Goal: Task Accomplishment & Management: Use online tool/utility

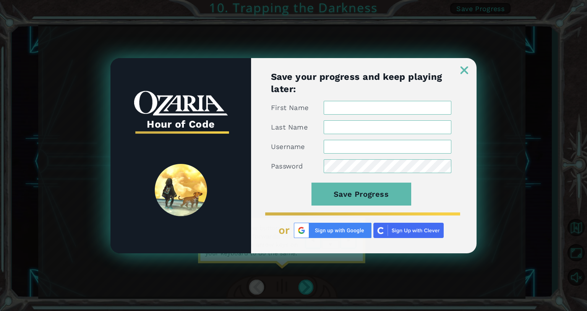
click at [292, 68] on img at bounding box center [464, 70] width 8 height 8
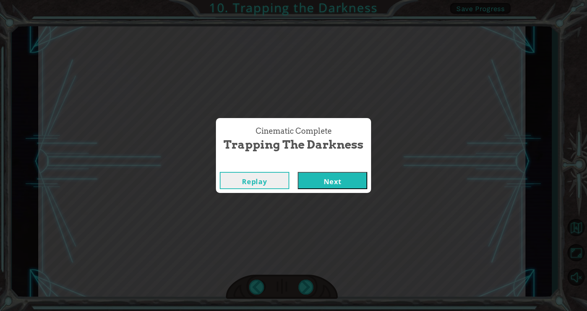
click at [292, 179] on button "Next" at bounding box center [331, 180] width 69 height 17
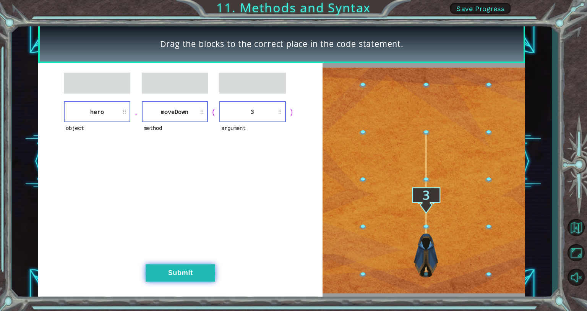
click at [177, 271] on button "Submit" at bounding box center [179, 272] width 69 height 17
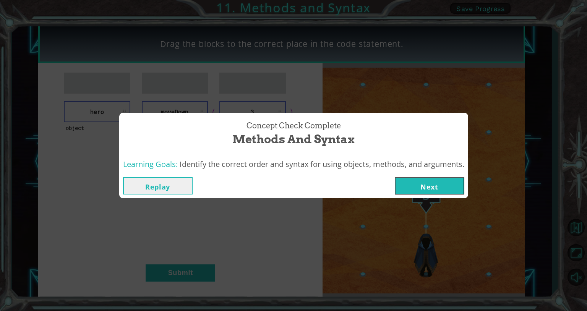
click at [292, 189] on button "Next" at bounding box center [428, 185] width 69 height 17
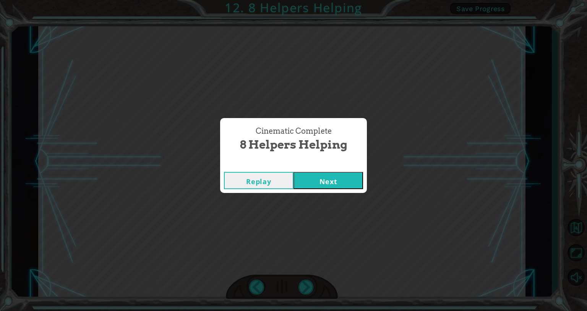
click at [292, 179] on button "Next" at bounding box center [327, 180] width 69 height 17
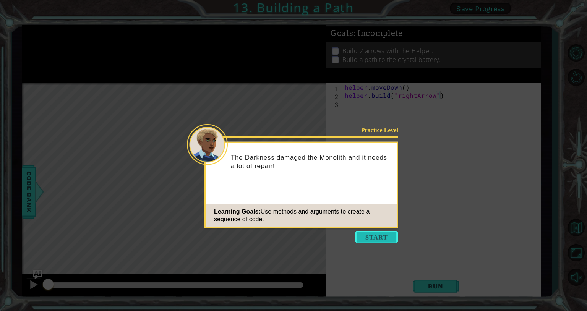
click at [292, 238] on button "Start" at bounding box center [376, 237] width 44 height 12
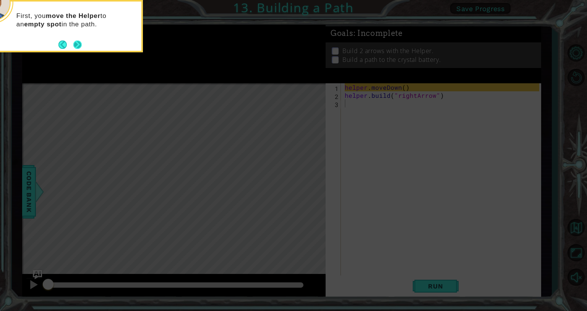
click at [74, 50] on div "First, you move the Helper to an empty spot in the path." at bounding box center [66, 26] width 153 height 52
click at [76, 45] on button "Next" at bounding box center [77, 44] width 9 height 9
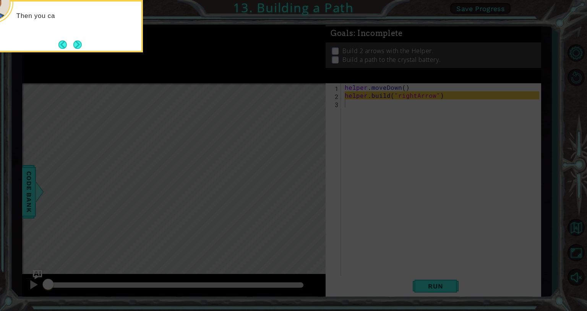
click at [76, 45] on button "Next" at bounding box center [77, 44] width 8 height 8
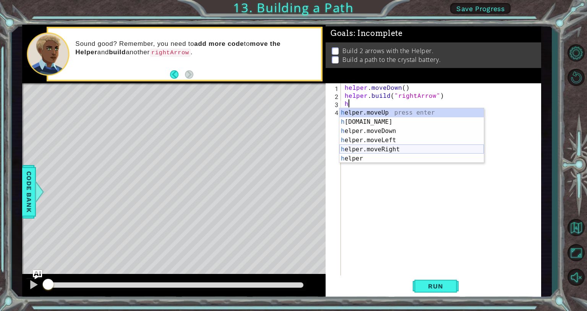
click at [292, 150] on div "h elper.moveUp press enter h elper.build press enter h elper.moveDown press ent…" at bounding box center [411, 144] width 144 height 73
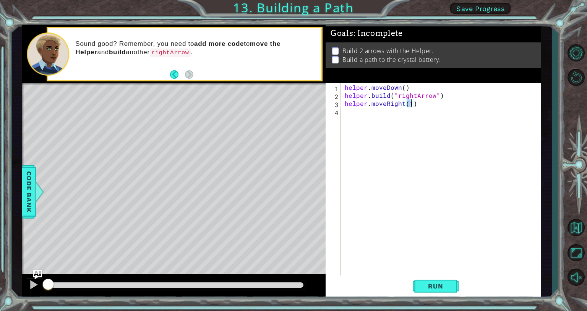
type textarea "helper.moveRight(3)"
click at [292, 111] on div "helper . moveDown ( ) helper . build ( "rightArrow" ) helper . moveRight ( 3 )" at bounding box center [443, 187] width 200 height 208
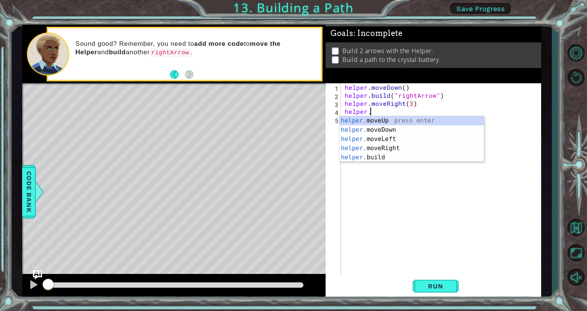
scroll to position [0, 1]
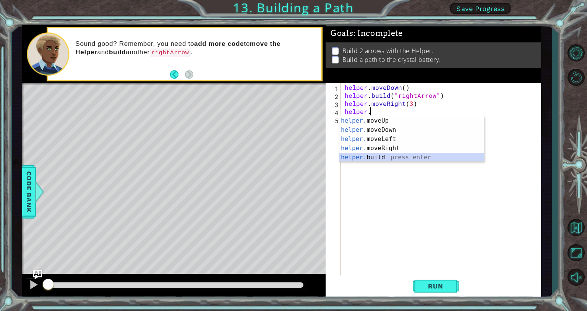
click at [292, 156] on div "helper. moveUp press enter helper. moveDown press enter helper. moveLeft press …" at bounding box center [411, 148] width 144 height 64
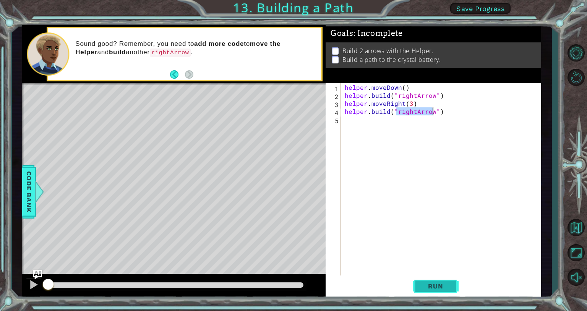
type textarea "helper.build("rightArrow")"
click at [292, 287] on span "Run" at bounding box center [435, 286] width 30 height 8
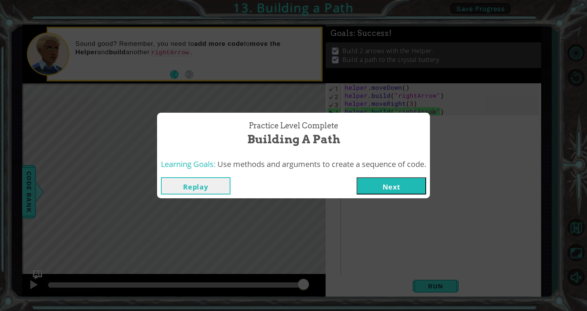
click at [292, 186] on button "Next" at bounding box center [390, 185] width 69 height 17
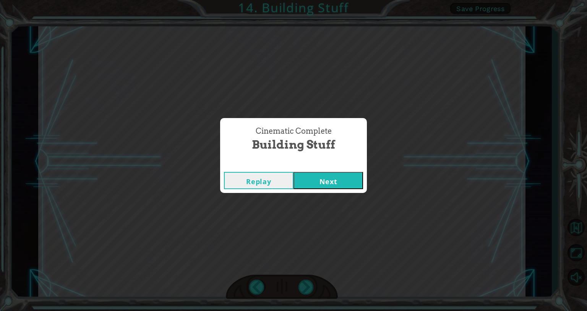
click at [292, 182] on button "Next" at bounding box center [327, 180] width 69 height 17
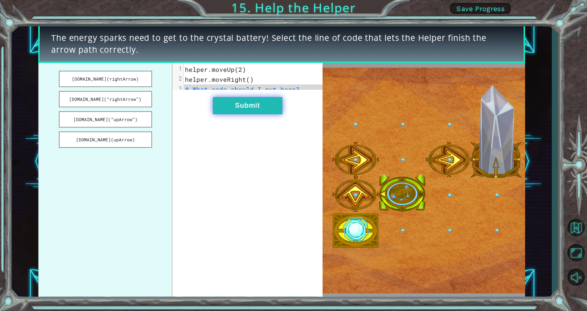
click at [255, 110] on button "Submit" at bounding box center [247, 105] width 69 height 17
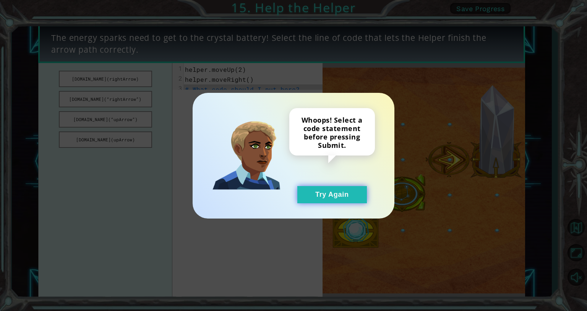
click at [292, 194] on button "Try Again" at bounding box center [331, 194] width 69 height 17
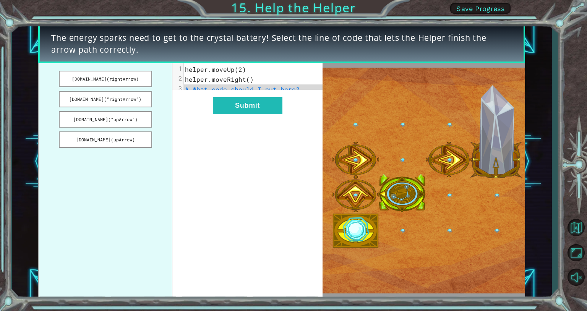
drag, startPoint x: 107, startPoint y: 98, endPoint x: 228, endPoint y: 89, distance: 121.0
click at [228, 89] on div "helper.build(rightArrow) helper.build(“rightArrow”) helper.build(“upArrow”) hel…" at bounding box center [180, 180] width 284 height 235
click at [126, 96] on button "helper.build(“rightArrow”)" at bounding box center [105, 99] width 93 height 16
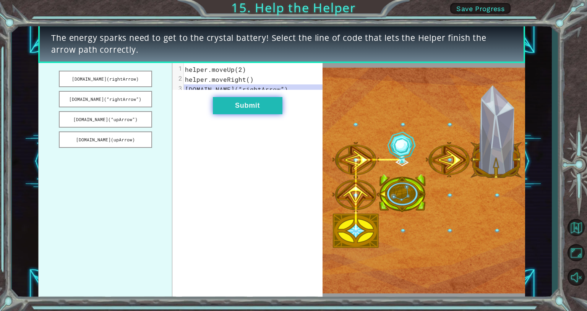
click at [234, 109] on button "Submit" at bounding box center [247, 105] width 69 height 17
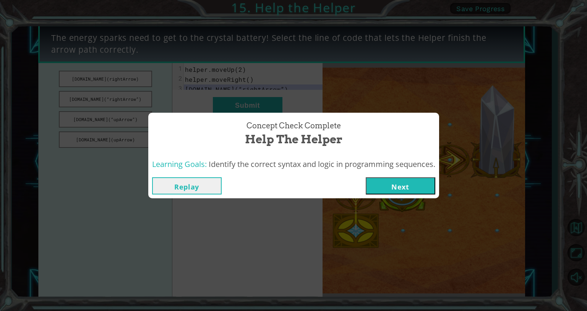
click at [292, 186] on button "Next" at bounding box center [399, 185] width 69 height 17
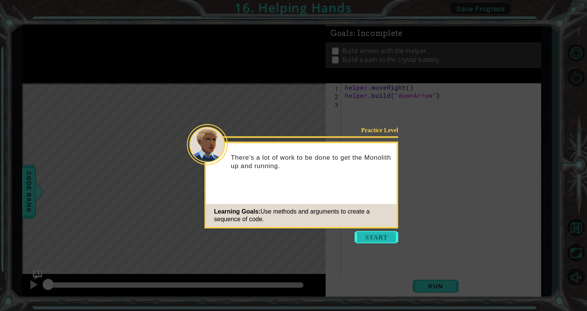
click at [292, 232] on button "Start" at bounding box center [376, 237] width 44 height 12
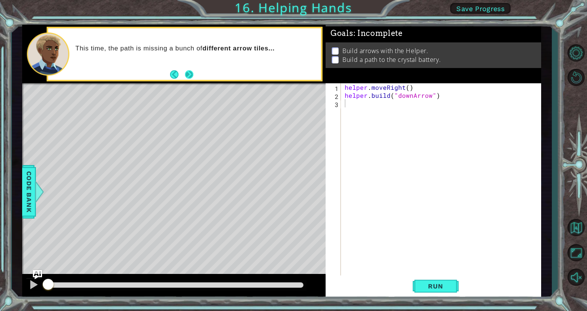
click at [190, 74] on button "Next" at bounding box center [189, 74] width 9 height 9
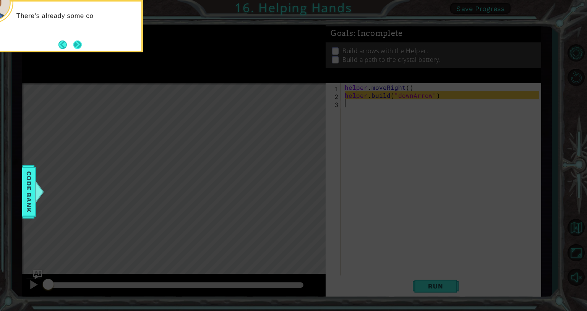
click at [77, 40] on button "Next" at bounding box center [77, 44] width 8 height 8
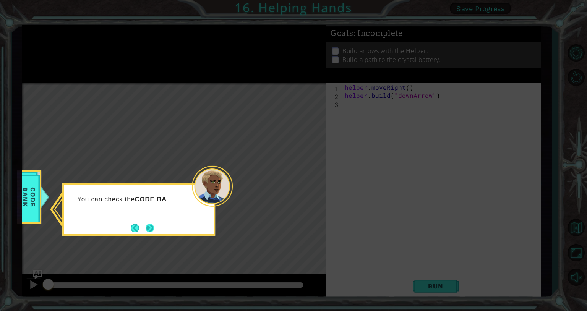
click at [148, 225] on button "Next" at bounding box center [149, 227] width 9 height 9
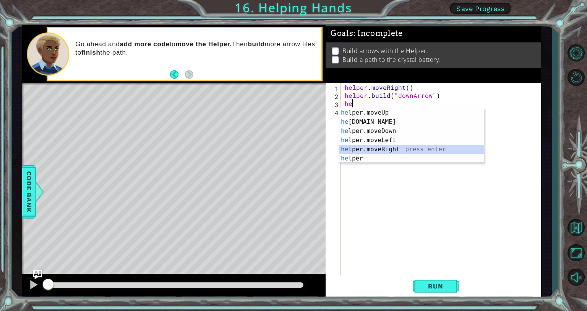
click at [292, 149] on div "he lper.moveUp press enter he lper.build press enter he lper.moveDown press ent…" at bounding box center [411, 144] width 144 height 73
type textarea "helper.moveRight(1)"
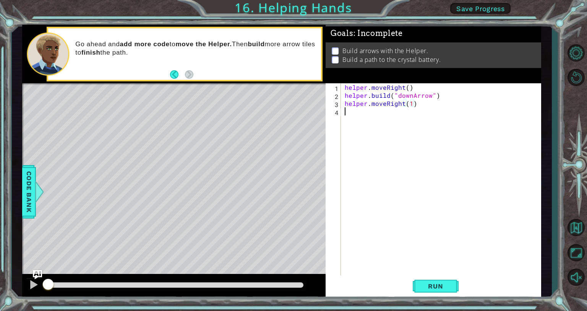
click at [292, 114] on div "helper . moveRight ( ) helper . build ( "downArrow" ) helper . moveRight ( 1 )" at bounding box center [443, 187] width 200 height 208
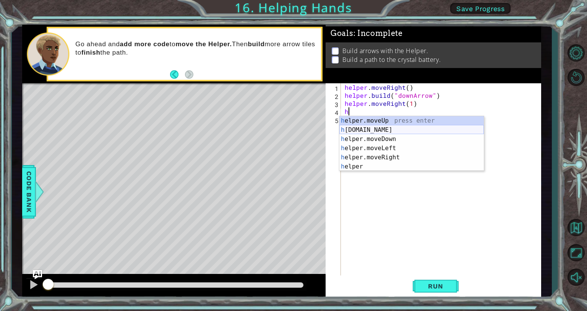
click at [292, 129] on div "h elper.moveUp press enter h elper.build press enter h elper.moveDown press ent…" at bounding box center [411, 152] width 144 height 73
type textarea "helper.build("rightArrow")"
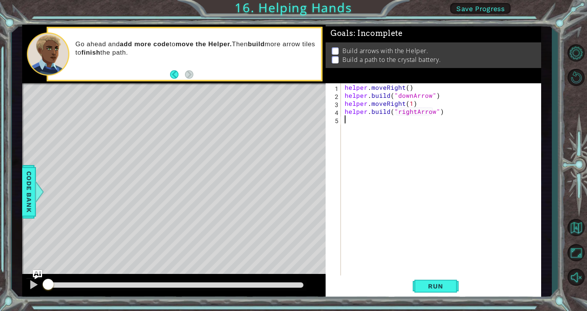
click at [292, 120] on div "helper . moveRight ( ) helper . build ( "downArrow" ) helper . moveRight ( 1 ) …" at bounding box center [443, 187] width 200 height 208
drag, startPoint x: 433, startPoint y: 112, endPoint x: 396, endPoint y: 113, distance: 37.0
click at [292, 113] on div "helper . moveRight ( ) helper . build ( "downArrow" ) helper . moveRight ( 1 ) …" at bounding box center [443, 187] width 200 height 208
click at [292, 120] on div ""d ownArrow" press enter" at bounding box center [459, 129] width 144 height 27
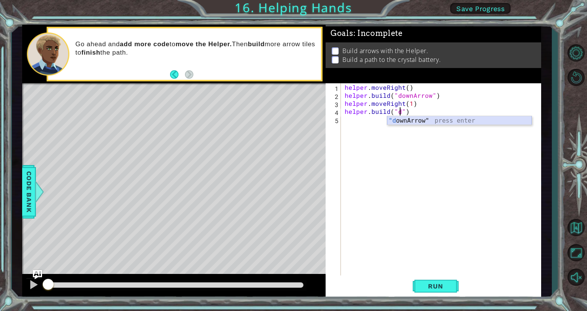
type textarea "helper.build("downArrow")"
click at [292, 120] on div "helper . moveRight ( ) helper . build ( "downArrow" ) helper . moveRight ( 1 ) …" at bounding box center [443, 187] width 200 height 208
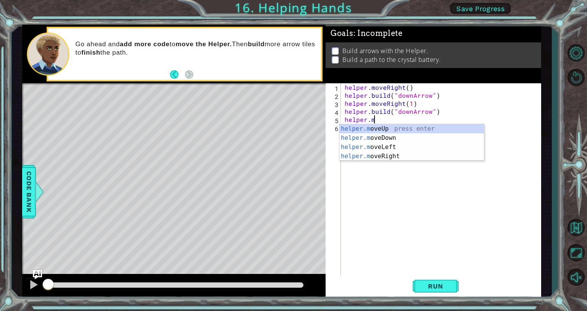
scroll to position [0, 2]
click at [292, 136] on div "helper.mo veUp press enter helper.mo veDown press enter helper.mo veLeft press …" at bounding box center [411, 151] width 144 height 55
type textarea "helper.moveDown(1)"
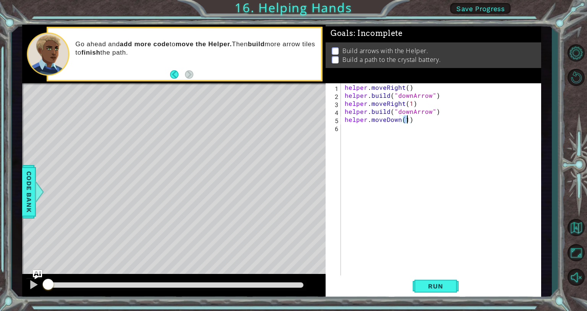
click at [292, 131] on div "helper . moveRight ( ) helper . build ( "downArrow" ) helper . moveRight ( 1 ) …" at bounding box center [443, 187] width 200 height 208
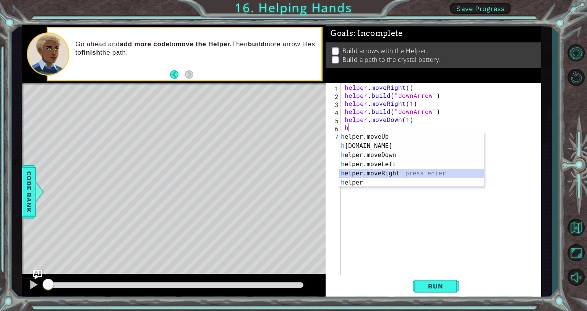
click at [292, 173] on div "h elper.moveUp press enter h elper.build press enter h elper.moveDown press ent…" at bounding box center [411, 168] width 144 height 73
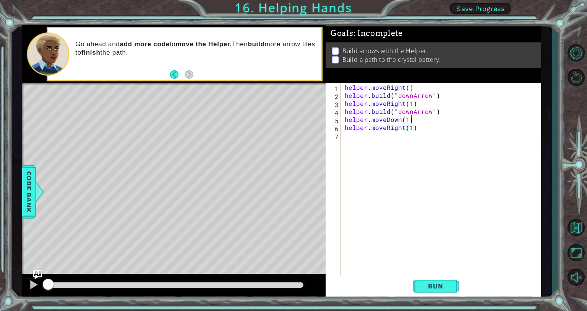
click at [292, 119] on div "helper . moveRight ( ) helper . build ( "downArrow" ) helper . moveRight ( 1 ) …" at bounding box center [443, 187] width 200 height 208
type textarea "helper.moveDown(1)"
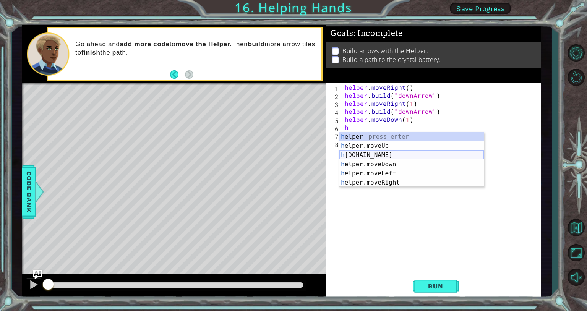
click at [292, 154] on div "h elper press enter h elper.moveUp press enter h elper.build press enter h elpe…" at bounding box center [411, 168] width 144 height 73
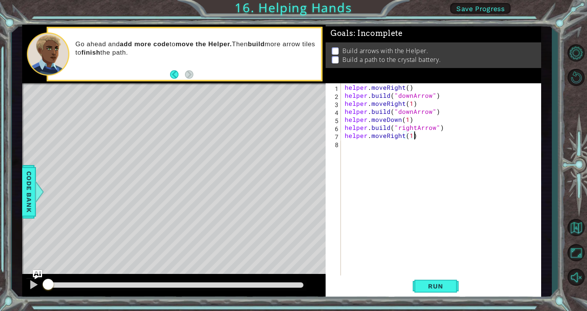
click at [292, 136] on div "helper . moveRight ( ) helper . build ( "downArrow" ) helper . moveRight ( 1 ) …" at bounding box center [443, 187] width 200 height 208
type textarea "helper.moveRight(1)"
click at [292, 148] on div "helper . moveRight ( ) helper . build ( "downArrow" ) helper . moveRight ( 1 ) …" at bounding box center [443, 187] width 200 height 208
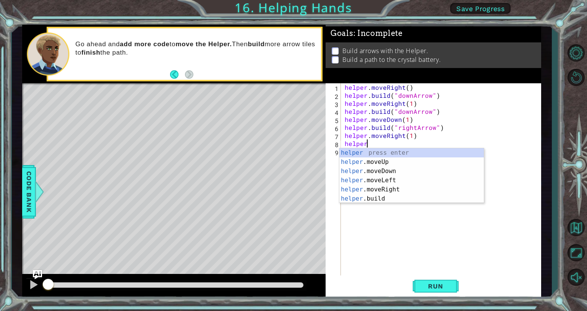
type textarea "helper."
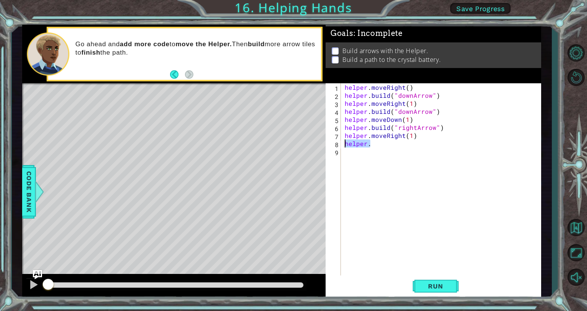
drag, startPoint x: 382, startPoint y: 144, endPoint x: 343, endPoint y: 146, distance: 39.4
click at [292, 146] on div "helper . moveRight ( ) helper . build ( "downArrow" ) helper . moveRight ( 1 ) …" at bounding box center [441, 179] width 196 height 192
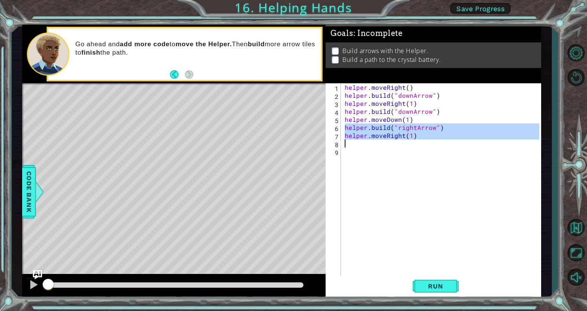
drag, startPoint x: 344, startPoint y: 126, endPoint x: 414, endPoint y: 143, distance: 71.8
click at [292, 143] on div "helper . moveRight ( ) helper . build ( "downArrow" ) helper . moveRight ( 1 ) …" at bounding box center [443, 187] width 200 height 208
type textarea "helper.moveRight(1)"
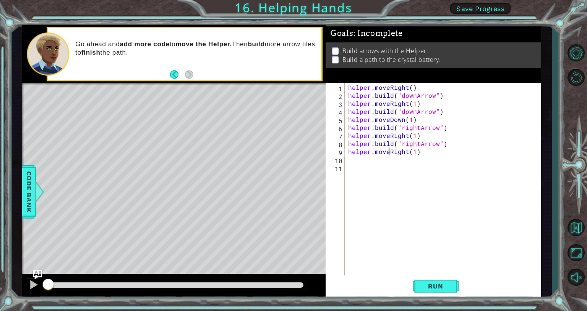
click at [292, 152] on div "helper . moveRight ( ) helper . build ( "downArrow" ) helper . moveRight ( 1 ) …" at bounding box center [444, 187] width 196 height 208
click at [292, 151] on div "helper . moveRight ( ) helper . build ( "downArrow" ) helper . moveRight ( 1 ) …" at bounding box center [444, 187] width 196 height 208
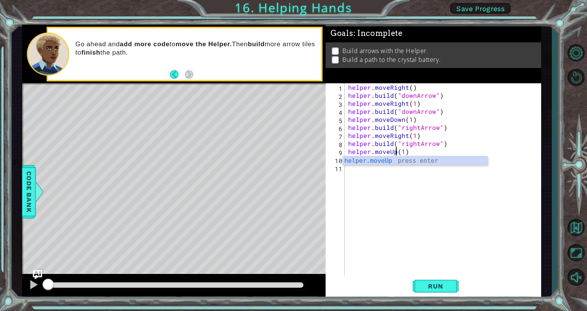
scroll to position [0, 3]
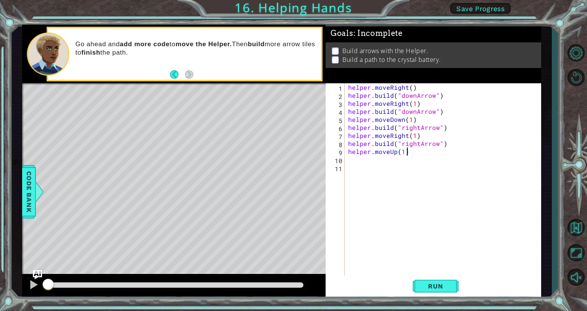
click at [292, 152] on div "helper . moveRight ( ) helper . build ( "downArrow" ) helper . moveRight ( 1 ) …" at bounding box center [444, 187] width 196 height 208
click at [292, 288] on span "Run" at bounding box center [435, 286] width 30 height 8
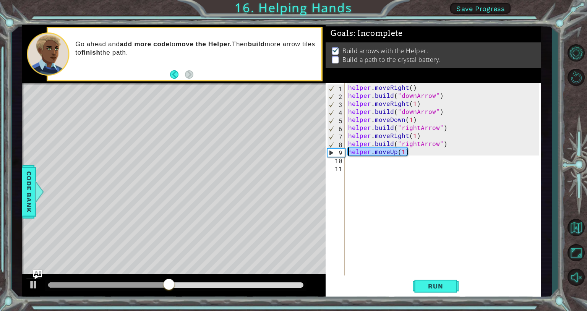
drag, startPoint x: 412, startPoint y: 150, endPoint x: 345, endPoint y: 149, distance: 66.4
click at [292, 149] on div "helper.moveUp(1) 1 2 3 4 5 6 7 8 9 10 11 helper . moveRight ( ) helper . build …" at bounding box center [431, 179] width 213 height 192
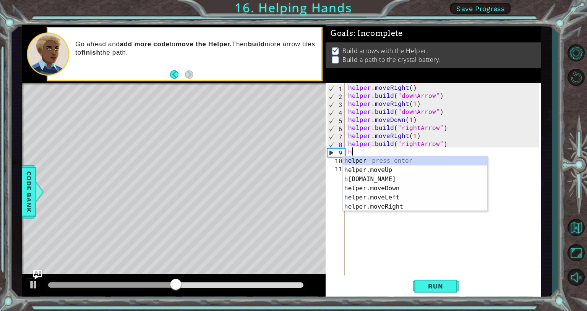
scroll to position [0, 0]
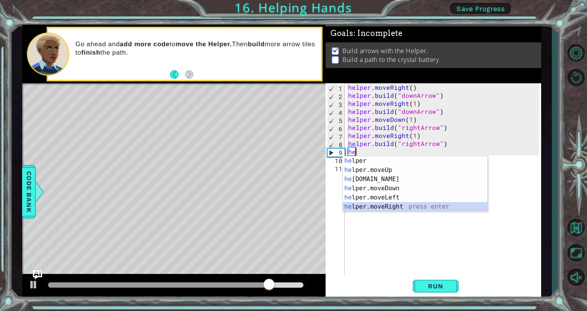
click at [292, 208] on div "he lper press enter he lper.moveUp press enter he lper.build press enter he lpe…" at bounding box center [415, 192] width 144 height 73
type textarea "helper.moveRight(1)"
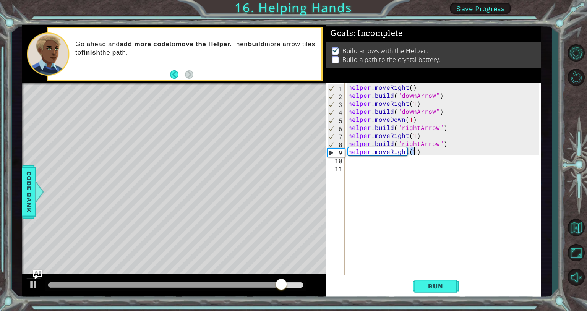
click at [292, 162] on div "helper . moveRight ( ) helper . build ( "downArrow" ) helper . moveRight ( 1 ) …" at bounding box center [444, 187] width 196 height 208
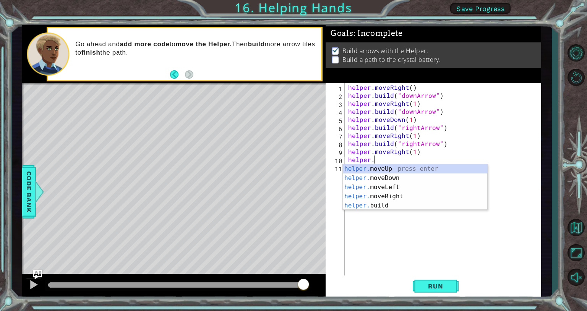
scroll to position [0, 1]
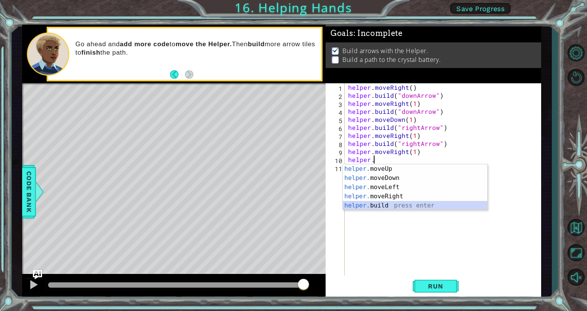
click at [292, 203] on div "helper. moveUp press enter helper. moveDown press enter helper. moveLeft press …" at bounding box center [415, 196] width 144 height 64
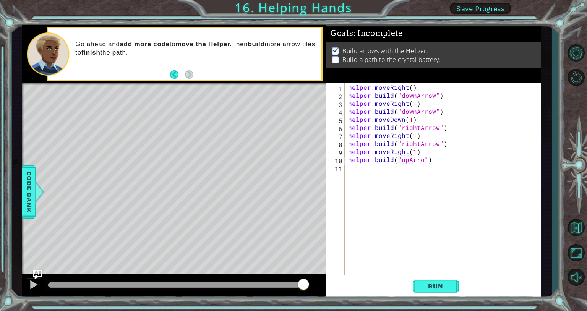
scroll to position [0, 5]
type textarea "helper.build("upArrow")"
click at [292, 283] on span "Run" at bounding box center [435, 286] width 30 height 8
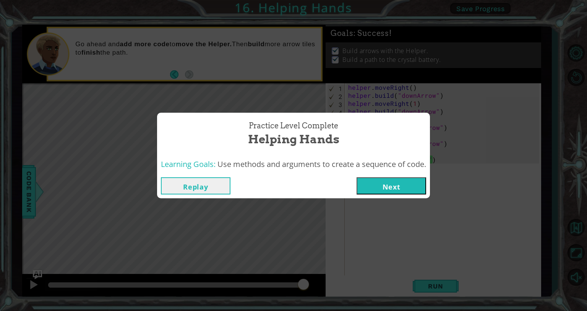
click at [292, 189] on button "Next" at bounding box center [390, 185] width 69 height 17
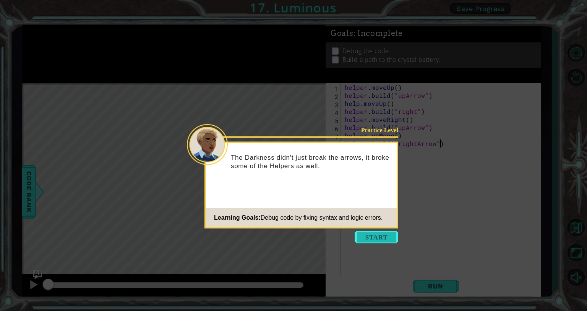
click at [292, 236] on button "Start" at bounding box center [376, 237] width 44 height 12
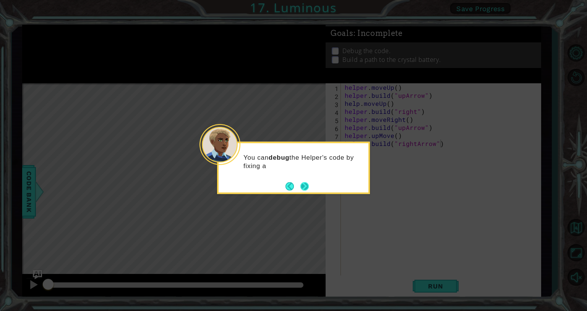
click at [292, 187] on button "Next" at bounding box center [304, 186] width 11 height 11
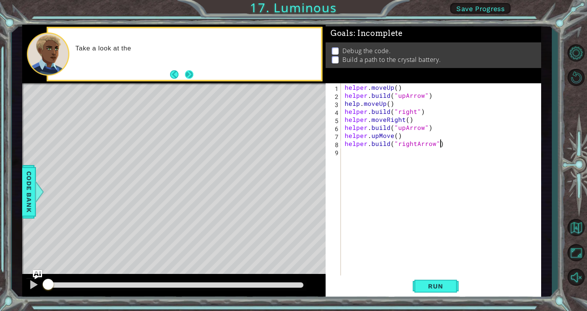
click at [190, 72] on button "Next" at bounding box center [189, 74] width 9 height 9
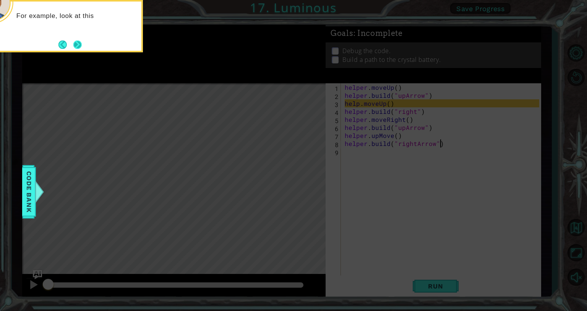
click at [73, 40] on button "Next" at bounding box center [77, 44] width 9 height 9
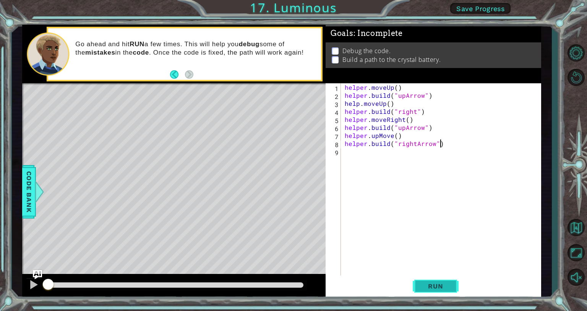
click at [292, 283] on button "Run" at bounding box center [435, 285] width 46 height 21
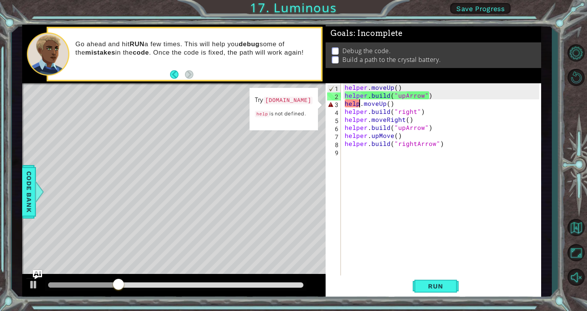
click at [292, 104] on div "helper . moveUp ( ) helper . build ( "upArrow" ) help . moveUp ( ) helper . bui…" at bounding box center [443, 187] width 200 height 208
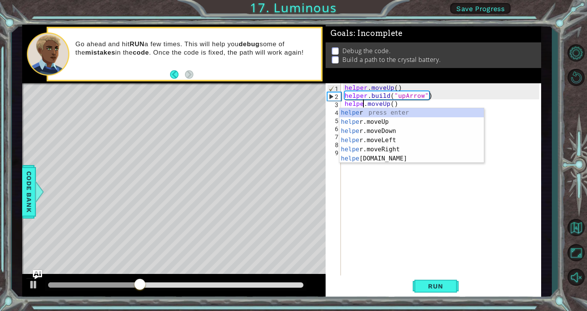
type textarea "helper.moveUp()"
click at [292, 183] on div "helper . moveUp ( ) helper . build ( "upArrow" ) helper . moveUp ( ) helper . b…" at bounding box center [443, 187] width 200 height 208
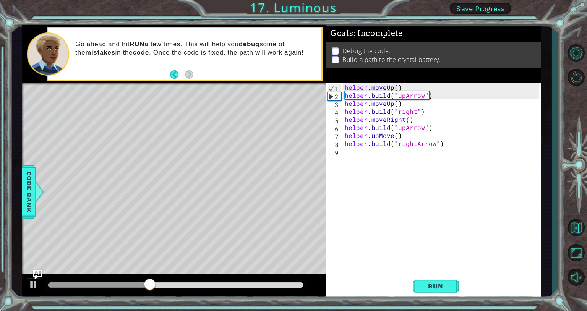
scroll to position [0, 0]
click at [292, 111] on div "helper . moveUp ( ) helper . build ( "upArrow" ) helper . moveUp ( ) helper . b…" at bounding box center [443, 187] width 200 height 208
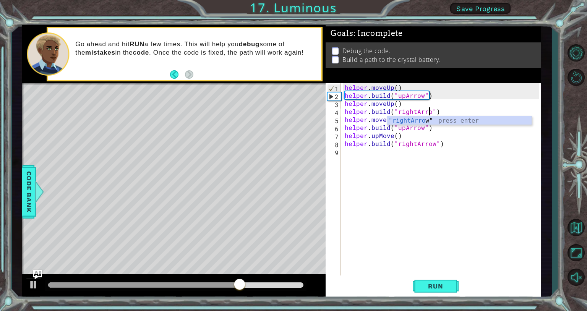
scroll to position [0, 5]
click at [292, 140] on div "helper . moveUp ( ) helper . build ( "upArrow" ) helper . moveUp ( ) helper . b…" at bounding box center [443, 187] width 200 height 208
click at [292, 121] on div "helper . moveUp ( ) helper . build ( "upArrow" ) helper . moveUp ( ) helper . b…" at bounding box center [443, 187] width 200 height 208
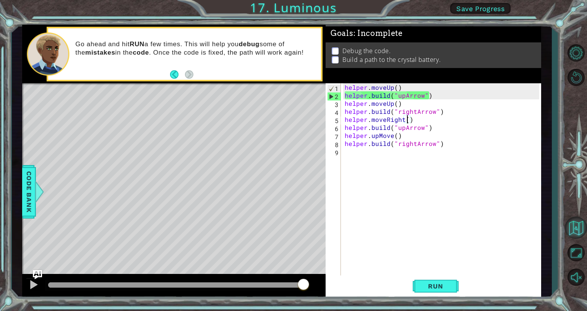
type textarea "helper.moveRight()"
click at [292, 224] on button "Back to Map" at bounding box center [575, 228] width 22 height 22
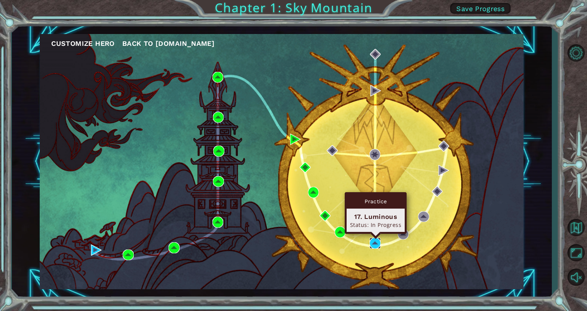
click at [292, 244] on img at bounding box center [374, 243] width 11 height 11
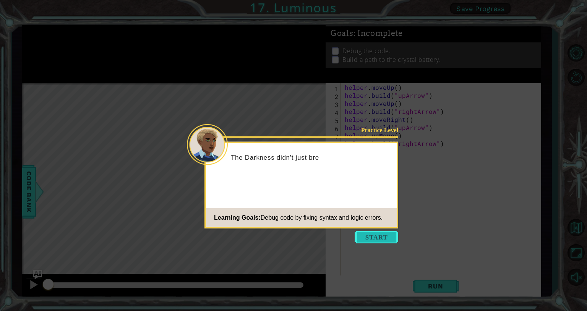
click at [292, 241] on button "Start" at bounding box center [376, 237] width 44 height 12
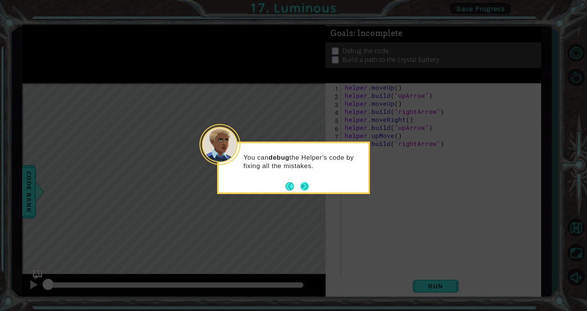
click at [292, 186] on button "Next" at bounding box center [304, 186] width 8 height 8
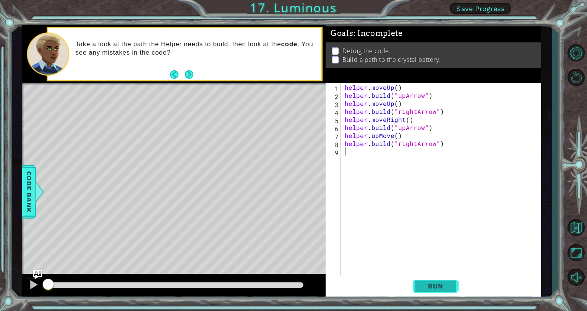
click at [292, 285] on button "Run" at bounding box center [435, 285] width 46 height 21
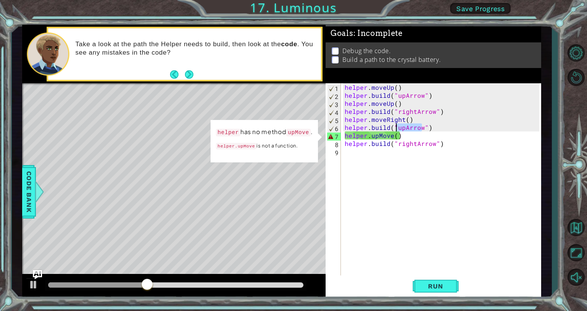
drag, startPoint x: 421, startPoint y: 127, endPoint x: 394, endPoint y: 126, distance: 27.1
click at [292, 126] on div "helper . moveUp ( ) helper . build ( "upArrow" ) helper . moveUp ( ) helper . b…" at bounding box center [443, 187] width 200 height 208
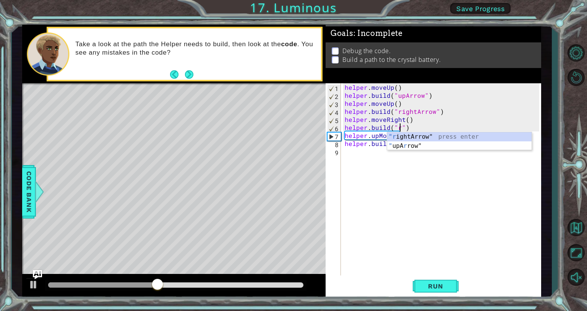
scroll to position [0, 3]
click at [292, 136] on div ""ri ghtArrow" press enter" at bounding box center [459, 145] width 144 height 27
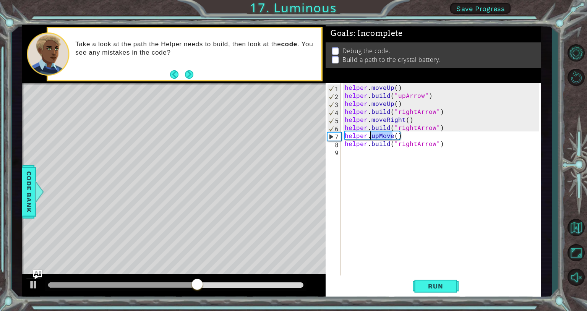
drag, startPoint x: 392, startPoint y: 135, endPoint x: 369, endPoint y: 136, distance: 22.9
click at [292, 136] on div "helper . moveUp ( ) helper . build ( "upArrow" ) helper . moveUp ( ) helper . b…" at bounding box center [443, 187] width 200 height 208
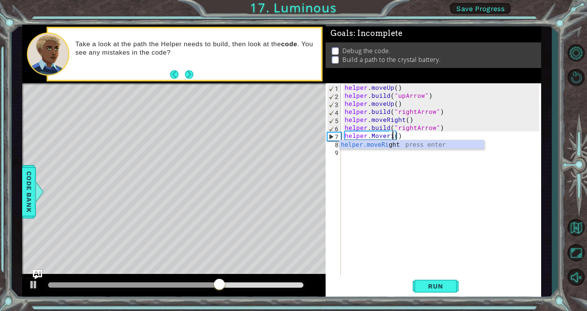
scroll to position [0, 3]
click at [292, 144] on div "helper.moveRi ght press enter" at bounding box center [411, 153] width 144 height 27
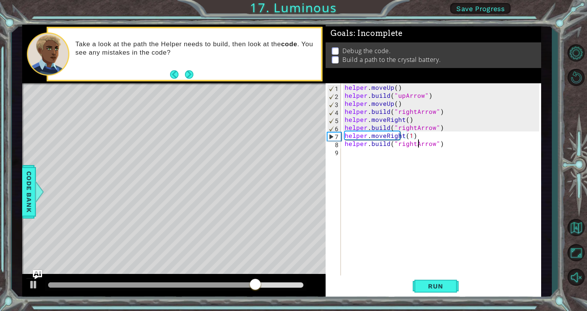
click at [292, 145] on div "helper . moveUp ( ) helper . build ( "upArrow" ) helper . moveUp ( ) helper . b…" at bounding box center [443, 187] width 200 height 208
drag, startPoint x: 431, startPoint y: 144, endPoint x: 398, endPoint y: 144, distance: 34.0
click at [292, 144] on div "helper . moveUp ( ) helper . build ( "upArrow" ) helper . moveUp ( ) helper . b…" at bounding box center [443, 187] width 200 height 208
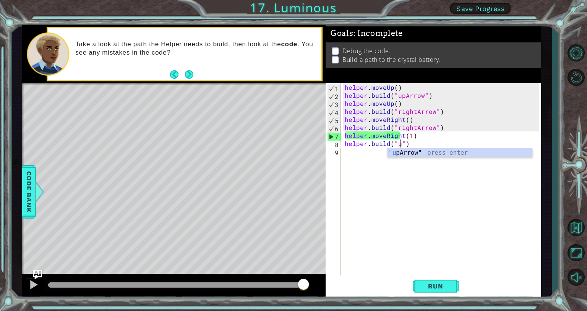
scroll to position [0, 3]
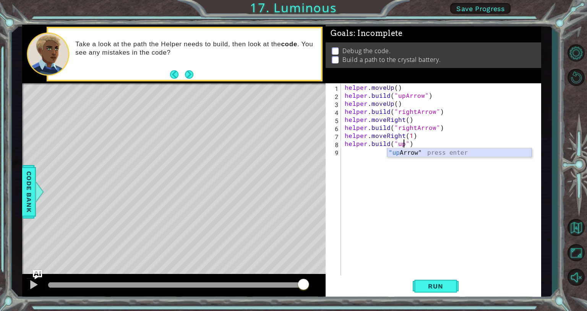
click at [292, 152] on div ""up Arrow" press enter" at bounding box center [459, 161] width 144 height 27
type textarea "helper.build("upArrow")"
click at [292, 291] on button "Run" at bounding box center [435, 285] width 46 height 21
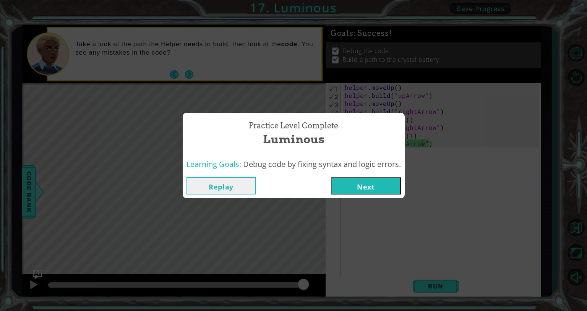
click at [292, 186] on button "Next" at bounding box center [365, 185] width 69 height 17
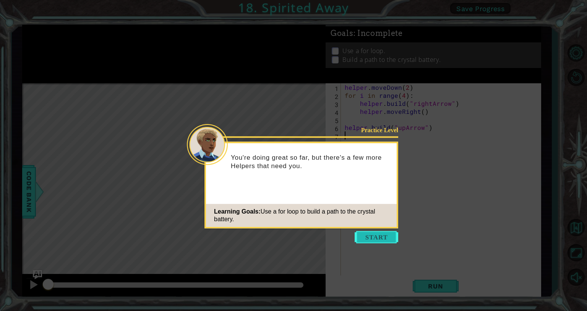
click at [292, 237] on button "Start" at bounding box center [376, 237] width 44 height 12
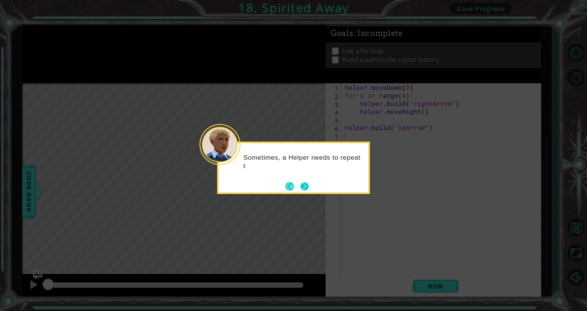
click at [292, 184] on button "Next" at bounding box center [304, 186] width 9 height 9
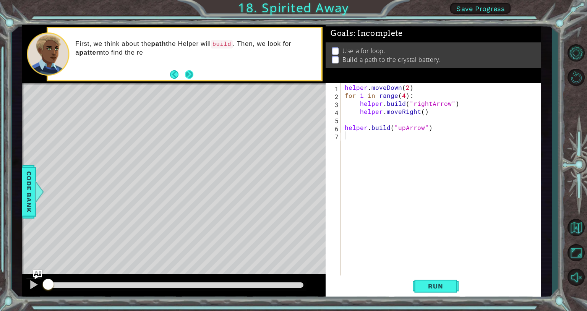
click at [191, 73] on button "Next" at bounding box center [189, 74] width 8 height 8
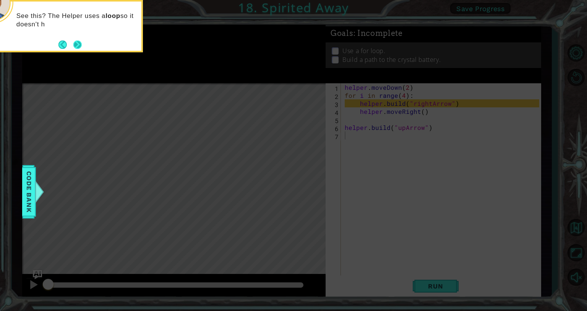
click at [77, 45] on button "Next" at bounding box center [77, 44] width 8 height 8
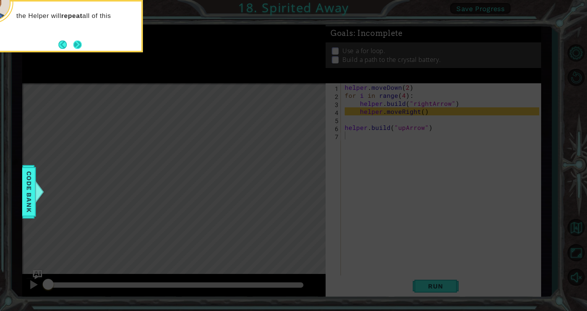
click at [77, 46] on button "Next" at bounding box center [77, 44] width 9 height 9
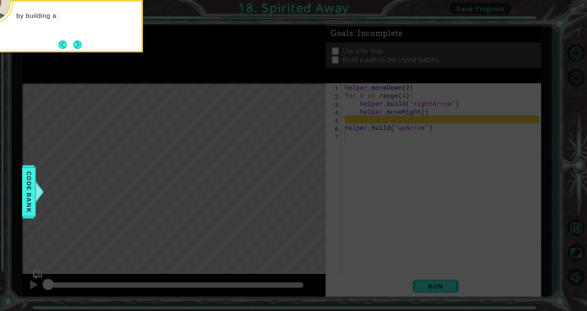
click at [77, 46] on button "Next" at bounding box center [78, 45] width 10 height 10
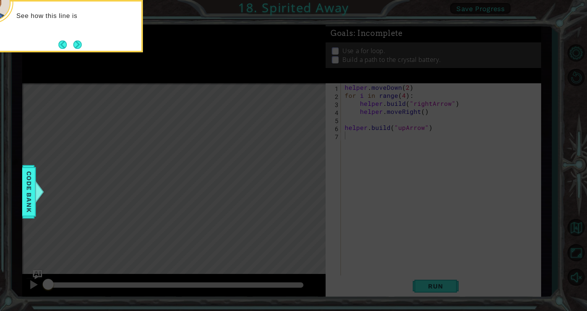
click at [77, 46] on button "Next" at bounding box center [77, 44] width 8 height 8
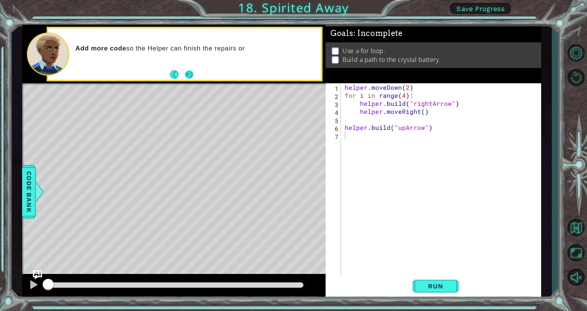
click at [190, 78] on button "Next" at bounding box center [189, 74] width 10 height 10
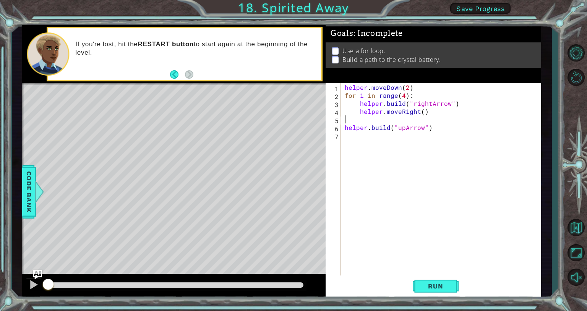
click at [292, 118] on div "helper . moveDown ( 2 ) for i in range ( 4 ) : helper . build ( "rightArrow" ) …" at bounding box center [443, 187] width 200 height 208
click at [292, 95] on div "helper . moveDown ( 2 ) for i in range ( 4 ) : helper . build ( "rightArrow" ) …" at bounding box center [443, 187] width 200 height 208
drag, startPoint x: 410, startPoint y: 86, endPoint x: 333, endPoint y: 89, distance: 77.6
click at [292, 89] on div "for i in range(3): 1 2 3 4 5 6 7 helper . moveDown ( 2 ) for i in range ( 3 ) :…" at bounding box center [431, 179] width 213 height 192
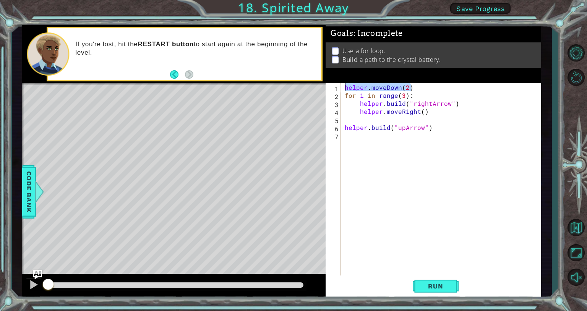
type textarea "helper.moveDown(2)"
click at [292, 89] on div "1 ההההההההההההההההההההההההההההההההההההההההההההההההההההההההההההההההההההההההההההה…" at bounding box center [281, 161] width 519 height 273
click at [292, 94] on div "for i in range ( 3 ) : helper . build ( "rightArrow" ) helper . moveRight ( ) h…" at bounding box center [443, 187] width 200 height 208
drag, startPoint x: 433, startPoint y: 113, endPoint x: 360, endPoint y: 112, distance: 72.2
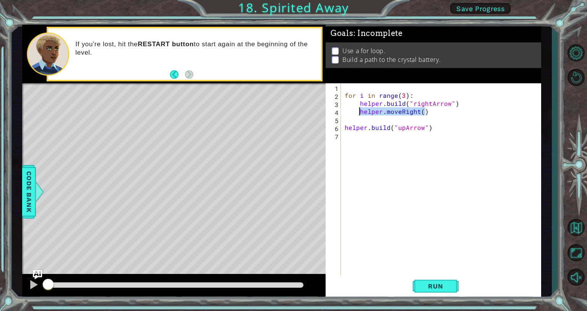
click at [292, 112] on div "for i in range ( 3 ) : helper . build ( "rightArrow" ) helper . moveRight ( ) h…" at bounding box center [443, 187] width 200 height 208
type textarea "helper.moveRight()"
click at [292, 94] on div "for i in range ( 3 ) : helper . build ( "rightArrow" ) helper . build ( "upArro…" at bounding box center [443, 187] width 200 height 208
type textarea "for i in range(3):"
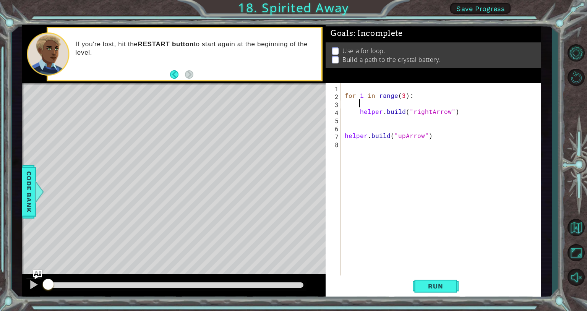
paste textarea "helper.moveRight()"
click at [292, 132] on div "1 ההההההההההההההההההההההההההההההההההההההההההההההההההההההההההההההההההההההההההההה…" at bounding box center [281, 161] width 519 height 273
type textarea "helper.build("upArrow")"
click at [292, 193] on div "for i in range ( 3 ) : helper . moveRight ( ) helper . build ( "rightArrow" )" at bounding box center [443, 187] width 200 height 208
click at [292, 279] on button "Run" at bounding box center [435, 285] width 46 height 21
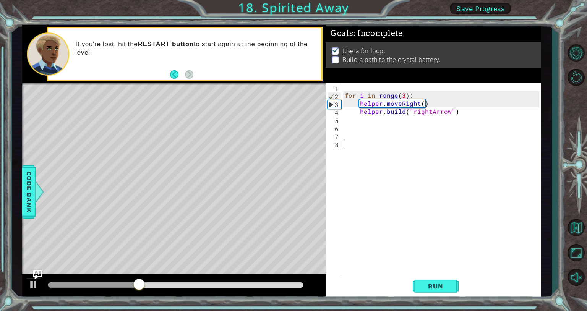
type textarea "helper.build("upArrow")"
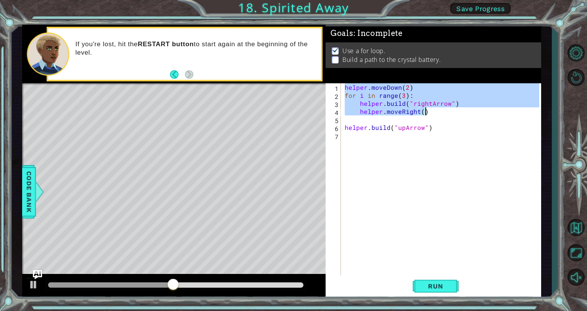
click at [292, 124] on div "helper . moveDown ( 2 ) for i in range ( 3 ) : helper . build ( "rightArrow" ) …" at bounding box center [443, 187] width 200 height 208
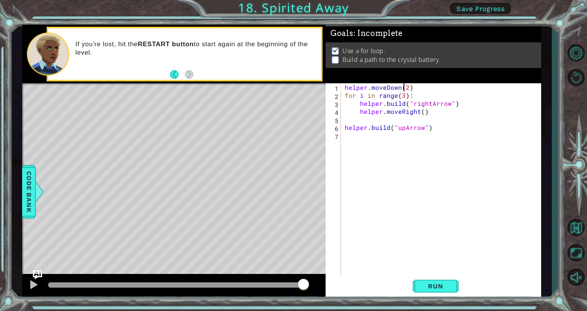
click at [292, 87] on div "helper . moveDown ( 2 ) for i in range ( 3 ) : helper . build ( "rightArrow" ) …" at bounding box center [443, 187] width 200 height 208
click at [292, 86] on div "helper . moveDown ( 2 ) for i in range ( 3 ) : helper . build ( "rightArrow" ) …" at bounding box center [443, 187] width 200 height 208
drag, startPoint x: 463, startPoint y: 103, endPoint x: 355, endPoint y: 105, distance: 107.7
click at [292, 105] on div "helper . moveDown ( 4 ) for i in range ( 3 ) : helper . build ( "rightArrow" ) …" at bounding box center [443, 187] width 200 height 208
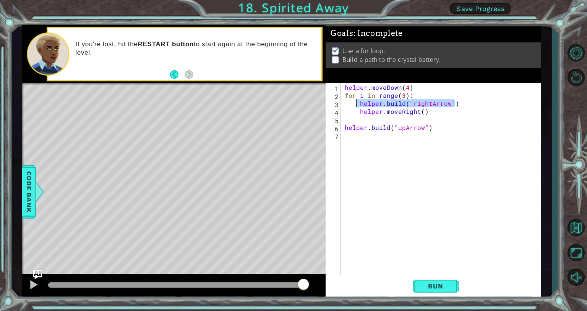
type textarea "helper.build("rightArrow")"
paste textarea "helper.build("rightArrow")"
type textarea "helper.build("rightArrow")"
click at [292, 139] on div "helper . moveDown ( 4 ) for i in range ( 3 ) : helper . build ( "rightArrow" ) …" at bounding box center [443, 187] width 200 height 208
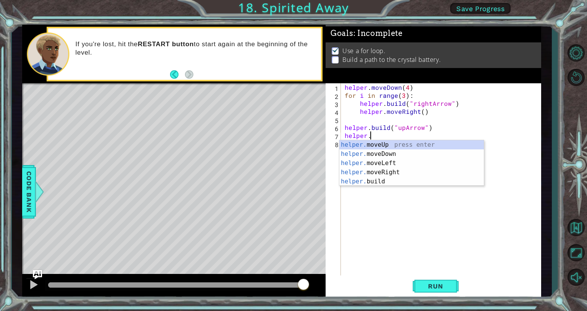
scroll to position [0, 1]
click at [292, 142] on div "helper. moveUp press enter helper. moveDown press enter helper. moveLeft press …" at bounding box center [411, 172] width 144 height 64
type textarea "helper.moveUp(1)"
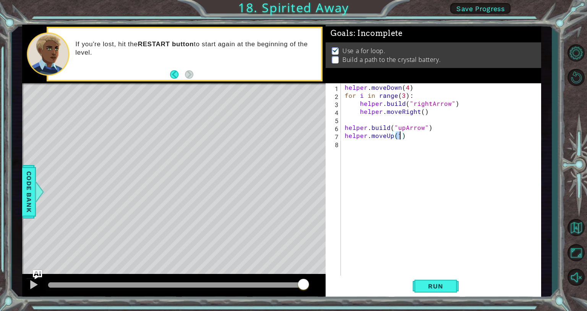
click at [292, 147] on div "helper . moveDown ( 4 ) for i in range ( 3 ) : helper . build ( "rightArrow" ) …" at bounding box center [443, 187] width 200 height 208
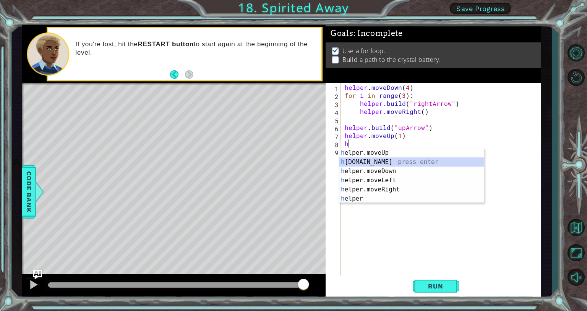
click at [292, 160] on div "h elper.moveUp press enter h elper.build press enter h elper.moveDown press ent…" at bounding box center [411, 184] width 144 height 73
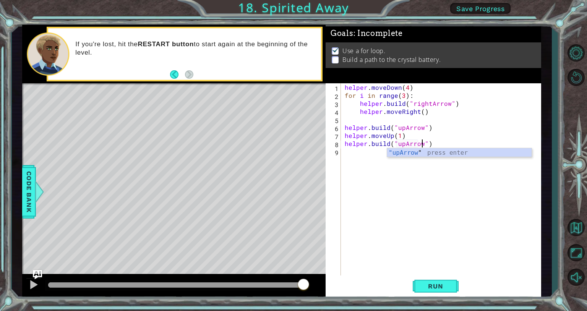
scroll to position [0, 5]
type textarea "helper.build("upArrow")"
click at [292, 282] on button "Run" at bounding box center [435, 285] width 46 height 21
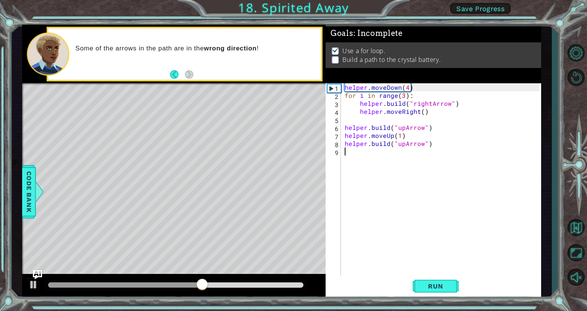
click at [292, 154] on div "helper . moveDown ( 4 ) for i in range ( 3 ) : helper . build ( "rightArrow" ) …" at bounding box center [443, 187] width 200 height 208
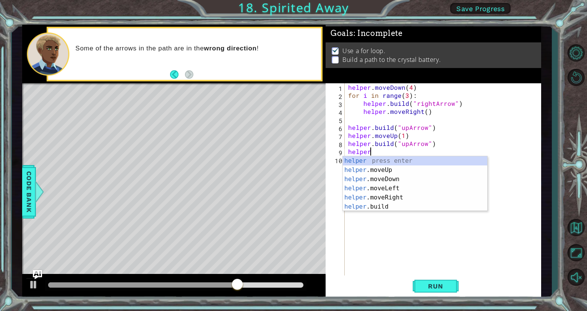
scroll to position [0, 1]
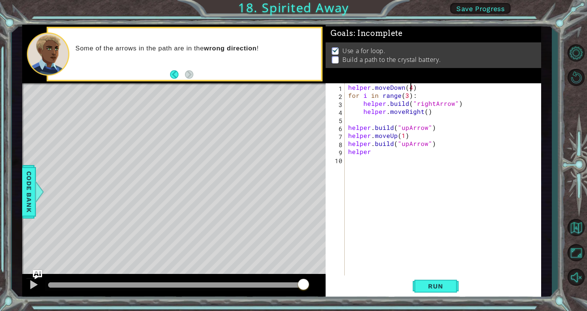
click at [292, 85] on div "helper . moveDown ( 4 ) for i in range ( 3 ) : helper . build ( "rightArrow" ) …" at bounding box center [444, 187] width 196 height 208
type textarea "helper.moveDown(2)"
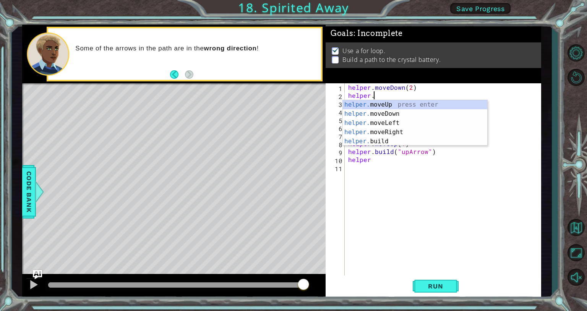
scroll to position [0, 1]
click at [292, 140] on div "helper. moveUp press enter helper. moveDown press enter helper. moveLeft press …" at bounding box center [415, 132] width 144 height 64
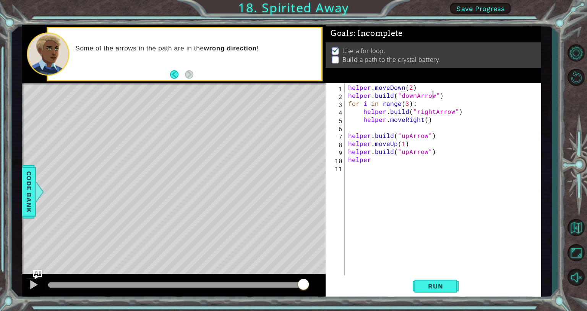
scroll to position [0, 5]
click at [292, 287] on span "Run" at bounding box center [435, 286] width 30 height 8
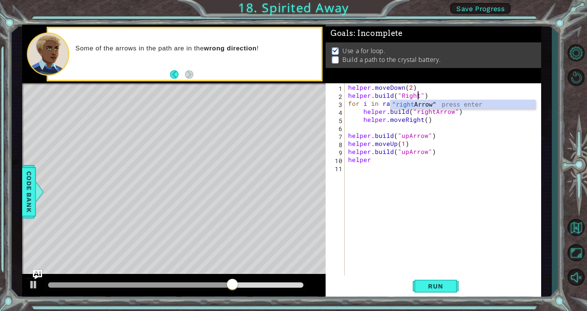
scroll to position [0, 4]
click at [292, 103] on div ""right Arrow" press enter" at bounding box center [462, 113] width 144 height 27
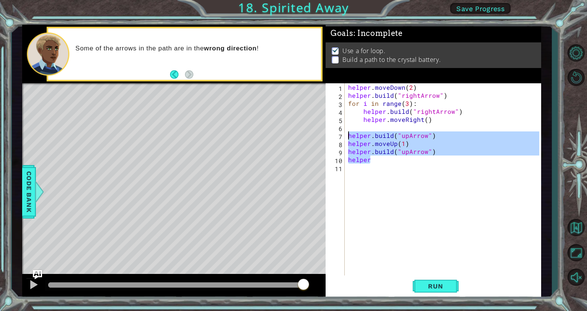
drag, startPoint x: 369, startPoint y: 161, endPoint x: 344, endPoint y: 133, distance: 38.4
click at [292, 133] on div "helper.build("rightArrow") 1 2 3 4 5 6 7 8 9 10 11 helper . moveDown ( 2 ) help…" at bounding box center [431, 179] width 213 height 192
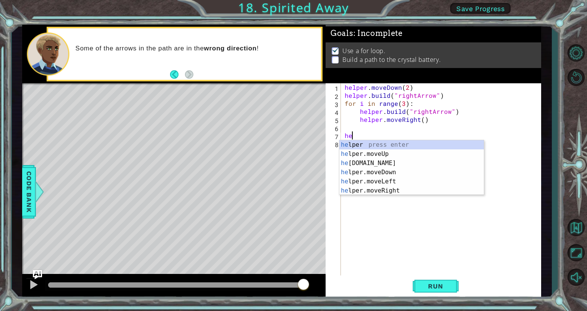
scroll to position [0, 0]
type textarea "h"
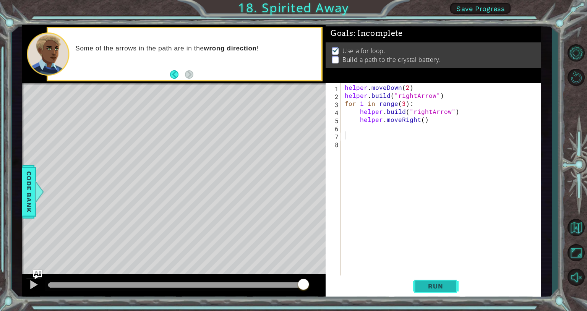
click at [292, 281] on button "Run" at bounding box center [435, 285] width 46 height 21
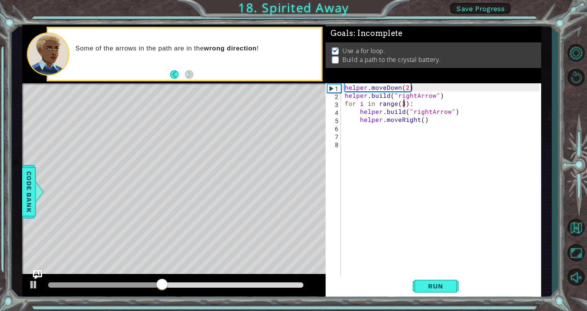
click at [292, 102] on div "helper . moveDown ( 2 ) helper . build ( "rightArrow" ) for i in range ( 3 ) : …" at bounding box center [443, 187] width 200 height 208
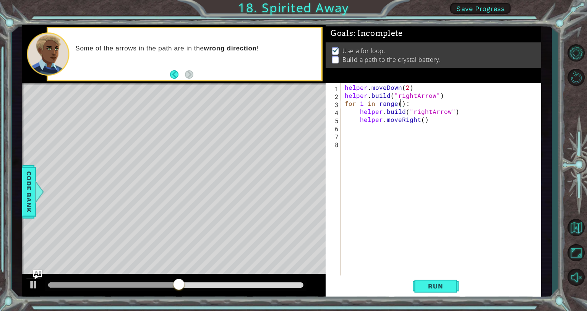
scroll to position [0, 3]
type textarea "for i in range(4):"
click at [292, 282] on span "Run" at bounding box center [435, 286] width 30 height 8
click at [292, 127] on div "helper . moveDown ( 2 ) helper . build ( "rightArrow" ) for i in range ( 4 ) : …" at bounding box center [443, 187] width 200 height 208
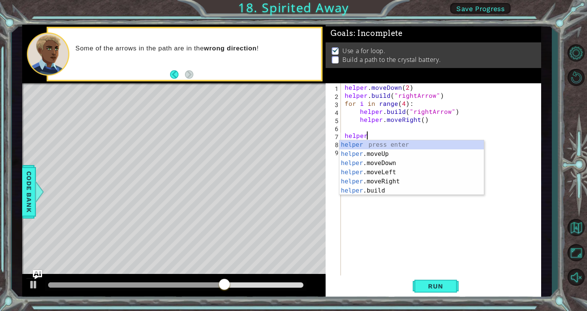
scroll to position [0, 1]
click at [292, 190] on div "helper press enter helper .moveUp press enter helper .moveDown press enter help…" at bounding box center [411, 176] width 144 height 73
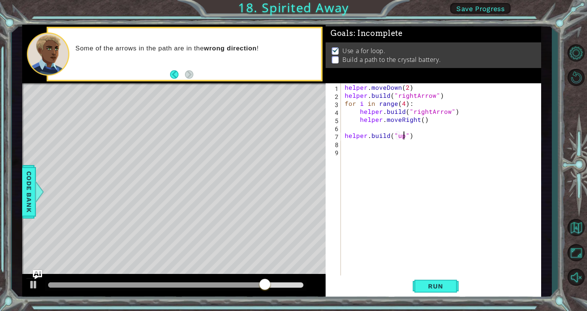
scroll to position [0, 3]
type textarea "helper.build("upArrow")"
click at [292, 144] on div "helper . moveDown ( 2 ) helper . build ( "rightArrow" ) for i in range ( 4 ) : …" at bounding box center [443, 187] width 200 height 208
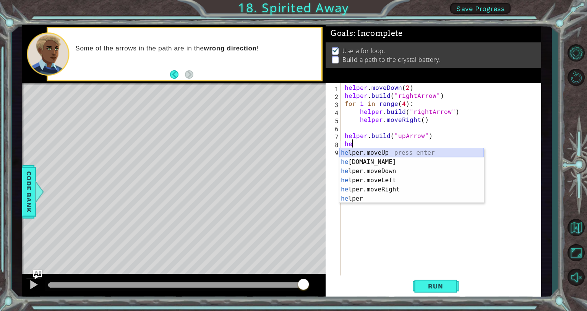
click at [292, 152] on div "he lper.moveUp press enter he lper.build press enter he lper.moveDown press ent…" at bounding box center [411, 184] width 144 height 73
type textarea "helper.moveUp(1)"
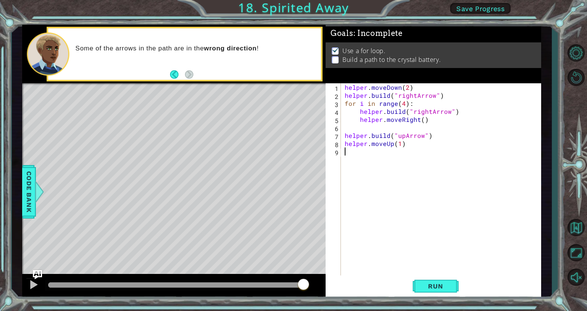
click at [292, 152] on div "helper . moveDown ( 2 ) helper . build ( "rightArrow" ) for i in range ( 4 ) : …" at bounding box center [443, 187] width 200 height 208
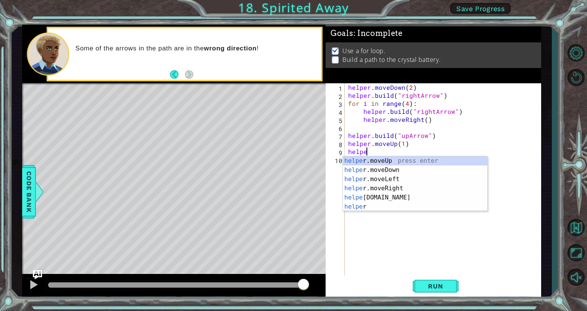
scroll to position [0, 1]
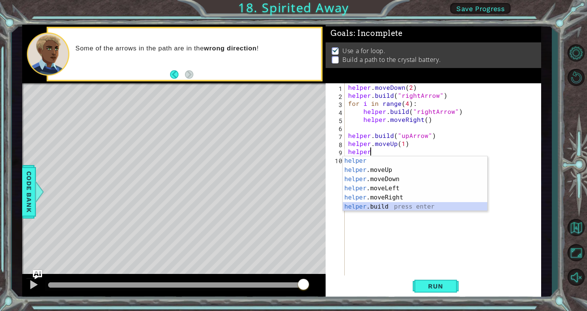
click at [292, 205] on div "helper press enter helper .moveUp press enter helper .moveDown press enter help…" at bounding box center [415, 192] width 144 height 73
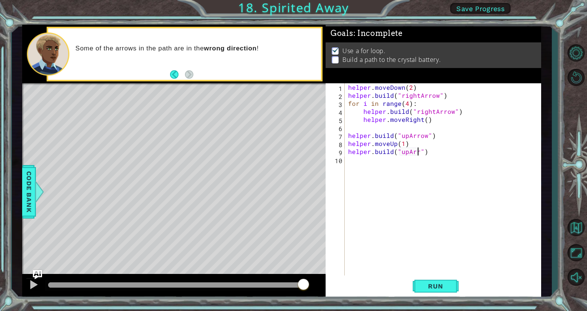
scroll to position [0, 5]
type textarea "helper.build("upArrow")"
click at [292, 285] on span "Run" at bounding box center [435, 286] width 30 height 8
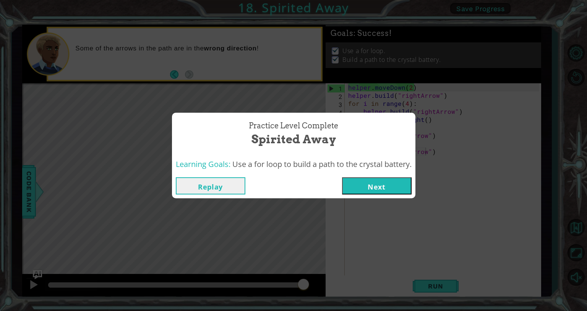
click at [292, 194] on button "Next" at bounding box center [376, 185] width 69 height 17
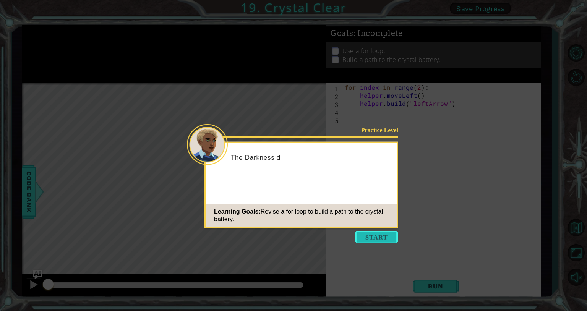
click at [292, 238] on button "Start" at bounding box center [376, 237] width 44 height 12
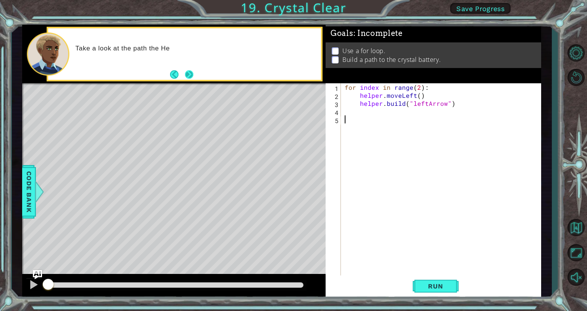
click at [189, 74] on button "Next" at bounding box center [188, 74] width 9 height 9
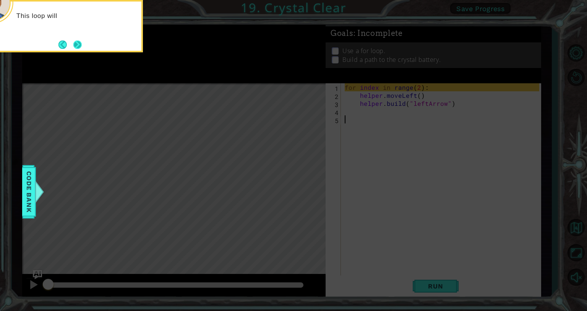
click at [79, 45] on button "Next" at bounding box center [77, 44] width 8 height 8
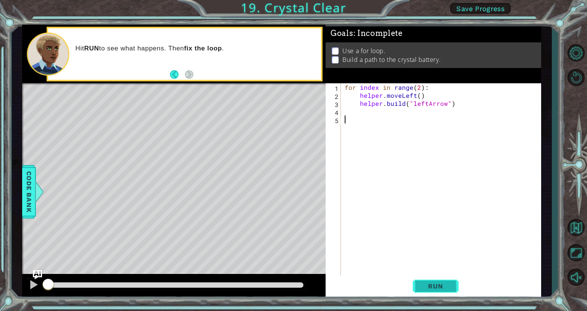
click at [292, 285] on span "Run" at bounding box center [435, 286] width 30 height 8
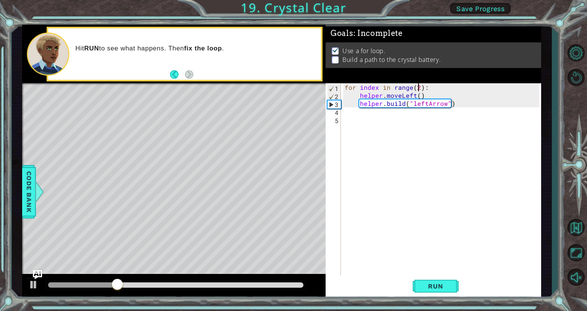
click at [292, 86] on div "for index in range ( 2 ) : helper . moveLeft ( ) helper . build ( "leftArrow" )" at bounding box center [443, 187] width 200 height 208
type textarea "for index in range(4):"
click at [292, 282] on button "Run" at bounding box center [435, 285] width 46 height 21
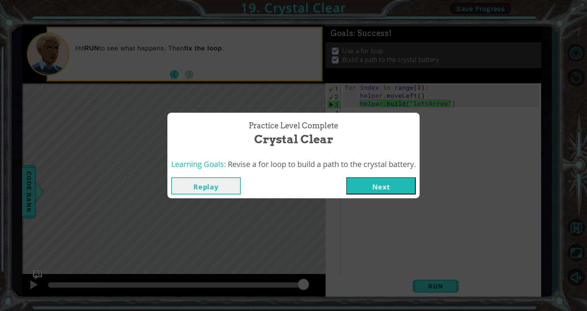
click at [292, 185] on button "Next" at bounding box center [380, 185] width 69 height 17
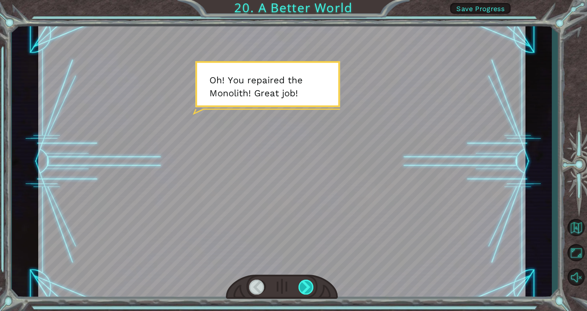
click at [292, 285] on div at bounding box center [306, 287] width 16 height 15
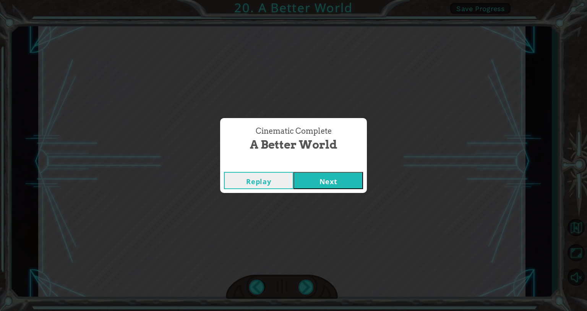
click at [292, 173] on button "Next" at bounding box center [327, 180] width 69 height 17
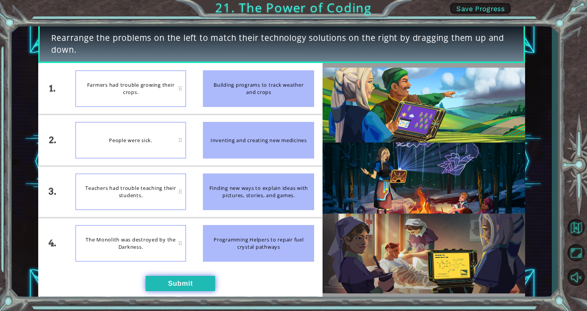
click at [195, 282] on button "Submit" at bounding box center [179, 283] width 69 height 15
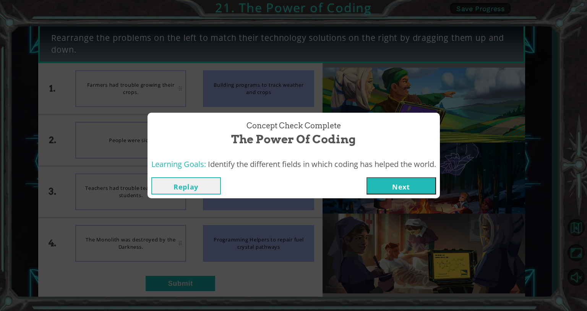
click at [292, 184] on button "Next" at bounding box center [400, 185] width 69 height 17
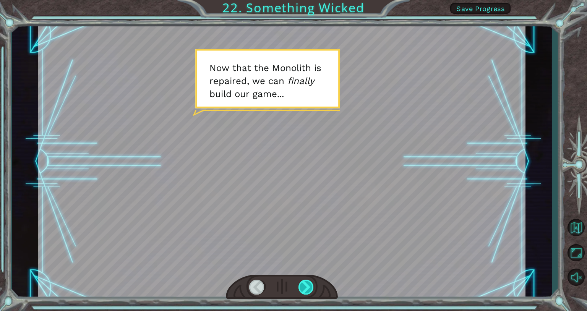
click at [292, 291] on div at bounding box center [306, 287] width 16 height 15
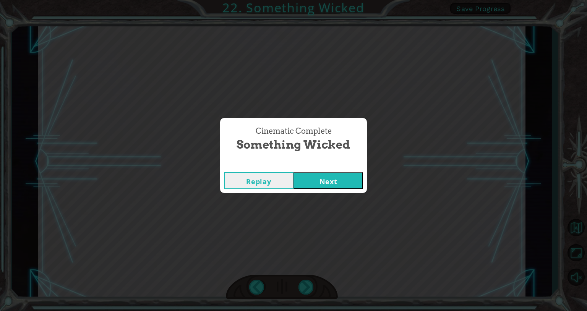
click at [292, 174] on button "Next" at bounding box center [327, 180] width 69 height 17
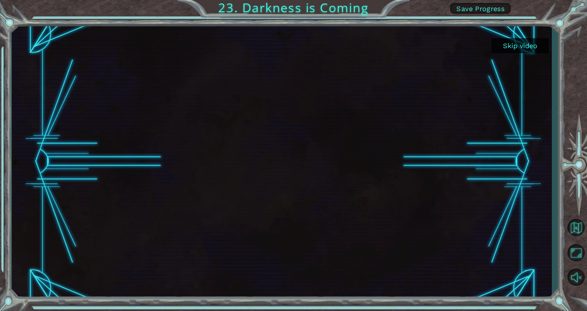
click at [292, 48] on button "Skip video" at bounding box center [519, 45] width 57 height 15
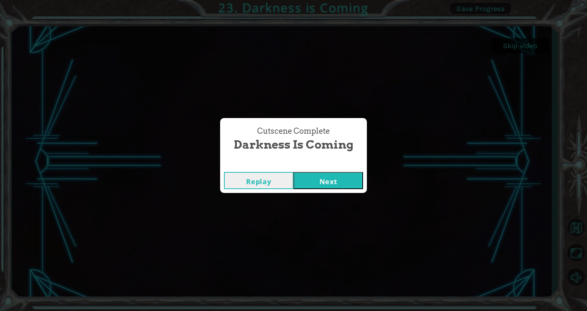
click at [292, 181] on button "Next" at bounding box center [327, 180] width 69 height 17
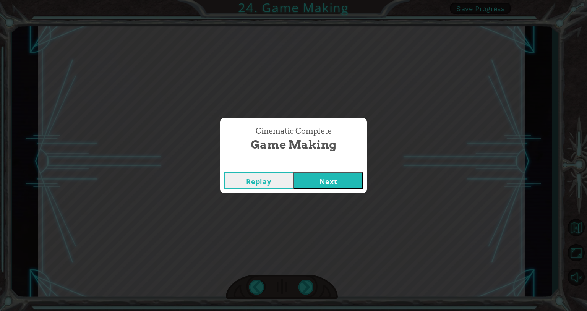
click at [292, 181] on button "Next" at bounding box center [327, 180] width 69 height 17
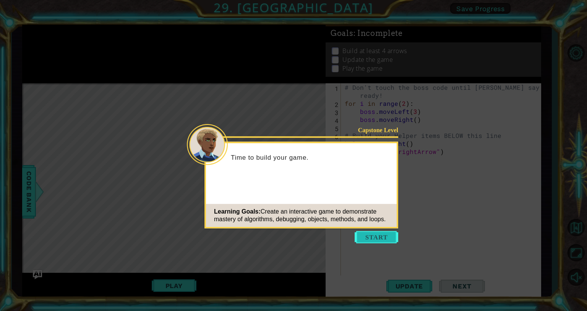
click at [292, 237] on button "Start" at bounding box center [376, 237] width 44 height 12
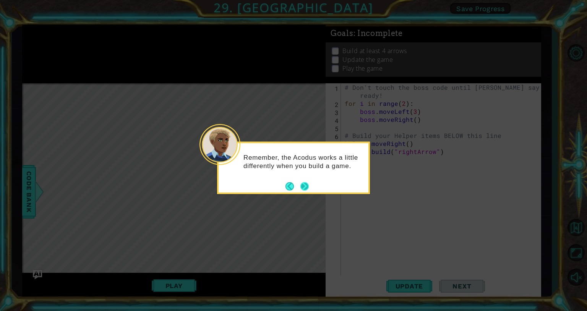
click at [292, 185] on button "Next" at bounding box center [304, 186] width 9 height 9
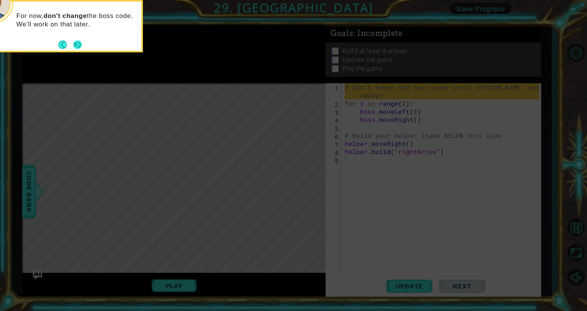
click at [78, 43] on button "Next" at bounding box center [77, 44] width 8 height 8
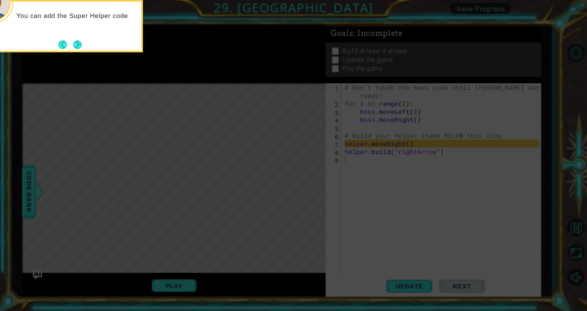
click at [78, 43] on button "Next" at bounding box center [77, 44] width 8 height 8
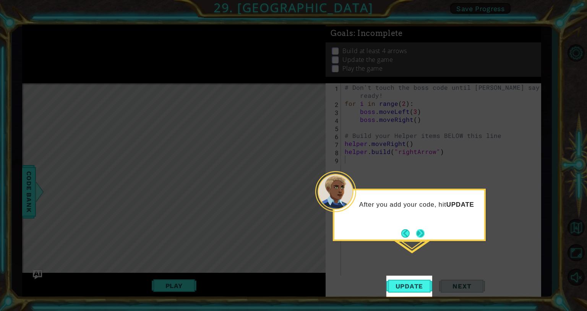
click at [292, 232] on button "Next" at bounding box center [419, 233] width 9 height 9
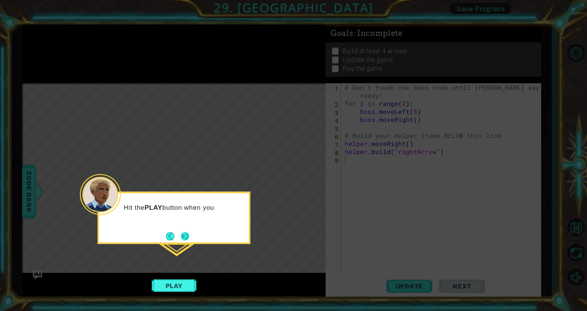
click at [189, 237] on button "Next" at bounding box center [185, 236] width 8 height 8
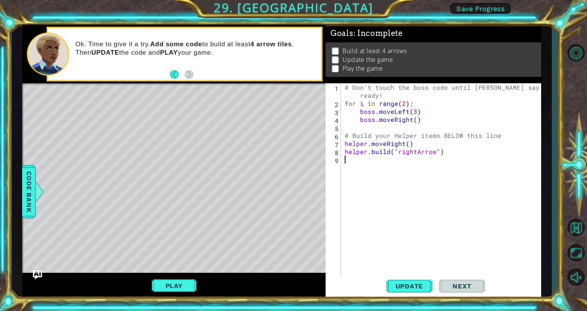
click at [292, 134] on div "# Don't touch the boss code until Vega says you're ready! for i in range ( 2 ) …" at bounding box center [443, 191] width 200 height 217
type textarea "# Build your Helper items BELOW this line"
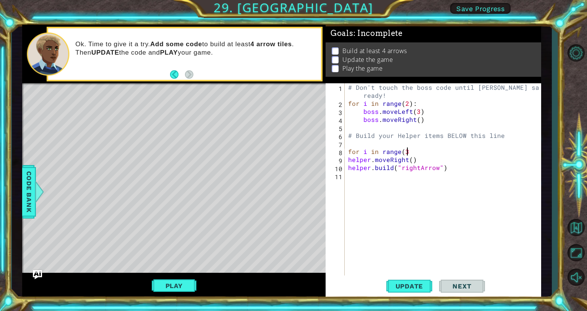
scroll to position [0, 3]
click at [292, 168] on div "# Don't touch the boss code until Vega says you're ready! for i in range ( 2 ) …" at bounding box center [444, 191] width 196 height 217
click at [292, 158] on div "# Don't touch the boss code until Vega says you're ready! for i in range ( 2 ) …" at bounding box center [444, 191] width 196 height 217
click at [292, 166] on div "# Don't touch the boss code until Vega says you're ready! for i in range ( 2 ) …" at bounding box center [444, 191] width 196 height 217
type textarea "helper.build("rightArrow")"
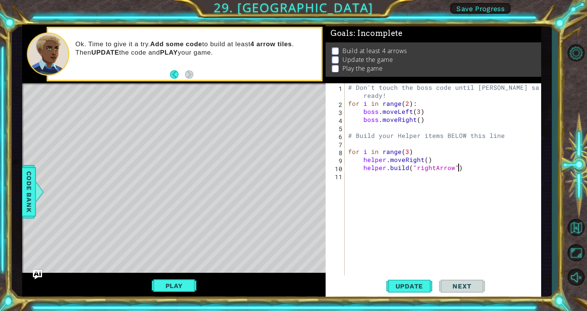
click at [292, 169] on div "# Don't touch the boss code until Vega says you're ready! for i in range ( 2 ) …" at bounding box center [444, 191] width 196 height 217
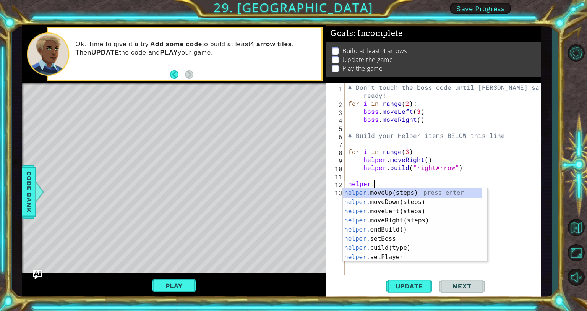
scroll to position [0, 1]
type textarea "helper.mo"
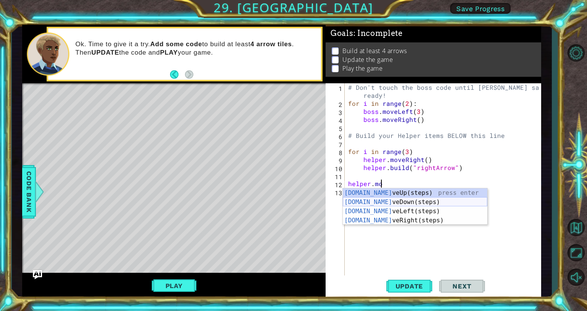
click at [292, 198] on div "helper.mo veUp(steps) press enter helper.mo veDown(steps) press enter helper.mo…" at bounding box center [415, 215] width 144 height 55
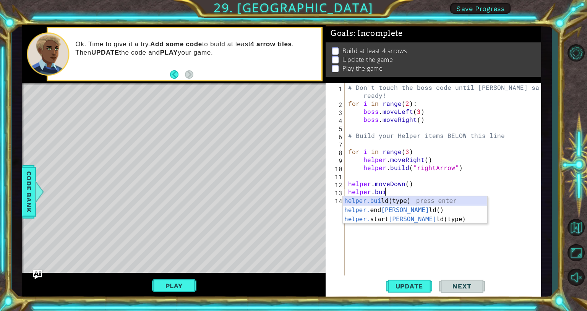
click at [292, 201] on div "helper.bui ld(type) press enter helper. end Bui ld() press enter helper. start …" at bounding box center [415, 219] width 144 height 46
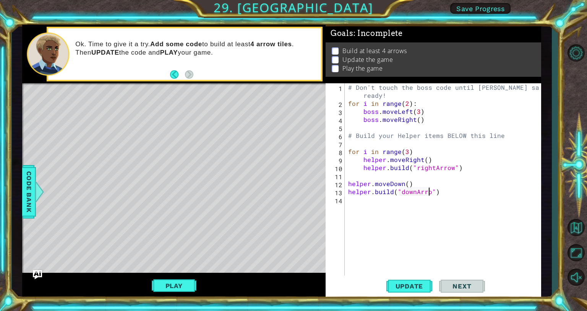
scroll to position [0, 5]
click at [292, 296] on button "Update" at bounding box center [409, 285] width 46 height 21
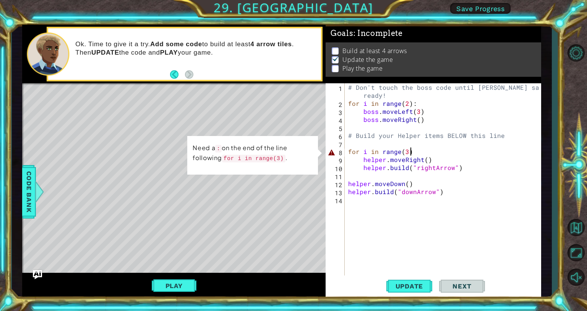
click at [292, 152] on div "# Don't touch the boss code until Vega says you're ready! for i in range ( 2 ) …" at bounding box center [444, 191] width 196 height 217
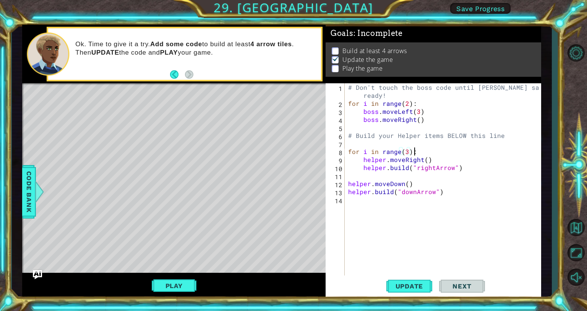
scroll to position [0, 3]
click at [292, 279] on button "Update" at bounding box center [409, 285] width 46 height 21
type textarea "helper.moveRight()"
click at [186, 283] on button "Play" at bounding box center [174, 285] width 45 height 15
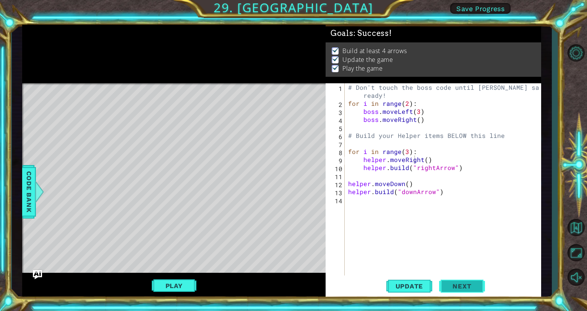
click at [292, 288] on span "Next" at bounding box center [461, 287] width 34 height 8
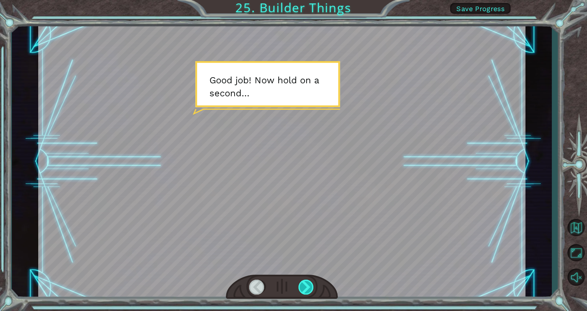
click at [292, 285] on div at bounding box center [306, 287] width 16 height 15
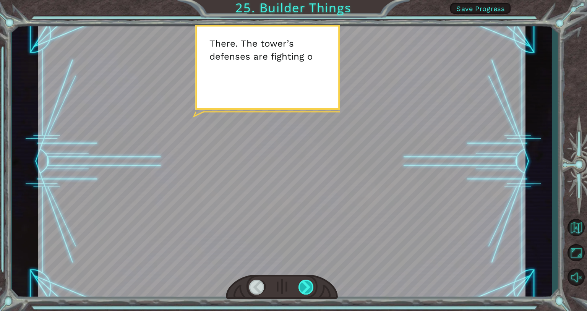
click at [292, 285] on div at bounding box center [306, 287] width 16 height 15
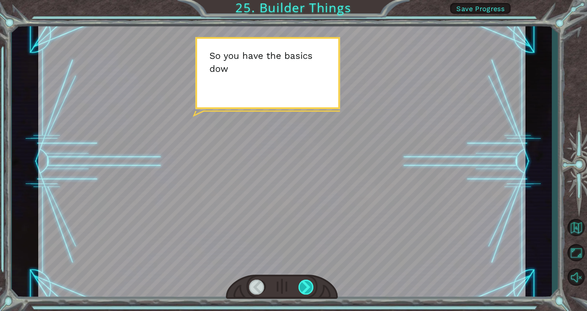
click at [292, 285] on div at bounding box center [306, 287] width 16 height 15
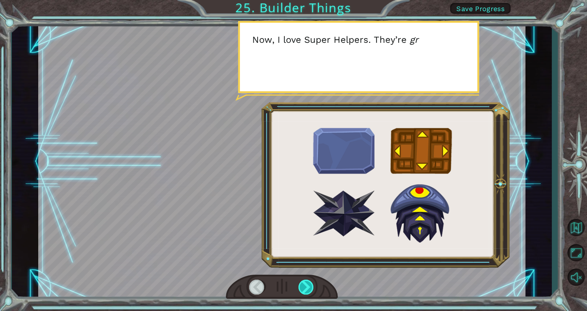
click at [292, 285] on div at bounding box center [306, 287] width 16 height 15
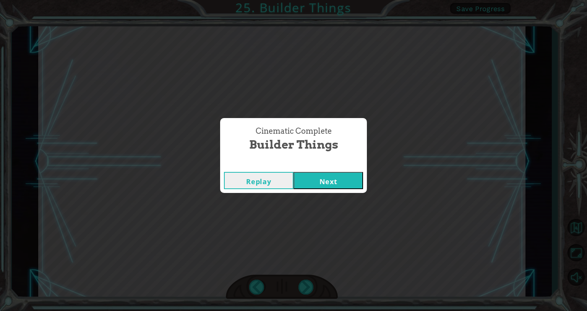
click at [292, 182] on button "Next" at bounding box center [327, 180] width 69 height 17
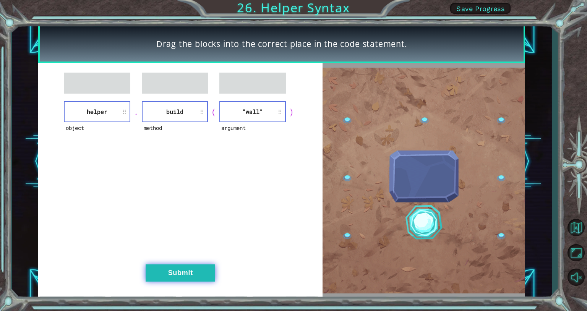
click at [160, 264] on button "Submit" at bounding box center [179, 272] width 69 height 17
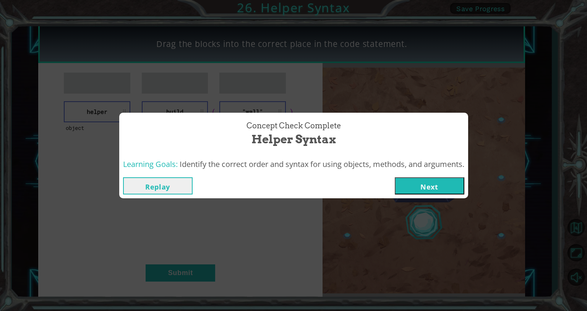
click at [292, 184] on button "Next" at bounding box center [428, 185] width 69 height 17
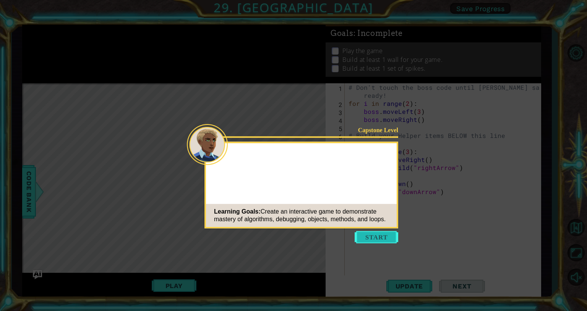
click at [292, 238] on button "Start" at bounding box center [376, 237] width 44 height 12
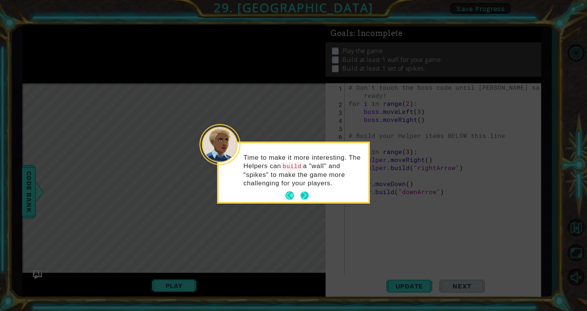
click at [292, 192] on button "Next" at bounding box center [304, 195] width 8 height 8
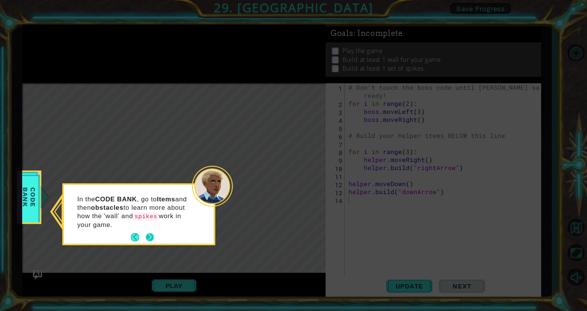
click at [146, 235] on button "Next" at bounding box center [150, 237] width 14 height 14
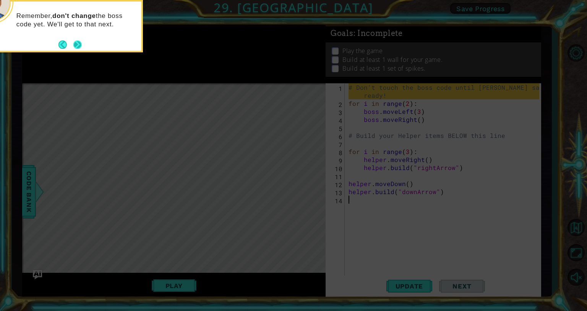
click at [76, 42] on button "Next" at bounding box center [77, 44] width 8 height 8
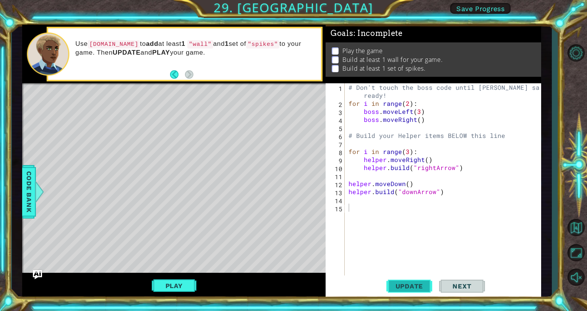
click at [292, 288] on span "Update" at bounding box center [409, 286] width 43 height 8
type textarea "h"
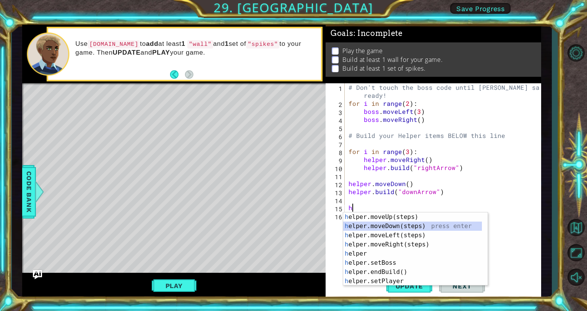
click at [292, 223] on div "h elper.moveUp(steps) press enter h elper.moveDown(steps) press enter h elper.m…" at bounding box center [412, 258] width 139 height 92
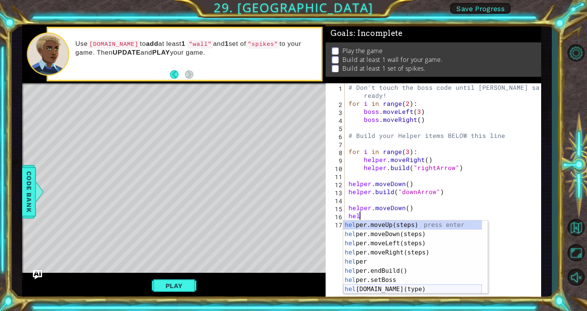
click at [292, 288] on div "hel per.moveUp(steps) press enter hel per.moveDown(steps) press enter hel per.m…" at bounding box center [412, 266] width 139 height 92
type textarea "helper.build("wall")"
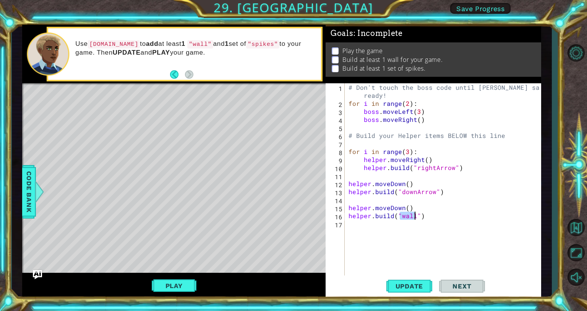
click at [292, 225] on div "# Don't touch the boss code until Vega says you're ready! for i in range ( 2 ) …" at bounding box center [445, 191] width 196 height 217
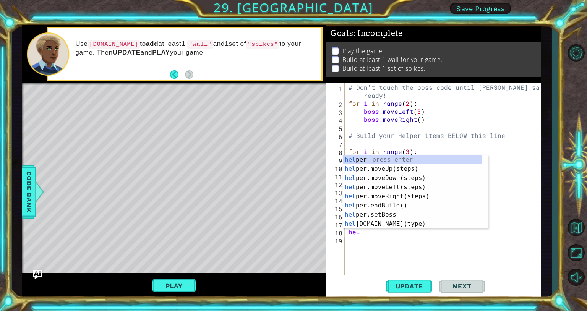
type textarea "h"
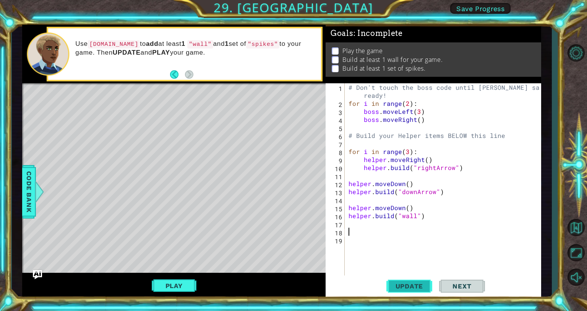
click at [292, 281] on button "Update" at bounding box center [409, 285] width 46 height 21
click at [292, 223] on div "# Don't touch the boss code until Vega says you're ready! for i in range ( 2 ) …" at bounding box center [445, 191] width 196 height 217
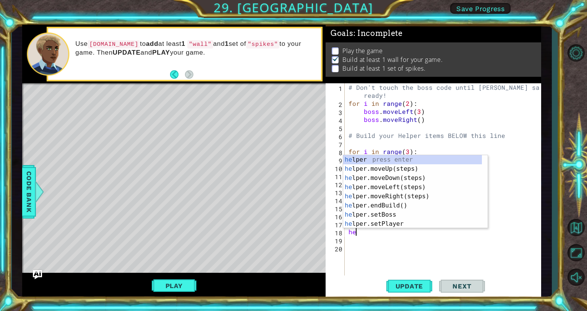
scroll to position [0, 0]
type textarea "help"
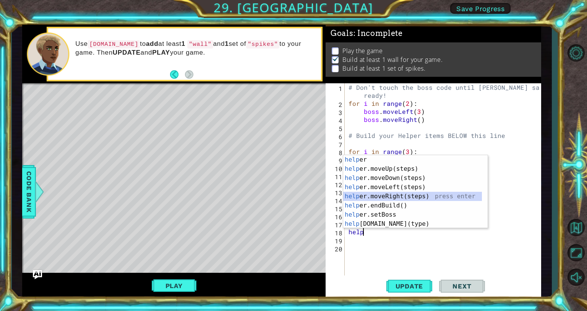
click at [292, 194] on div "help er press enter help er.moveUp(steps) press enter help er.moveDown(steps) p…" at bounding box center [412, 201] width 139 height 92
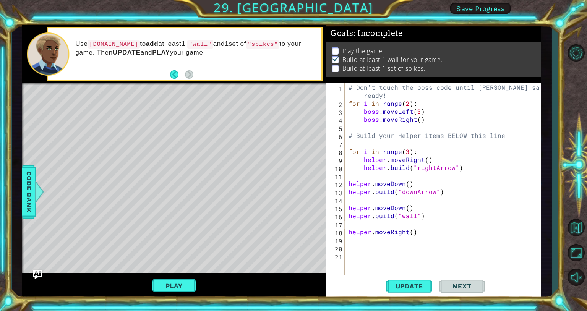
click at [292, 225] on div "# Don't touch the boss code until Vega says you're ready! for i in range ( 2 ) …" at bounding box center [445, 191] width 196 height 217
click at [292, 239] on div "# Don't touch the boss code until Vega says you're ready! for i in range ( 2 ) …" at bounding box center [445, 191] width 196 height 217
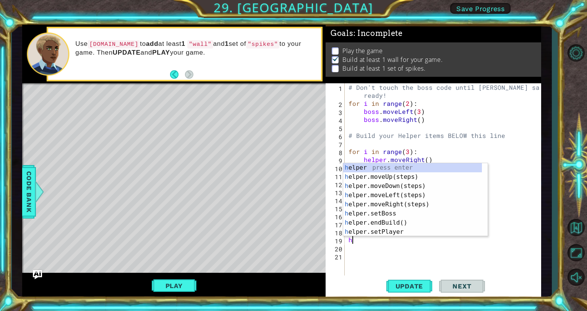
type textarea "he"
click at [292, 186] on div "he lper press enter he lper.moveUp(steps) press enter he lper.moveDown(steps) p…" at bounding box center [412, 209] width 139 height 92
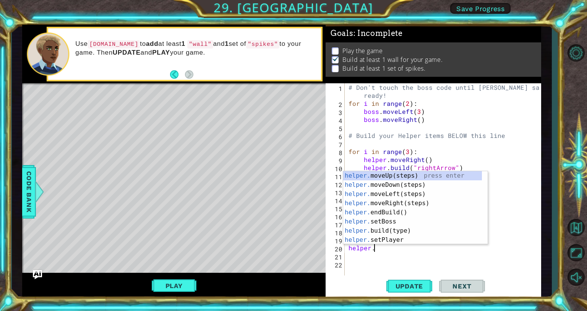
scroll to position [0, 1]
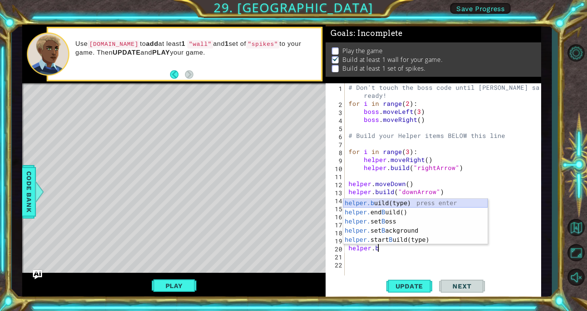
click at [292, 201] on div "helper.b uild(type) press enter helper. end B uild() press enter helper. set B …" at bounding box center [415, 231] width 144 height 64
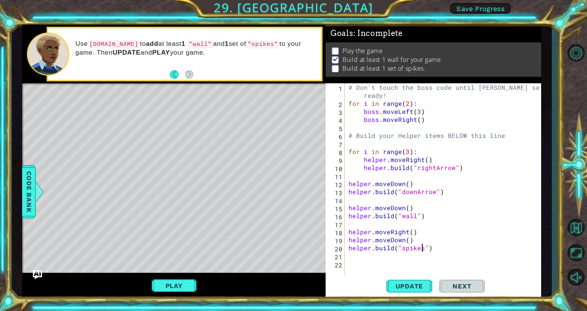
scroll to position [0, 5]
click at [292, 292] on button "Update" at bounding box center [409, 285] width 46 height 21
click at [168, 286] on button "Play" at bounding box center [174, 285] width 45 height 15
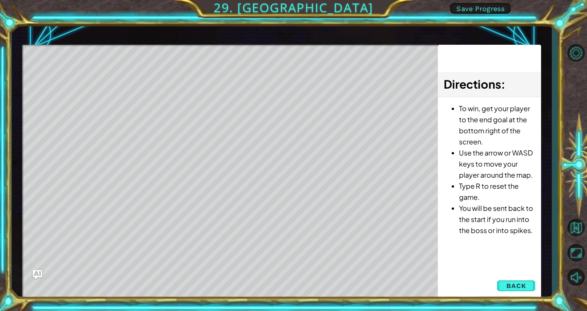
scroll to position [0, 0]
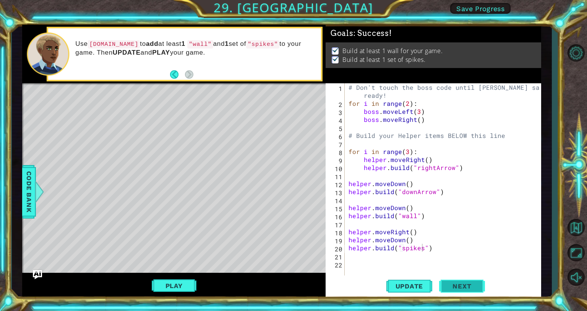
click at [292, 289] on button "Next" at bounding box center [462, 286] width 46 height 21
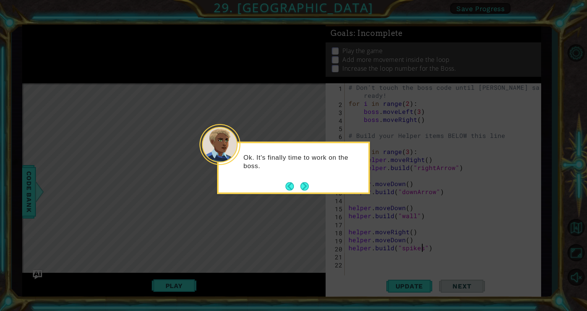
click at [292, 181] on div "Ok. It's finally time to work on the boss." at bounding box center [293, 164] width 150 height 42
click at [292, 183] on button "Next" at bounding box center [304, 185] width 13 height 13
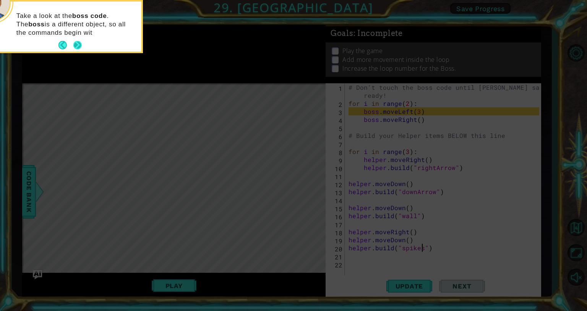
click at [74, 48] on button "Next" at bounding box center [77, 45] width 8 height 8
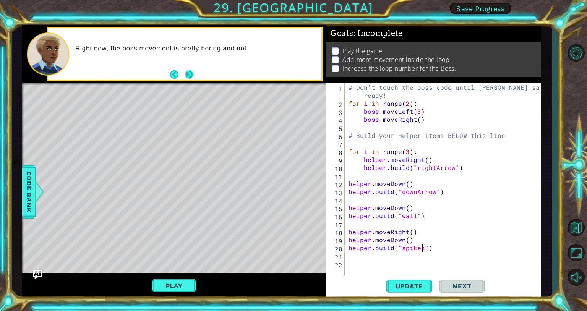
click at [185, 74] on button "Next" at bounding box center [189, 74] width 8 height 8
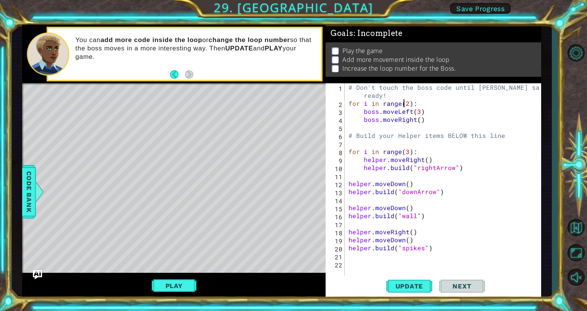
click at [292, 103] on div "# Don't touch the boss code until Vega says you're ready! for i in range ( 2 ) …" at bounding box center [445, 191] width 196 height 217
click at [292, 280] on button "Update" at bounding box center [409, 285] width 46 height 21
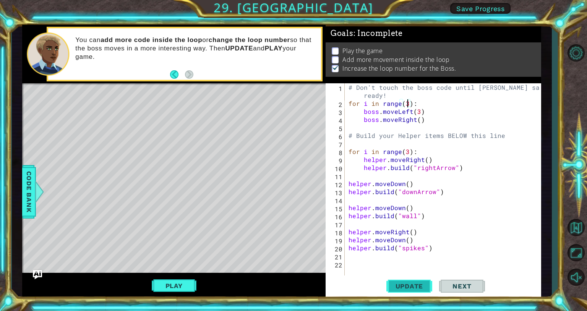
scroll to position [2, 0]
click at [292, 111] on div "# Don't touch the boss code until Vega says you're ready! for i in range ( 3 ) …" at bounding box center [445, 191] width 196 height 217
click at [292, 121] on div "# Don't touch the boss code until Vega says you're ready! for i in range ( 3 ) …" at bounding box center [445, 191] width 196 height 217
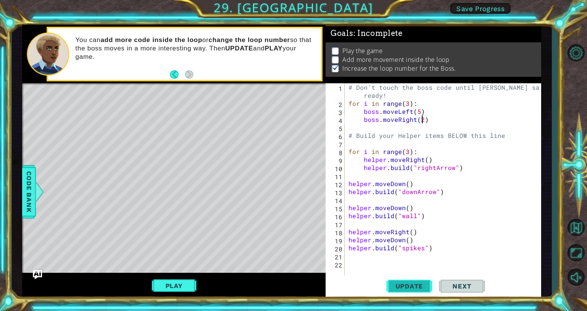
type textarea "boss.moveRight(2)"
click at [292, 284] on span "Update" at bounding box center [409, 286] width 43 height 8
click at [169, 288] on button "Play" at bounding box center [174, 285] width 45 height 15
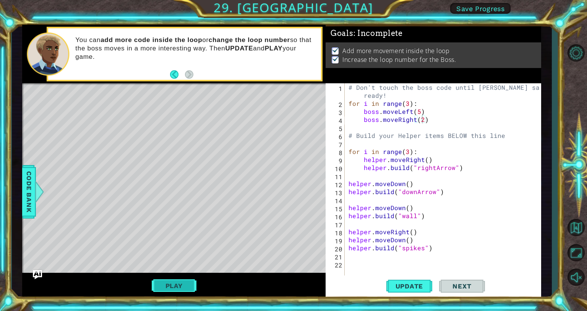
scroll to position [0, 0]
click at [169, 288] on button "Play" at bounding box center [174, 285] width 45 height 15
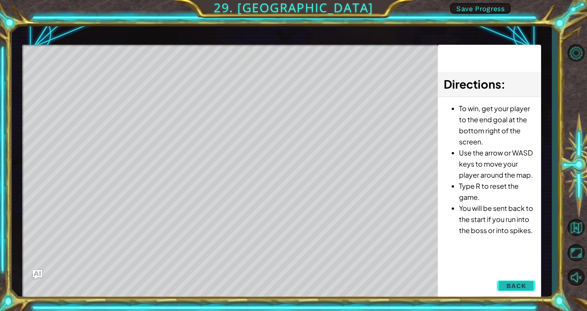
click at [292, 285] on span "Back" at bounding box center [515, 286] width 19 height 8
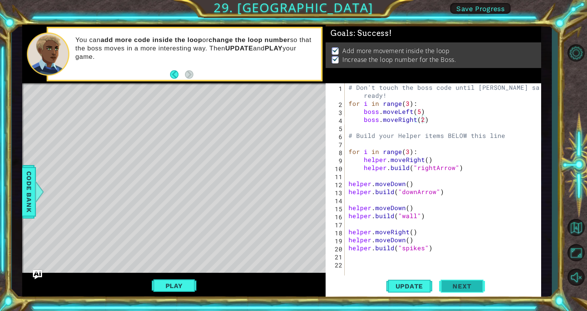
click at [292, 286] on span "Next" at bounding box center [461, 288] width 34 height 8
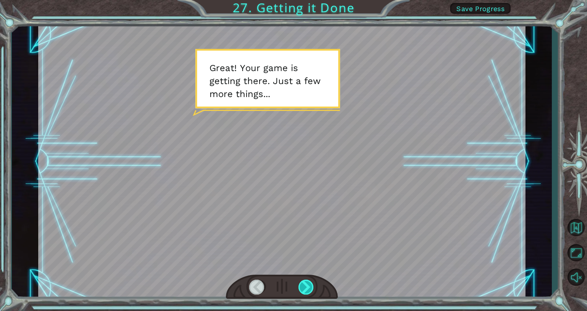
click at [292, 289] on div at bounding box center [306, 287] width 16 height 15
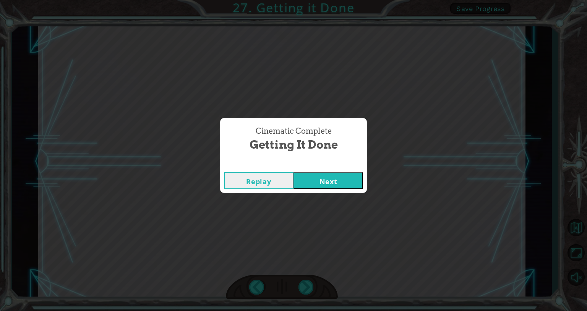
click at [292, 181] on button "Next" at bounding box center [327, 180] width 69 height 17
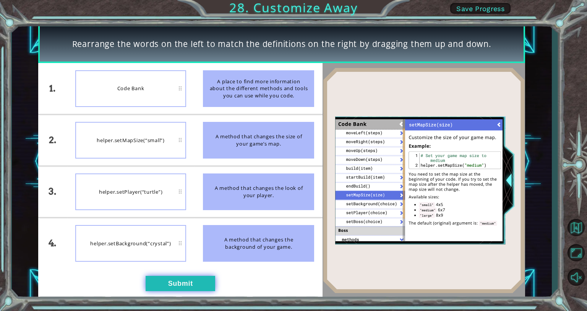
click at [185, 284] on button "Submit" at bounding box center [179, 283] width 69 height 15
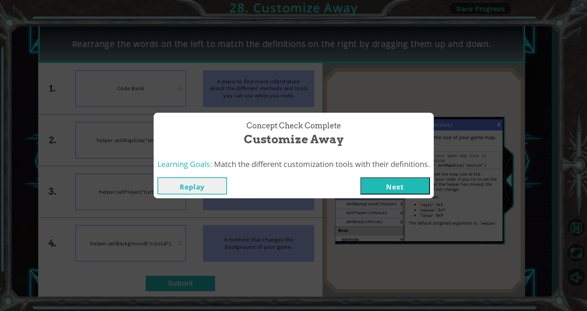
click at [292, 190] on button "Next" at bounding box center [394, 185] width 69 height 17
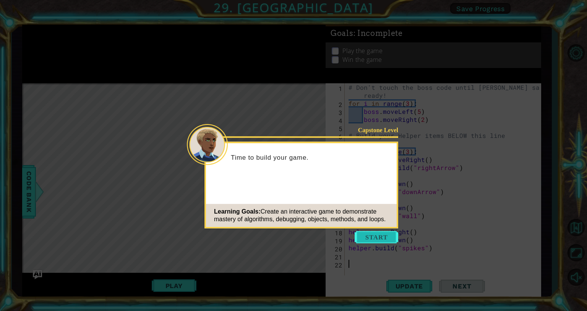
click at [292, 234] on button "Start" at bounding box center [376, 237] width 44 height 12
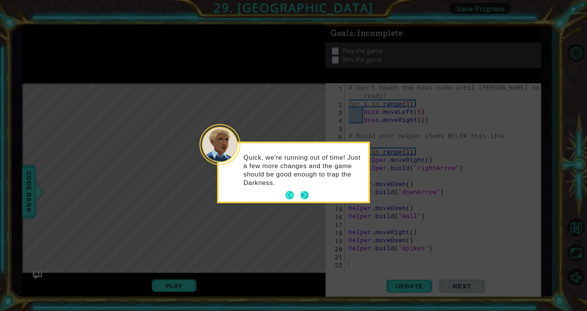
click at [292, 193] on button "Next" at bounding box center [304, 195] width 9 height 9
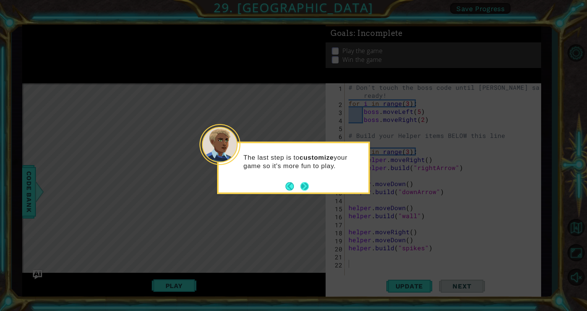
click at [292, 184] on button "Next" at bounding box center [304, 185] width 9 height 9
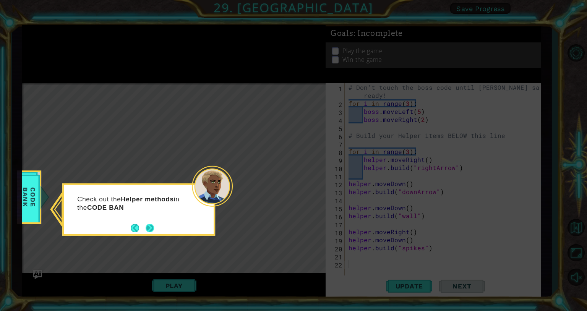
click at [150, 230] on button "Next" at bounding box center [149, 227] width 9 height 9
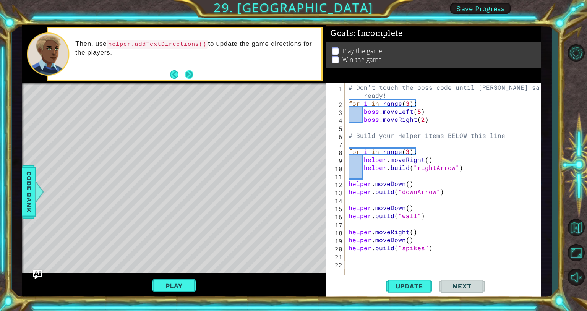
click at [189, 72] on button "Next" at bounding box center [189, 74] width 10 height 10
click at [189, 73] on button "Next" at bounding box center [189, 74] width 8 height 8
click at [292, 286] on span "Update" at bounding box center [409, 286] width 43 height 8
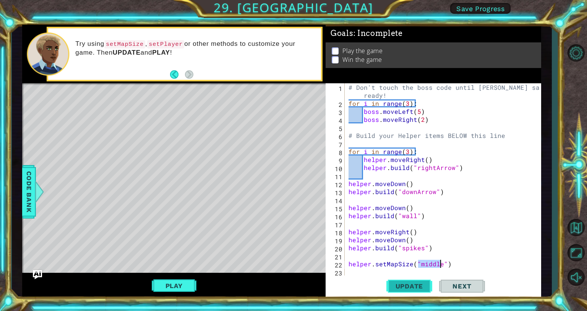
type textarea "helper.setMapSize("middle")"
click at [292, 288] on span "Update" at bounding box center [409, 286] width 43 height 8
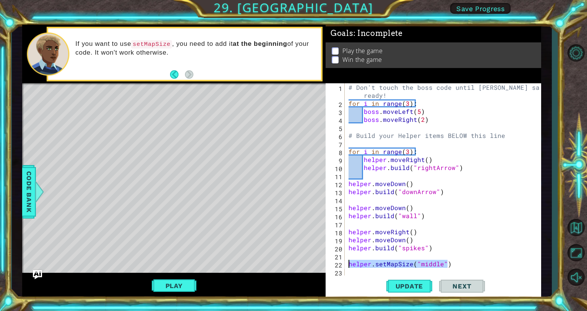
click at [292, 264] on div "1 ההההההההההההההההההההההההההההההההההההההההההההההההההההההההההההההההההההההההההההה…" at bounding box center [281, 161] width 519 height 273
click at [292, 160] on div "# Don't touch the boss code until Vega says you're ready! for i in range ( 3 ) …" at bounding box center [445, 191] width 196 height 217
type textarea "helper.moveRight()"
click at [292, 176] on div "# Don't touch the boss code until Vega says you're ready! for i in range ( 3 ) …" at bounding box center [445, 191] width 196 height 217
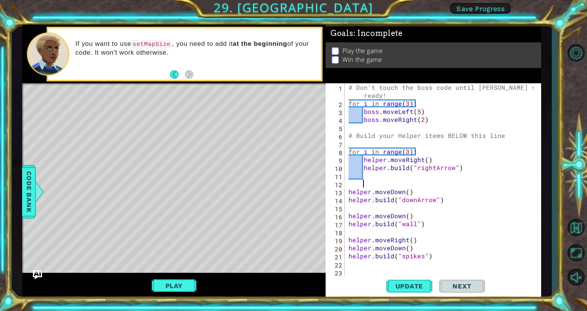
paste textarea "helper.setMapSize("middle")"
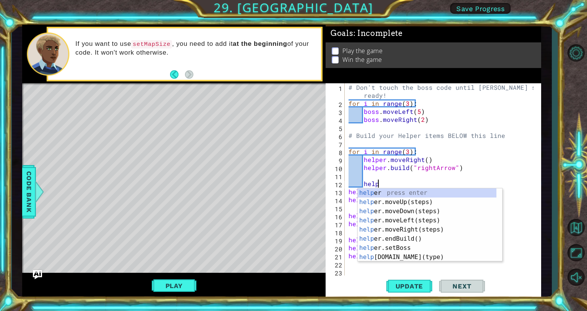
type textarea "h"
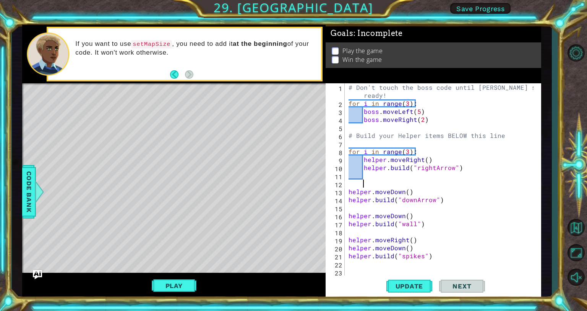
click at [292, 95] on div "# Don't touch the boss code until Vega says you're ready! for i in range ( 3 ) …" at bounding box center [442, 191] width 190 height 217
type textarea "# Don't touch the boss code until Vega says you're ready!"
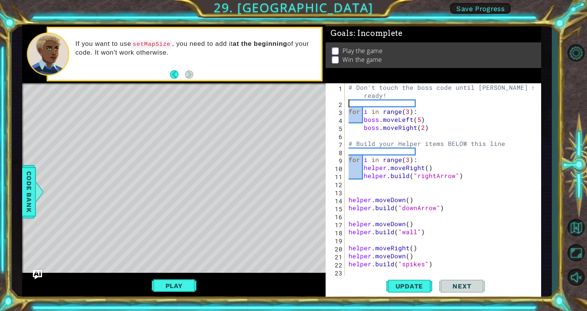
paste textarea "helper.setMapSize("middle")"
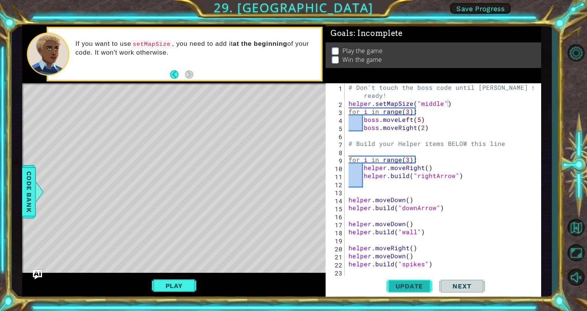
click at [292, 284] on span "Update" at bounding box center [409, 286] width 43 height 8
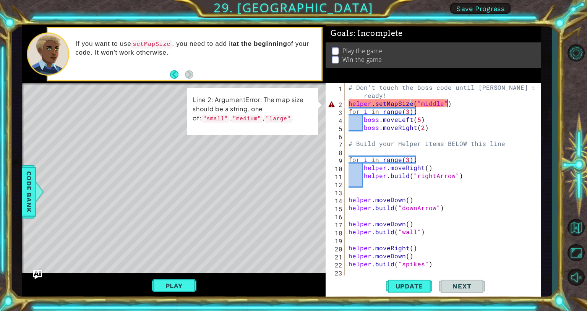
click at [292, 103] on div "# Don't touch the boss code until Vega says you're ready! helper . setMapSize (…" at bounding box center [442, 191] width 190 height 217
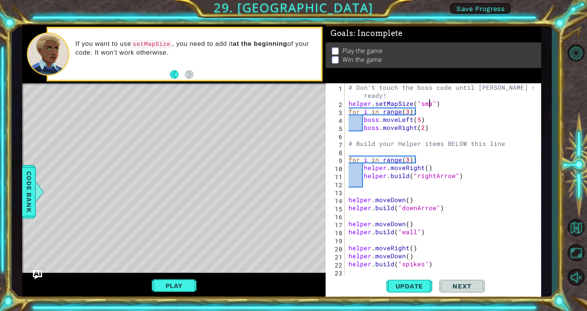
scroll to position [0, 5]
click at [292, 290] on button "Update" at bounding box center [409, 285] width 46 height 21
click at [292, 111] on div "# Don't touch the boss code until Vega says you're ready! helper . setMapSize (…" at bounding box center [442, 191] width 190 height 217
click at [292, 128] on div "# Don't touch the boss code until Vega says you're ready! helper . setMapSize (…" at bounding box center [442, 191] width 190 height 217
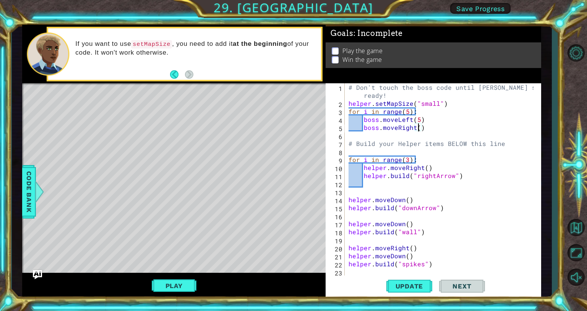
scroll to position [0, 4]
click at [292, 288] on span "Update" at bounding box center [409, 286] width 43 height 8
click at [292, 170] on div "# Don't touch the boss code until Vega says you're ready! helper . setMapSize (…" at bounding box center [442, 191] width 190 height 217
type textarea "helper.moveRight()"
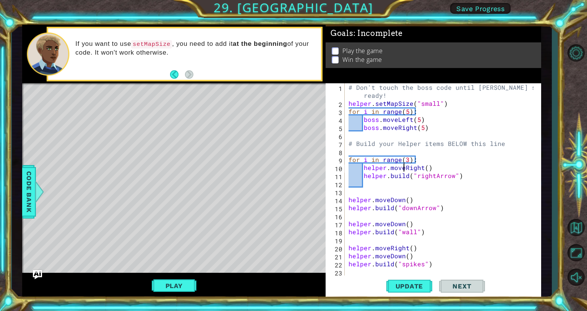
click at [292, 181] on div "# Don't touch the boss code until Vega says you're ready! helper . setMapSize (…" at bounding box center [442, 191] width 190 height 217
click at [292, 152] on div "# Don't touch the boss code until Vega says you're ready! helper . setMapSize (…" at bounding box center [442, 191] width 190 height 217
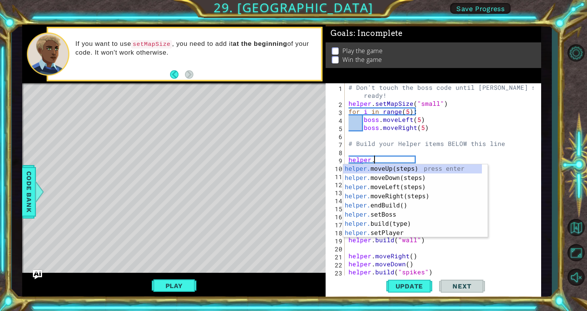
scroll to position [0, 1]
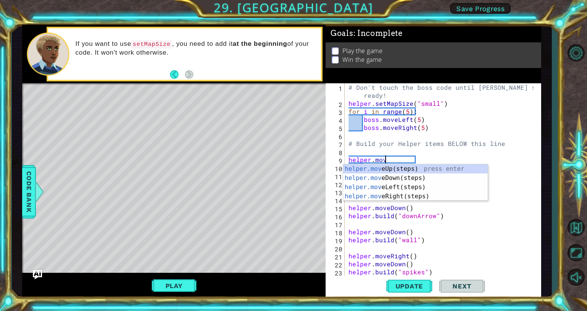
type textarea "helper.move"
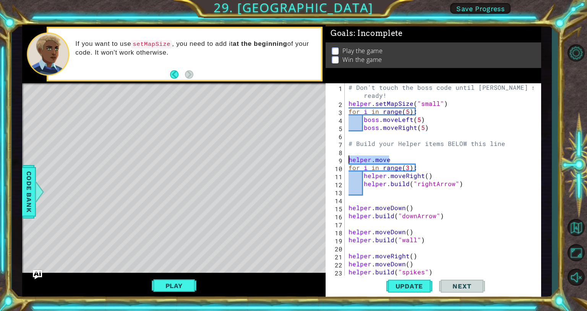
drag, startPoint x: 393, startPoint y: 160, endPoint x: 343, endPoint y: 161, distance: 50.0
click at [292, 161] on div "helper.move 1 2 3 4 5 6 7 8 9 10 11 12 13 14 15 16 17 18 19 20 21 22 23 24 # Do…" at bounding box center [431, 179] width 213 height 192
click at [292, 213] on div "# Don't touch the boss code until Vega says you're ready! helper . setMapSize (…" at bounding box center [442, 191] width 190 height 217
type textarea "helper.build("downArrow")"
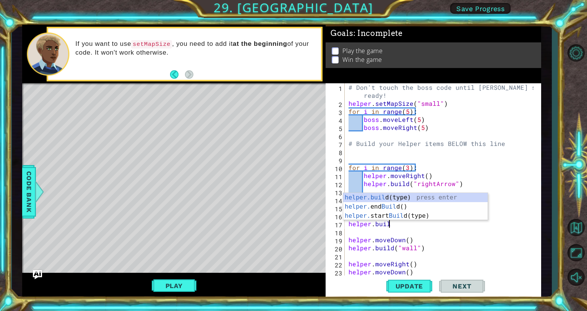
scroll to position [0, 2]
click at [292, 194] on div "helper.build (type) press enter helper. end Build () press enter helper. start …" at bounding box center [415, 216] width 144 height 46
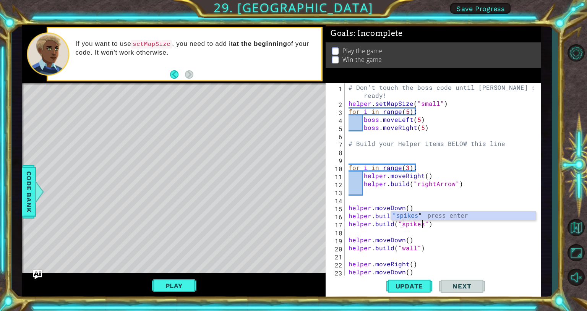
scroll to position [0, 5]
click at [292, 285] on span "Update" at bounding box center [409, 286] width 43 height 8
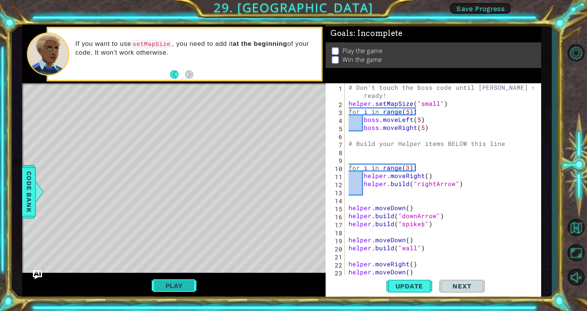
click at [167, 280] on button "Play" at bounding box center [174, 285] width 45 height 15
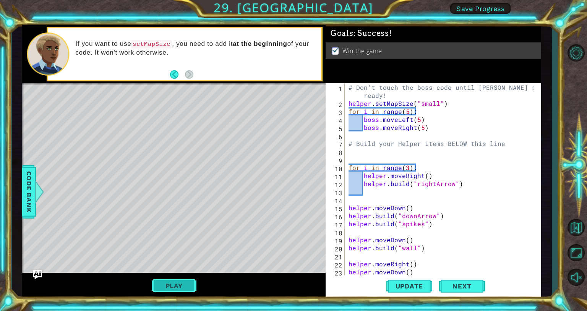
click at [175, 286] on button "Play" at bounding box center [174, 285] width 45 height 15
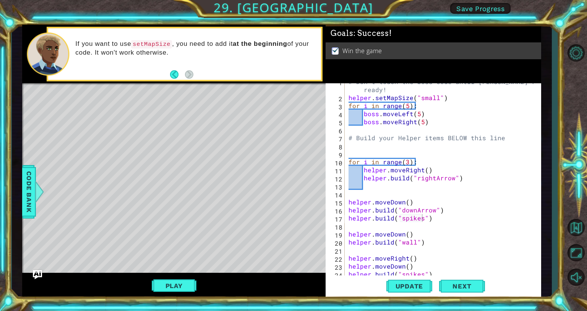
scroll to position [0, 0]
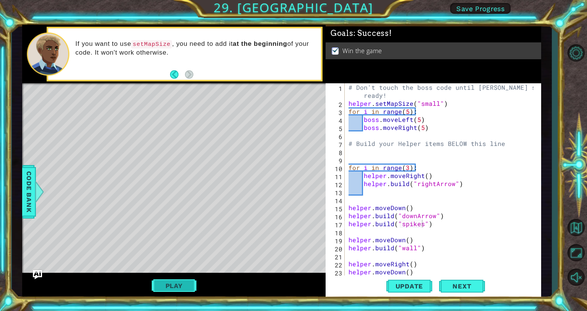
click at [182, 283] on button "Play" at bounding box center [174, 285] width 45 height 15
type textarea "helper.build("wall")"
drag, startPoint x: 433, startPoint y: 250, endPoint x: 344, endPoint y: 250, distance: 89.4
click at [292, 250] on div "helper.build("wall") 1 2 3 4 5 6 7 8 9 10 11 12 13 14 15 16 17 18 19 20 21 22 2…" at bounding box center [431, 179] width 213 height 192
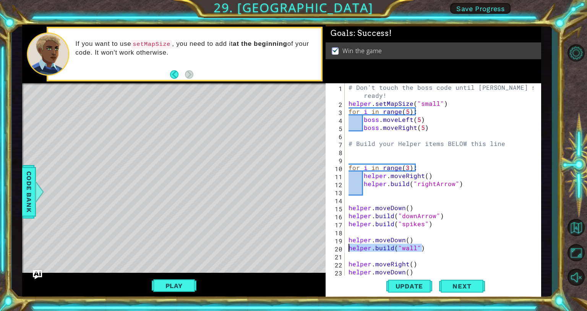
click at [292, 247] on div "# Don't touch the boss code until Vega says you're ready! helper . setMapSize (…" at bounding box center [440, 179] width 186 height 192
click at [292, 158] on div "# Don't touch the boss code until Vega says you're ready! helper . setMapSize (…" at bounding box center [442, 191] width 190 height 217
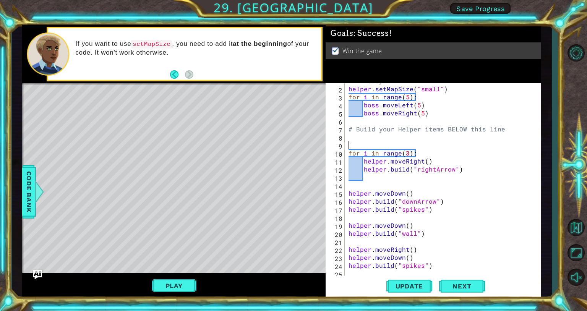
scroll to position [15, 0]
click at [292, 141] on div "# Don't touch the boss code until Vega says you're ready! helper . setMapSize (…" at bounding box center [442, 176] width 190 height 217
click at [292, 135] on div "# Don't touch the boss code until Vega says you're ready! helper . setMapSize (…" at bounding box center [442, 176] width 190 height 217
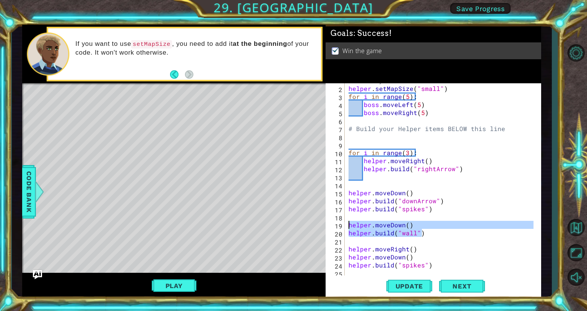
drag, startPoint x: 422, startPoint y: 234, endPoint x: 344, endPoint y: 228, distance: 78.5
click at [292, 228] on div "1 2 3 4 5 6 7 8 9 10 11 12 13 14 15 16 17 18 19 20 21 22 23 24 25 26 27 # Don't…" at bounding box center [431, 179] width 213 height 192
type textarea "helper.moveDown() helper.build("wall")"
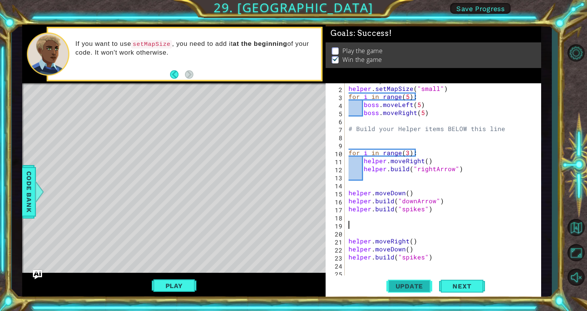
click at [292, 288] on span "Update" at bounding box center [409, 286] width 43 height 8
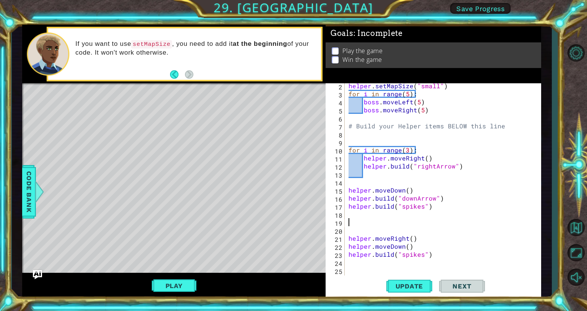
scroll to position [18, 0]
click at [292, 209] on div "helper . setMapSize ( "small" ) for i in range ( 5 ) : boss . moveLeft ( 5 ) bo…" at bounding box center [442, 186] width 190 height 208
type textarea "helper.build("spikes")"
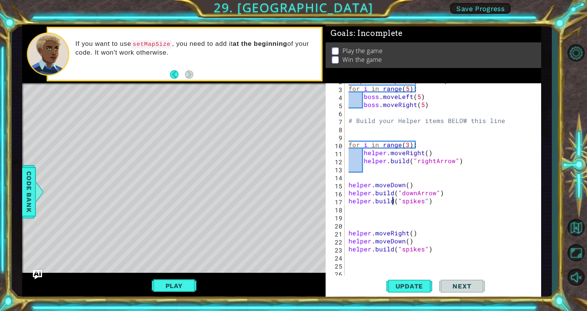
scroll to position [24, 0]
click at [292, 247] on div "for i in range ( 5 ) : boss . moveLeft ( 5 ) boss . moveRight ( 5 ) # Build you…" at bounding box center [442, 187] width 190 height 208
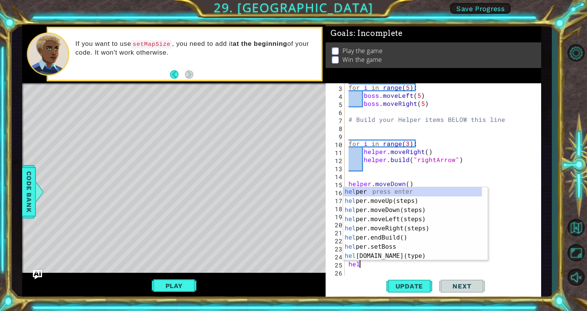
scroll to position [0, 0]
type textarea "helper."
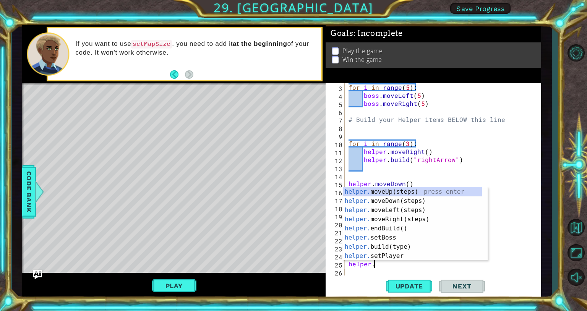
scroll to position [0, 1]
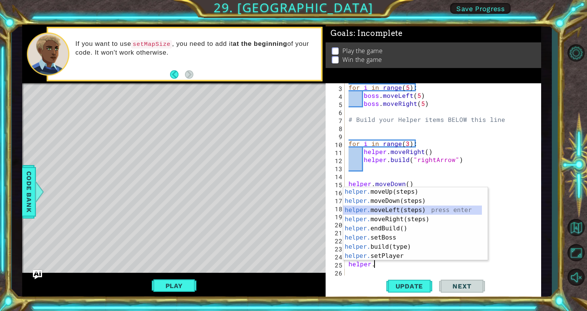
click at [292, 210] on div "helper. moveUp(steps) press enter helper. moveDown(steps) press enter helper. m…" at bounding box center [412, 233] width 139 height 92
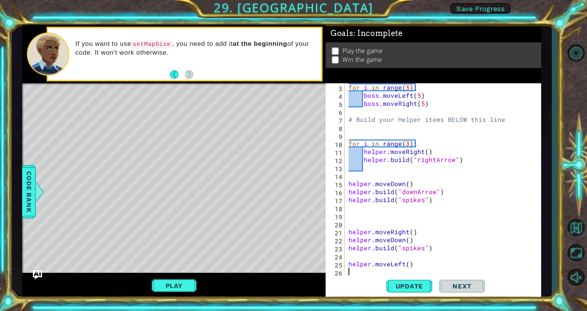
click at [292, 264] on div "for i in range ( 5 ) : boss . moveLeft ( 5 ) boss . moveRight ( 5 ) # Build you…" at bounding box center [442, 187] width 190 height 208
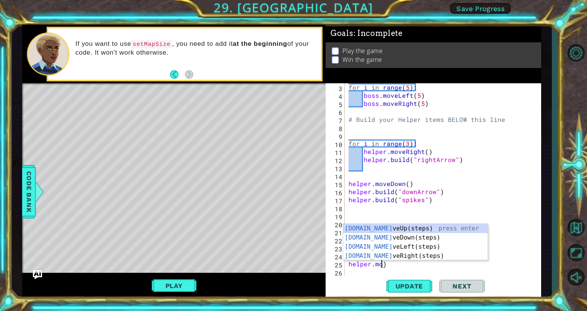
scroll to position [0, 2]
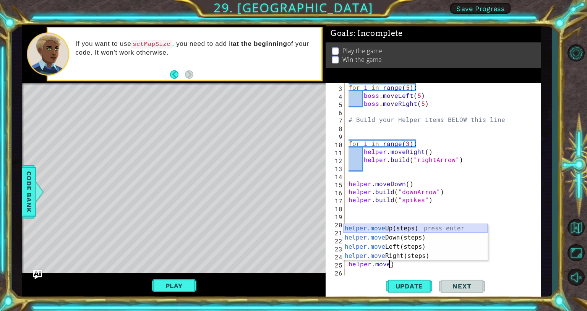
click at [292, 224] on div "helper.move Up(steps) press enter helper.move Down(steps) press enter helper.mo…" at bounding box center [415, 251] width 144 height 55
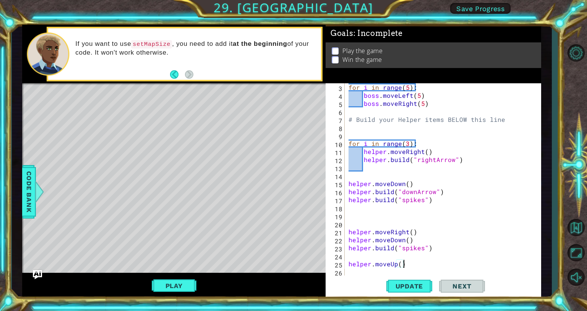
click at [292, 264] on div "for i in range ( 5 ) : boss . moveLeft ( 5 ) boss . moveRight ( 5 ) # Build you…" at bounding box center [442, 187] width 190 height 208
type textarea "helper.moveUp()"
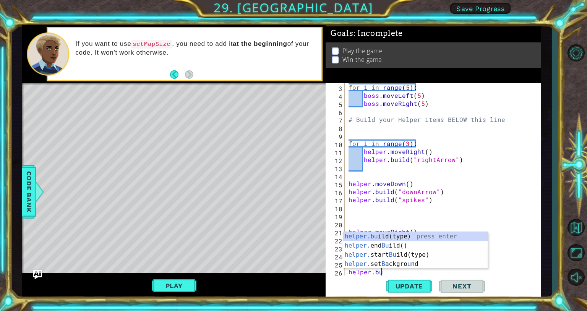
scroll to position [0, 2]
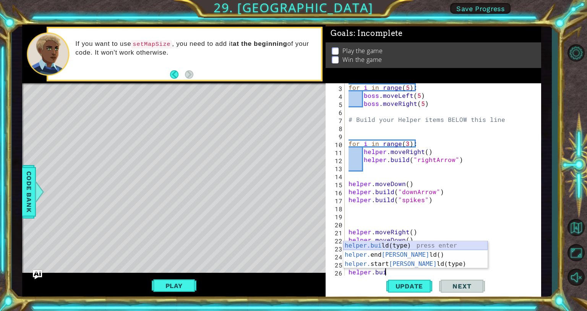
click at [292, 244] on div "helper.bui ld(type) press enter helper. end Bui ld() press enter helper. start …" at bounding box center [415, 264] width 144 height 46
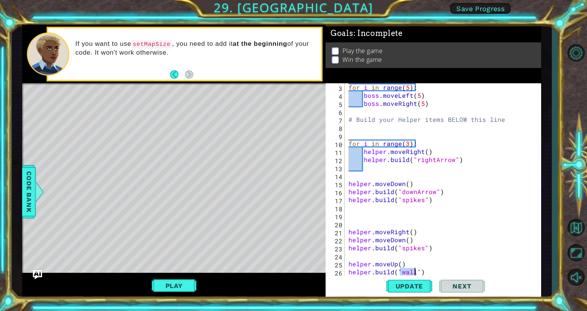
click at [292, 262] on div "for i in range ( 5 ) : boss . moveLeft ( 5 ) boss . moveRight ( 5 ) # Build you…" at bounding box center [442, 187] width 190 height 208
click at [292, 286] on span "Update" at bounding box center [409, 286] width 43 height 8
click at [183, 284] on button "Play" at bounding box center [174, 285] width 45 height 15
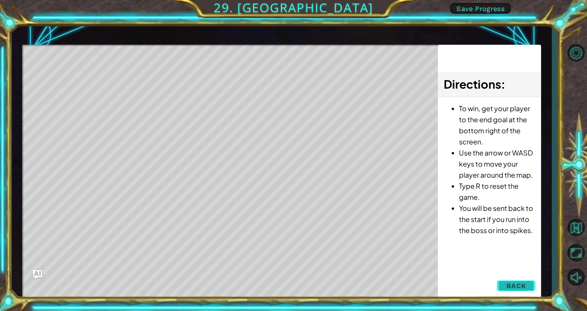
click at [292, 284] on span "Back" at bounding box center [515, 286] width 19 height 8
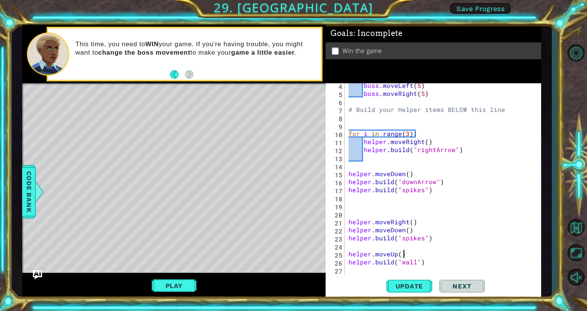
scroll to position [37, 0]
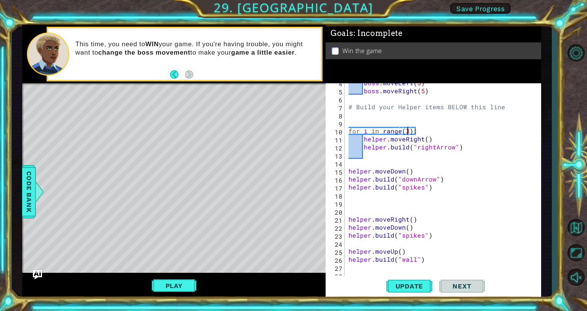
click at [292, 130] on div "boss . moveLeft ( 5 ) boss . moveRight ( 5 ) # Build your Helper items BELOW th…" at bounding box center [442, 183] width 190 height 208
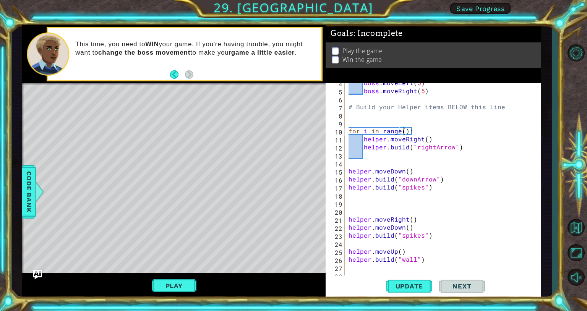
scroll to position [0, 3]
type textarea "for i in range(2):"
click at [292, 287] on span "Update" at bounding box center [409, 286] width 43 height 8
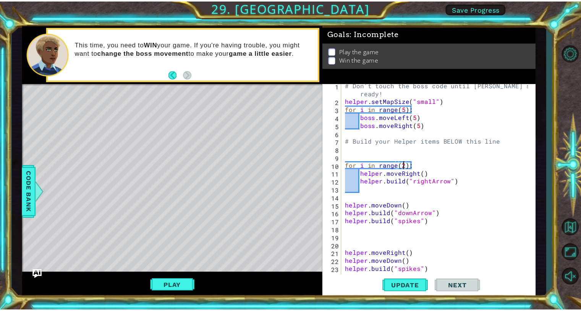
scroll to position [3, 0]
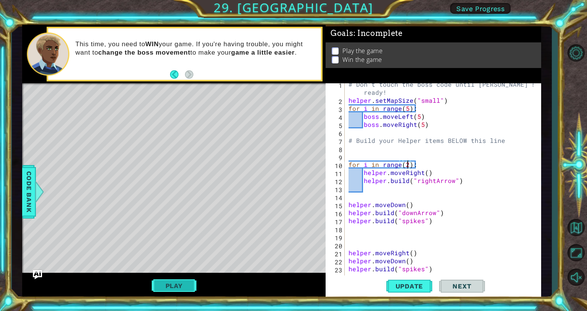
click at [179, 282] on button "Play" at bounding box center [174, 285] width 45 height 15
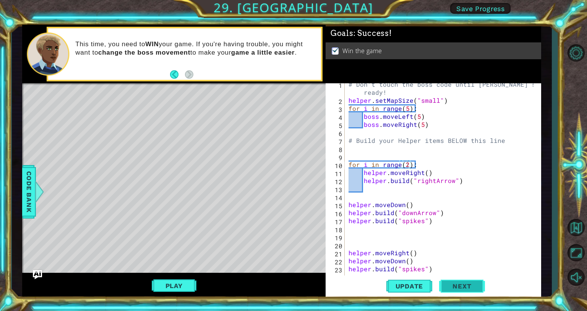
click at [292, 280] on button "Next" at bounding box center [462, 285] width 46 height 21
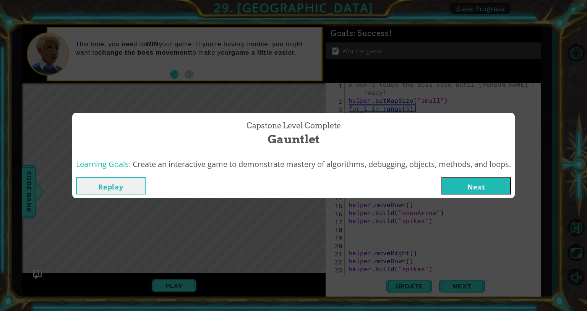
click at [292, 181] on button "Next" at bounding box center [475, 185] width 69 height 17
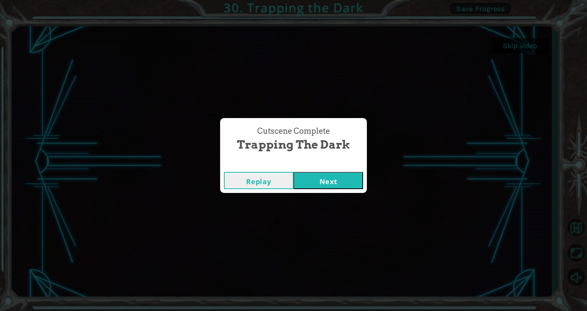
click at [292, 179] on button "Next" at bounding box center [327, 180] width 69 height 17
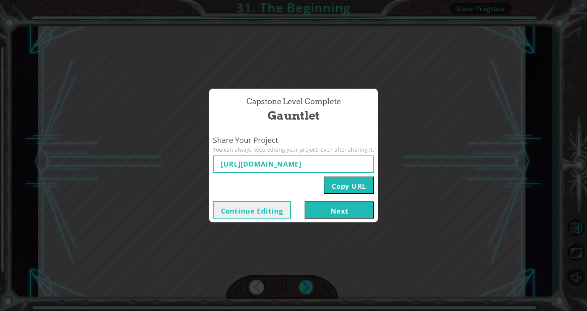
type input "https://www.ozaria.com/play/game-dev-level/1fhcapstoneb/68ba02eb2f0b91f991a6b670"
click at [292, 190] on div "Capstone Level Complete Gauntlet Share Your Project You can always keep editing…" at bounding box center [293, 155] width 587 height 311
click at [292, 189] on button "Copy URL" at bounding box center [348, 184] width 50 height 17
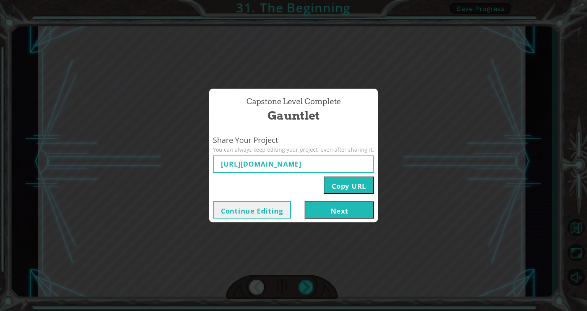
click at [292, 210] on button "Next" at bounding box center [338, 209] width 69 height 17
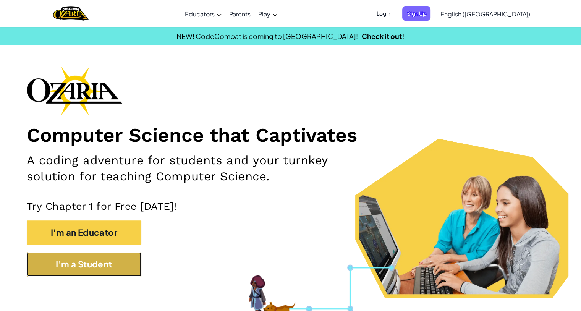
click at [114, 269] on button "I'm a Student" at bounding box center [84, 264] width 115 height 24
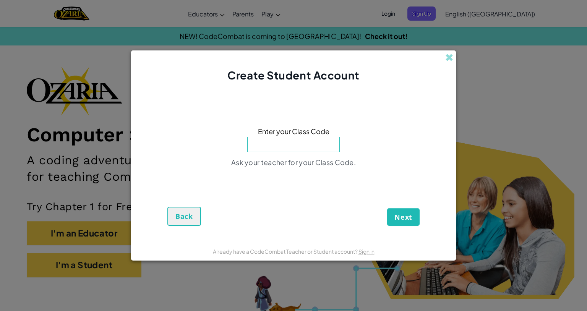
type input "s"
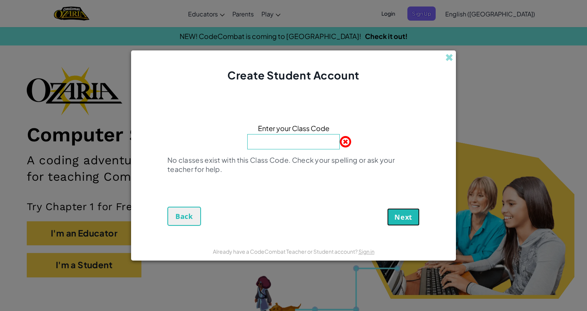
click at [292, 216] on span "Next" at bounding box center [403, 216] width 18 height 9
click at [292, 220] on button "Next" at bounding box center [403, 217] width 32 height 18
click at [292, 58] on span at bounding box center [449, 57] width 8 height 8
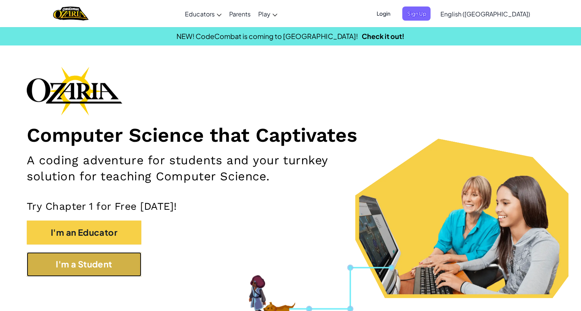
click at [125, 267] on button "I'm a Student" at bounding box center [84, 264] width 115 height 24
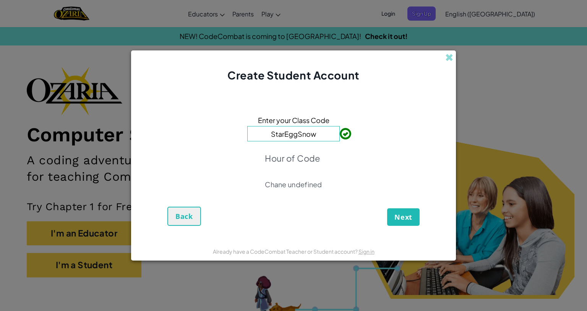
type input "StarEggSnow"
click at [292, 216] on span "Next" at bounding box center [403, 216] width 18 height 9
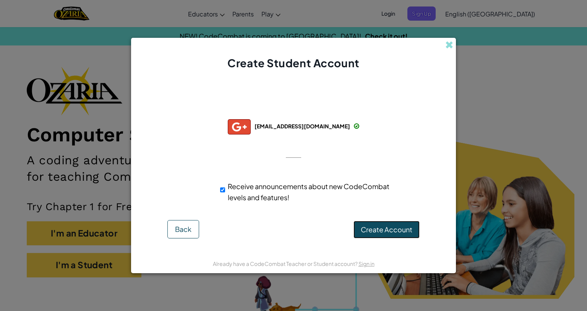
click at [292, 228] on span "Create Account" at bounding box center [386, 229] width 52 height 9
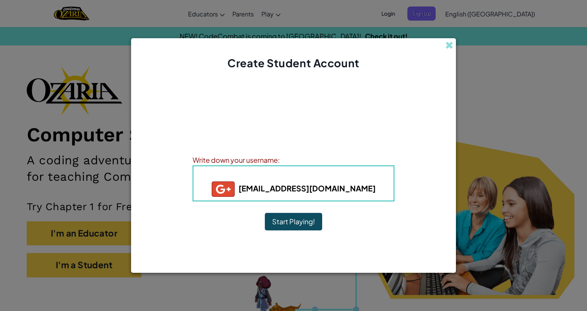
click at [283, 224] on button "Start Playing!" at bounding box center [293, 222] width 57 height 18
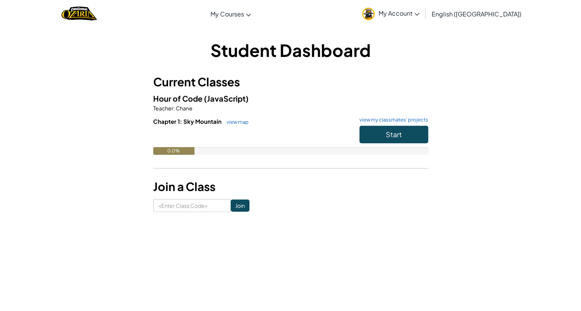
click at [224, 154] on div "0.0%" at bounding box center [290, 151] width 275 height 8
click at [397, 136] on span "Start" at bounding box center [394, 134] width 16 height 9
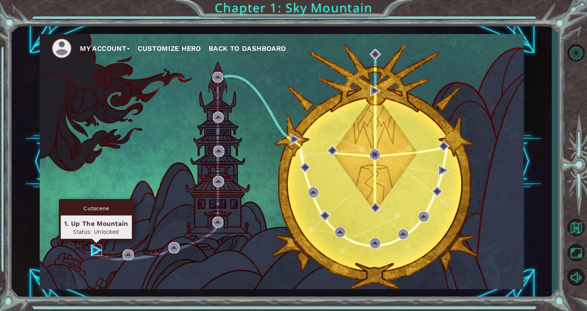
click at [97, 250] on img at bounding box center [96, 249] width 11 height 11
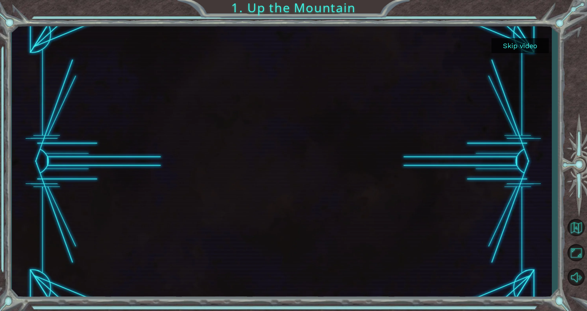
click at [511, 48] on button "Skip video" at bounding box center [519, 45] width 57 height 15
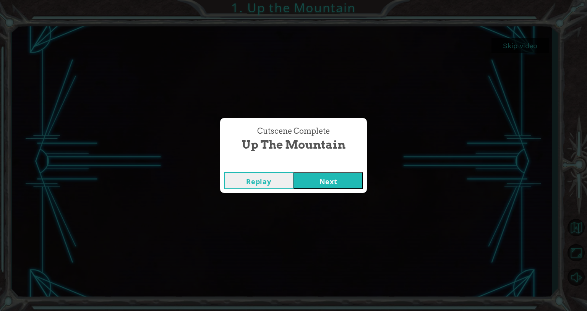
click at [307, 180] on button "Next" at bounding box center [327, 180] width 69 height 17
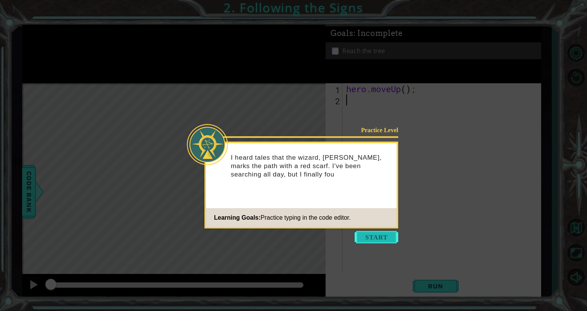
click at [372, 235] on button "Start" at bounding box center [376, 237] width 44 height 12
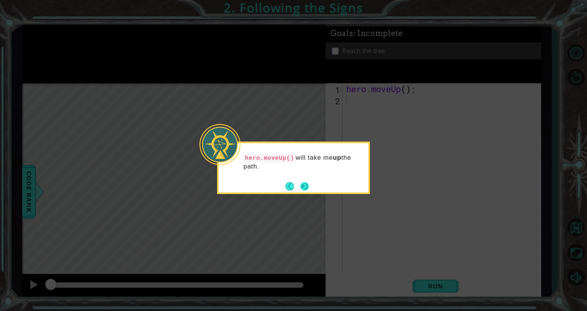
click at [307, 183] on button "Next" at bounding box center [304, 186] width 12 height 12
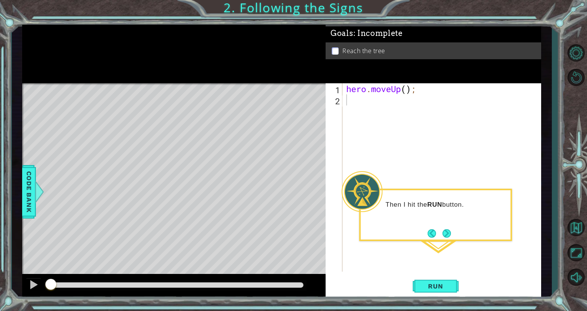
click at [453, 238] on div "Then I hit the RUN button." at bounding box center [435, 215] width 153 height 52
click at [440, 231] on button "Back" at bounding box center [434, 233] width 15 height 8
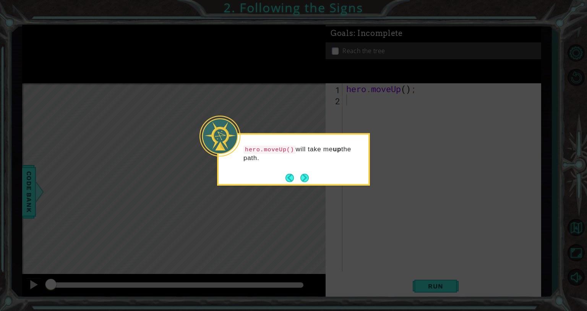
click at [294, 169] on div "hero.moveUp() will take me up the path." at bounding box center [293, 156] width 150 height 39
click at [312, 182] on div "hero.moveUp() will take me up the path." at bounding box center [293, 159] width 153 height 52
click at [307, 177] on button "Next" at bounding box center [303, 177] width 13 height 13
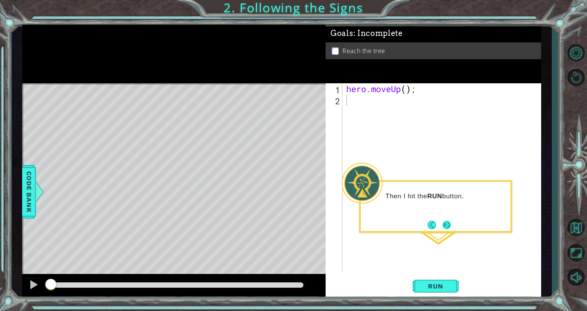
click at [446, 217] on div "Then I hit the RUN button." at bounding box center [435, 206] width 153 height 52
click at [448, 224] on button "Next" at bounding box center [446, 225] width 10 height 10
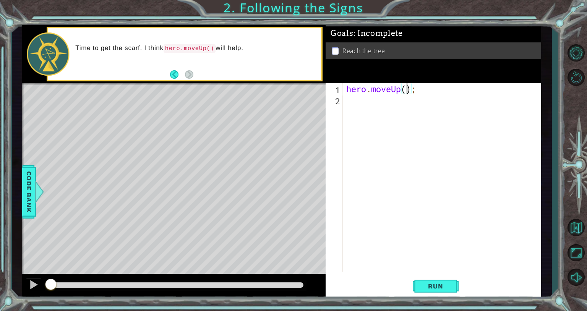
click at [407, 89] on div "hero . moveUp ( ) ;" at bounding box center [443, 188] width 198 height 210
type textarea "hero.moveUp(2);"
click at [383, 142] on div "hero . moveUp ( 2 ) ;" at bounding box center [443, 188] width 198 height 210
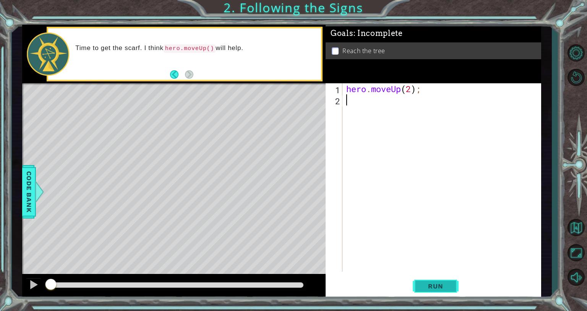
click at [428, 282] on button "Run" at bounding box center [435, 285] width 46 height 21
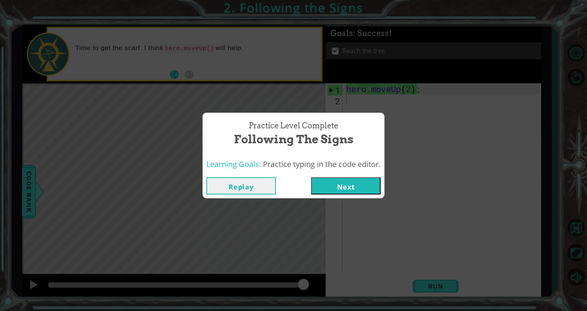
click at [366, 189] on button "Next" at bounding box center [345, 185] width 69 height 17
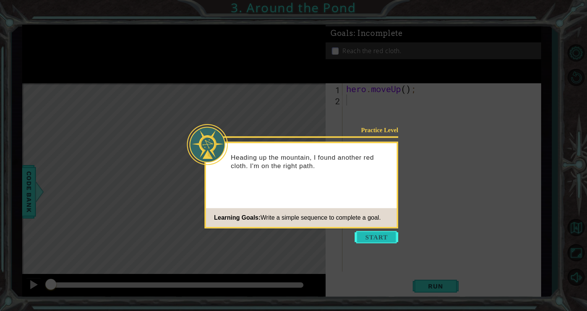
click at [373, 234] on button "Start" at bounding box center [376, 237] width 44 height 12
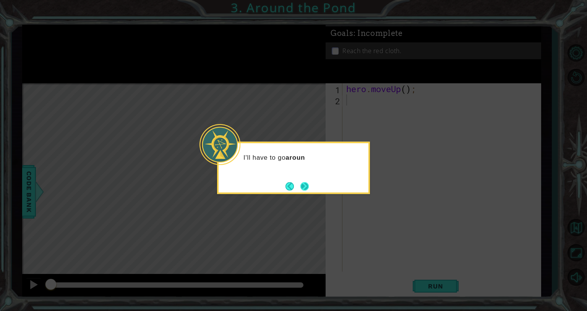
click at [309, 183] on button "Next" at bounding box center [304, 186] width 9 height 9
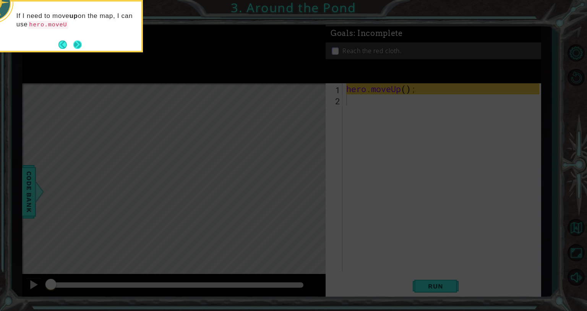
click at [72, 47] on footer at bounding box center [69, 44] width 23 height 11
click at [78, 44] on button "Next" at bounding box center [78, 45] width 10 height 10
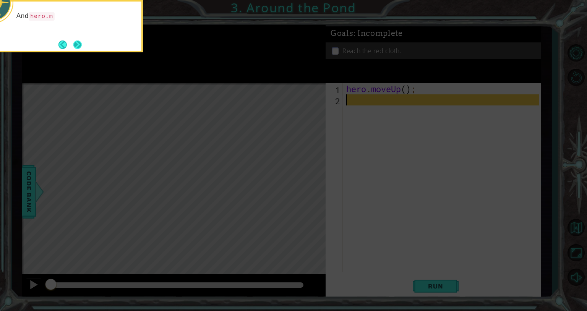
click at [76, 44] on button "Next" at bounding box center [77, 44] width 13 height 13
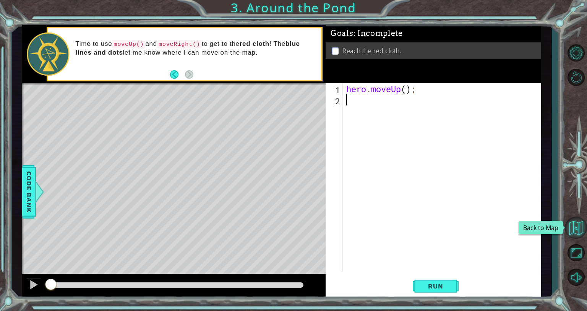
click at [574, 231] on button "Back to Map" at bounding box center [575, 228] width 22 height 22
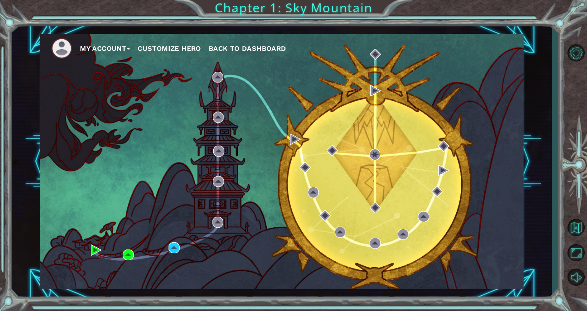
click at [178, 46] on button "Customize Hero" at bounding box center [168, 48] width 63 height 11
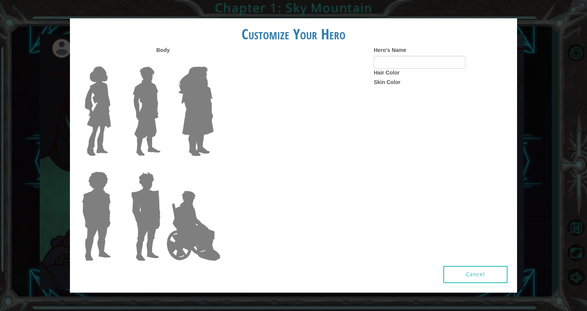
type input "Jaslyn"
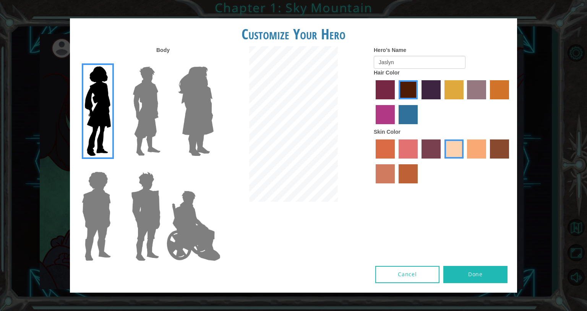
click at [480, 273] on button "Done" at bounding box center [475, 274] width 64 height 17
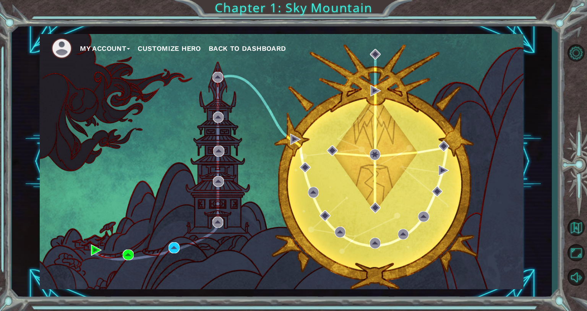
click at [89, 45] on button "My Account" at bounding box center [105, 48] width 50 height 11
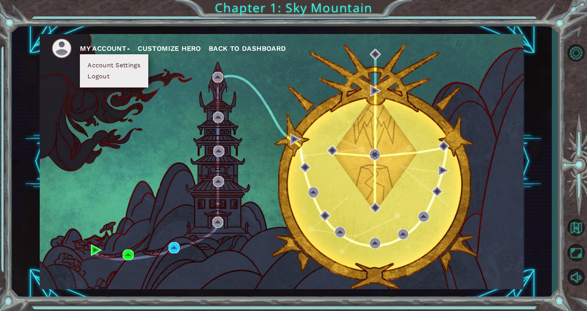
click at [61, 45] on img at bounding box center [61, 48] width 21 height 21
click at [82, 97] on div "My Account Account Settings Logout Customize Hero Back to Dashboard" at bounding box center [281, 161] width 483 height 255
click at [157, 99] on div "My Account Account Settings Logout Customize Hero Back to Dashboard" at bounding box center [281, 161] width 483 height 255
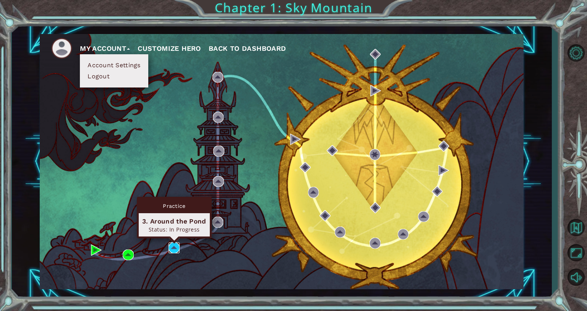
click at [171, 247] on img at bounding box center [173, 247] width 11 height 11
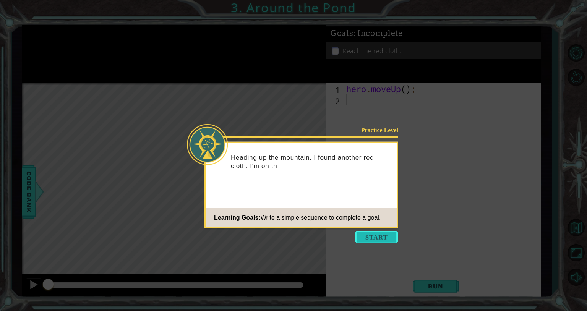
click at [384, 238] on button "Start" at bounding box center [376, 237] width 44 height 12
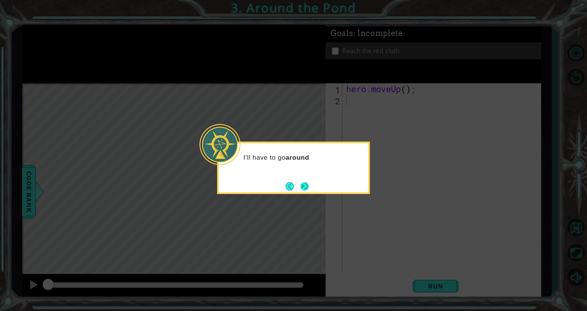
click at [307, 190] on button "Next" at bounding box center [304, 185] width 11 height 11
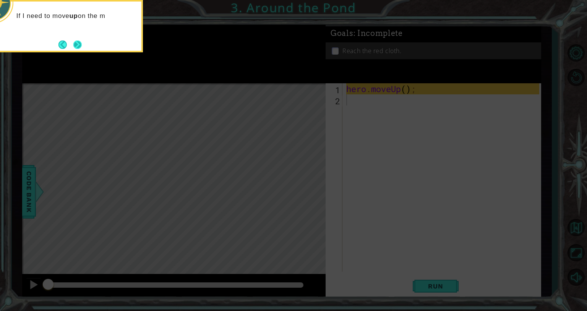
click at [76, 44] on button "Next" at bounding box center [77, 44] width 8 height 8
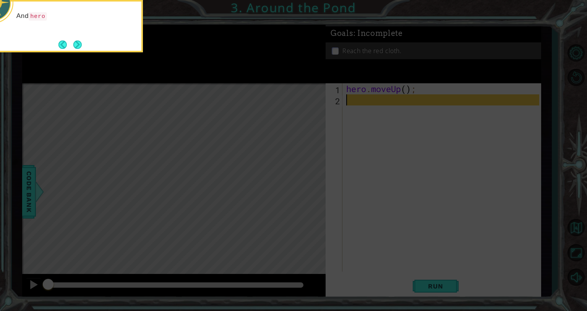
click at [76, 44] on button "Next" at bounding box center [77, 44] width 8 height 8
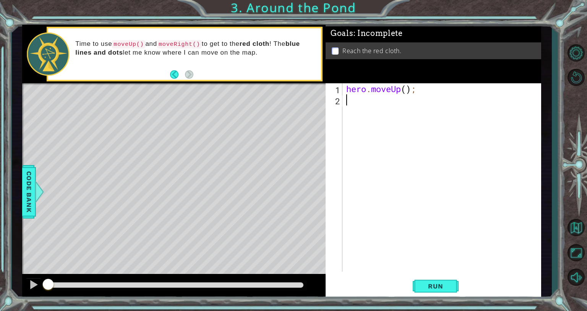
click at [357, 100] on div "hero . moveUp ( ) ;" at bounding box center [443, 188] width 198 height 210
click at [406, 89] on div "hero . moveUp ( ) ;" at bounding box center [443, 188] width 198 height 210
type textarea "hero.moveUp(2);"
click at [349, 100] on div "hero . moveUp ( 2 ) ;" at bounding box center [443, 188] width 198 height 210
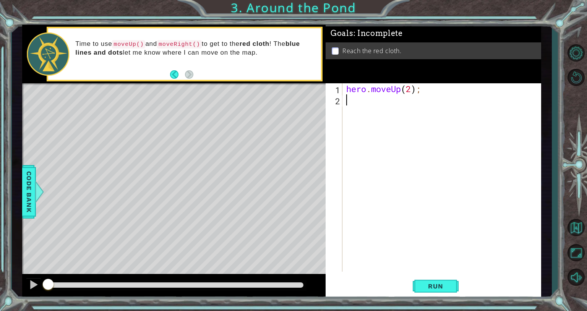
scroll to position [0, 0]
type textarea "h"
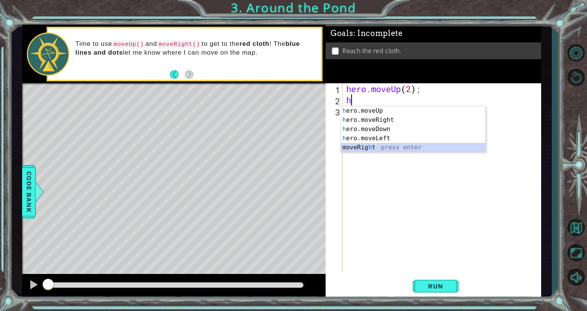
click at [367, 148] on div "h ero.moveUp press enter h ero.moveRight press enter h ero.moveDown press enter…" at bounding box center [413, 138] width 144 height 64
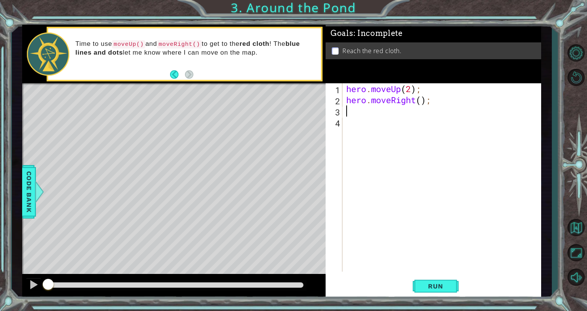
type textarea "h"
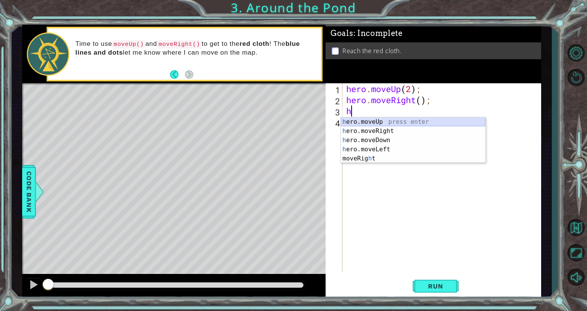
click at [373, 117] on div "h ero.moveUp press enter h ero.moveRight press enter h ero.moveDown press enter…" at bounding box center [413, 149] width 144 height 64
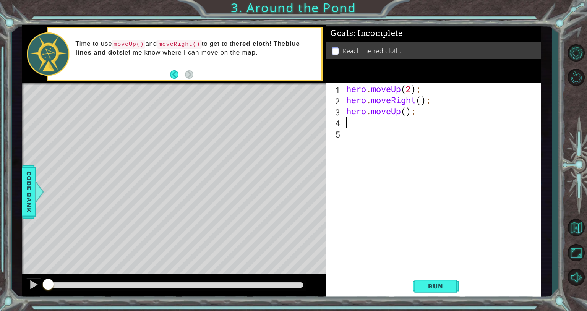
click at [315, 155] on div "Level Map" at bounding box center [198, 195] width 353 height 225
click at [343, 172] on div "1 2 3 4 5 hero . moveUp ( 2 ) ; hero . moveRight ( ) ; hero . moveUp ( ) ; הההה…" at bounding box center [431, 177] width 213 height 188
click at [323, 181] on div "Level Map" at bounding box center [198, 195] width 353 height 225
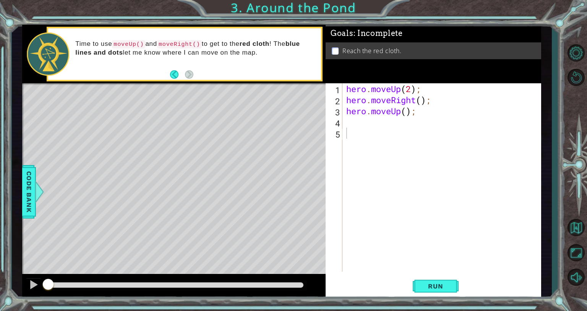
click at [445, 284] on span "Run" at bounding box center [435, 286] width 30 height 8
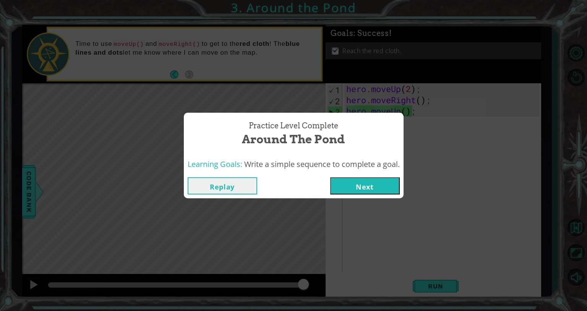
click at [390, 190] on button "Next" at bounding box center [364, 185] width 69 height 17
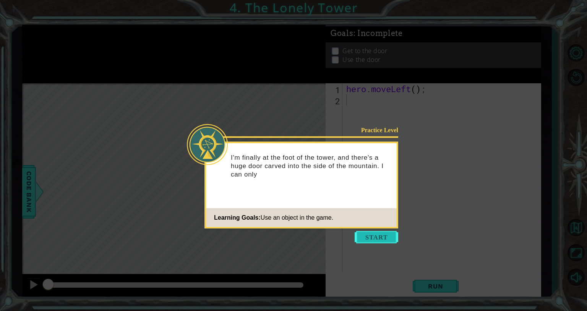
click at [374, 234] on button "Start" at bounding box center [376, 237] width 44 height 12
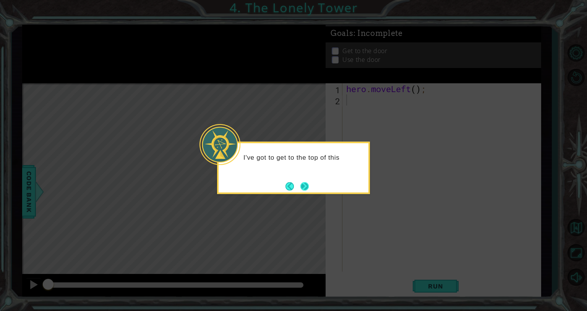
click at [303, 181] on button "Next" at bounding box center [304, 186] width 10 height 10
click at [304, 184] on button "Next" at bounding box center [304, 186] width 10 height 10
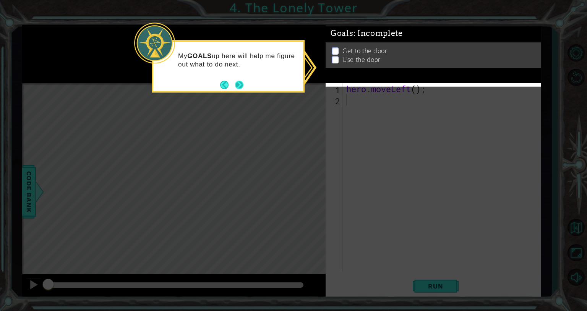
click at [242, 84] on button "Next" at bounding box center [239, 85] width 14 height 14
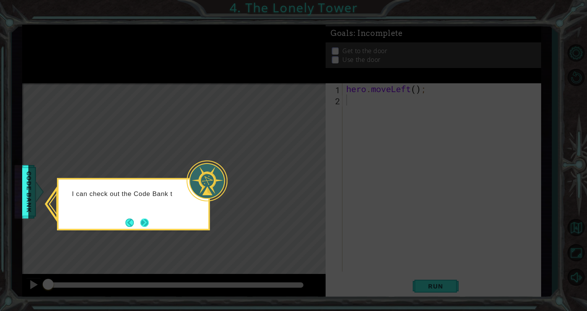
click at [145, 218] on button "Next" at bounding box center [144, 222] width 14 height 14
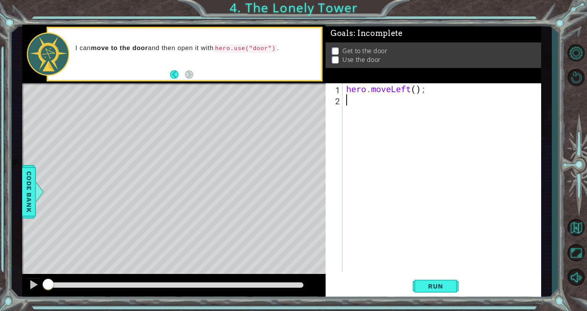
click at [417, 88] on div "hero . moveLeft ( ) ;" at bounding box center [443, 188] width 198 height 210
type textarea "hero.moveLeft(2);"
click at [366, 103] on div "hero . moveLeft ( 2 ) ;" at bounding box center [443, 188] width 198 height 210
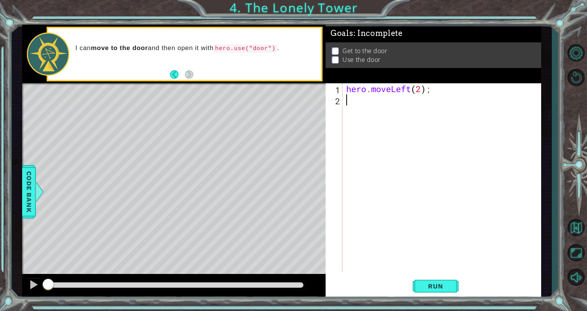
type textarea "h"
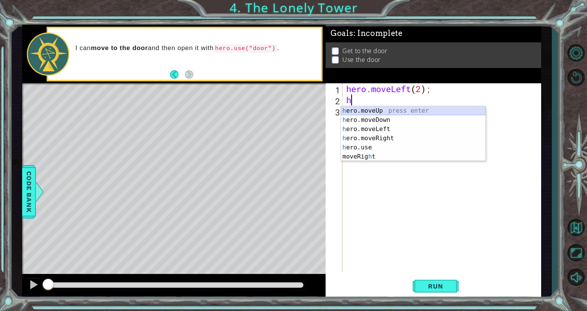
click at [375, 109] on div "h ero.moveUp press enter h ero.moveDown press enter h ero.moveLeft press enter …" at bounding box center [413, 142] width 144 height 73
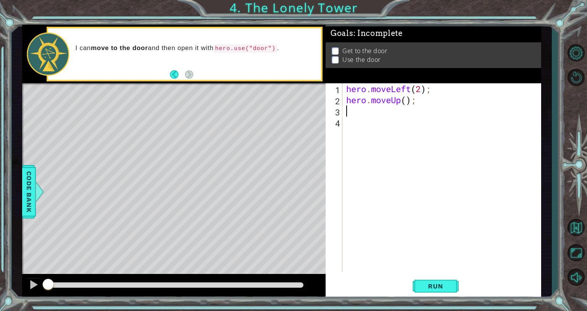
click at [406, 100] on div "hero . moveLeft ( 2 ) ; hero . moveUp ( ) ;" at bounding box center [443, 188] width 198 height 210
type textarea "hero.moveUp(2);"
click at [362, 112] on div "hero . moveLeft ( 2 ) ; hero . moveUp ( 2 ) ;" at bounding box center [443, 188] width 198 height 210
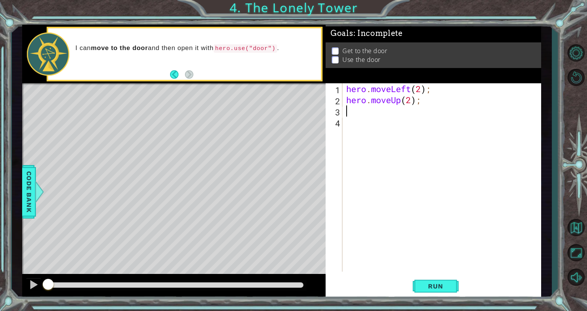
type textarea "h"
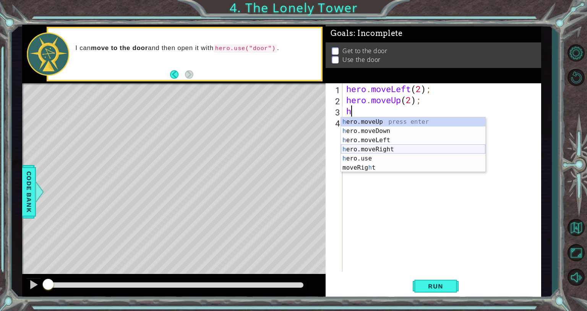
click at [373, 149] on div "h ero.moveUp press enter h ero.moveDown press enter h ero.moveLeft press enter …" at bounding box center [413, 153] width 144 height 73
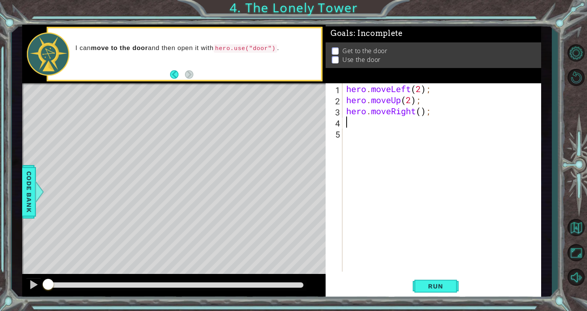
click at [420, 113] on div "hero . moveLeft ( 2 ) ; hero . moveUp ( 2 ) ; hero . moveRight ( ) ;" at bounding box center [443, 188] width 198 height 210
type textarea "hero.moveRight(2);"
click at [370, 124] on div "hero . moveLeft ( 2 ) ; hero . moveUp ( 2 ) ; hero . moveRight ( 2 ) ;" at bounding box center [443, 188] width 198 height 210
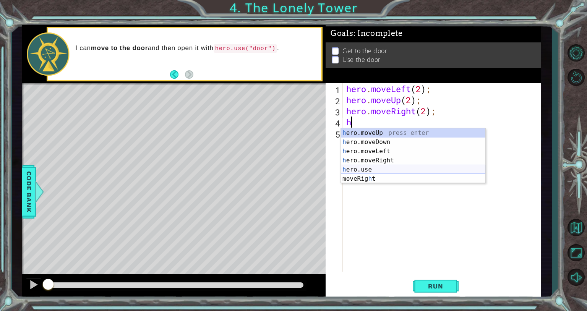
click at [362, 169] on div "h ero.moveUp press enter h ero.moveDown press enter h ero.moveLeft press enter …" at bounding box center [413, 164] width 144 height 73
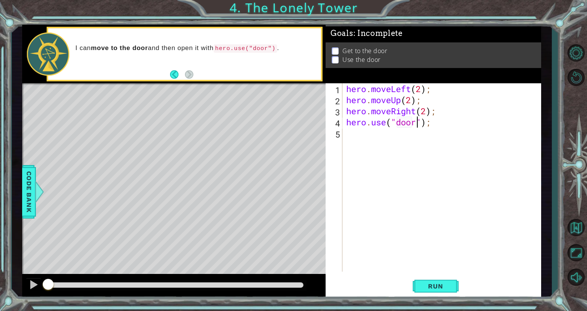
scroll to position [0, 3]
type textarea "hero.use("door");"
click at [435, 284] on span "Run" at bounding box center [435, 286] width 30 height 8
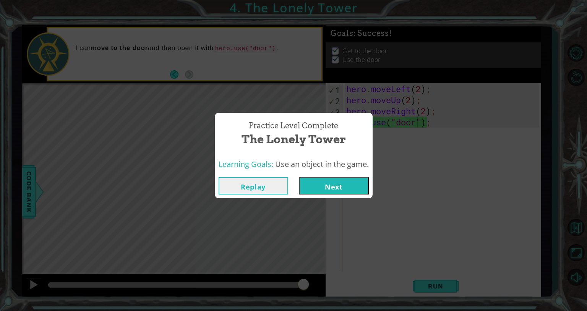
click at [255, 184] on button "Replay" at bounding box center [252, 185] width 69 height 17
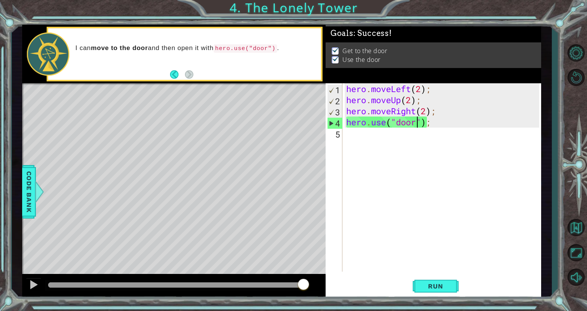
click at [375, 137] on div "hero . moveLeft ( 2 ) ; hero . moveUp ( 2 ) ; hero . moveRight ( 2 ) ; hero . u…" at bounding box center [443, 188] width 198 height 210
click at [360, 123] on div "hero . moveLeft ( 2 ) ; hero . moveUp ( 2 ) ; hero . moveRight ( 2 ) ; hero . u…" at bounding box center [443, 188] width 198 height 210
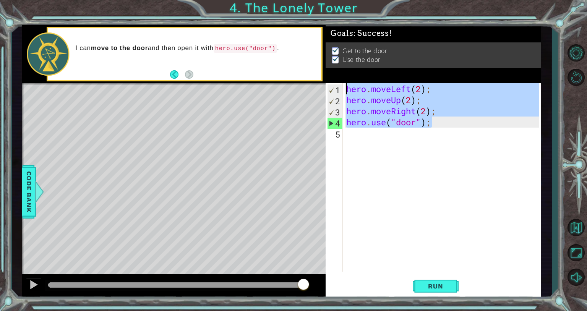
drag, startPoint x: 434, startPoint y: 124, endPoint x: 337, endPoint y: 87, distance: 103.6
click at [337, 87] on div "hero.use("door"); 1 2 3 4 5 hero . moveLeft ( 2 ) ; hero . moveUp ( 2 ) ; hero …" at bounding box center [431, 177] width 213 height 188
type textarea "hero.moveLeft(2); hero.moveUp(2);"
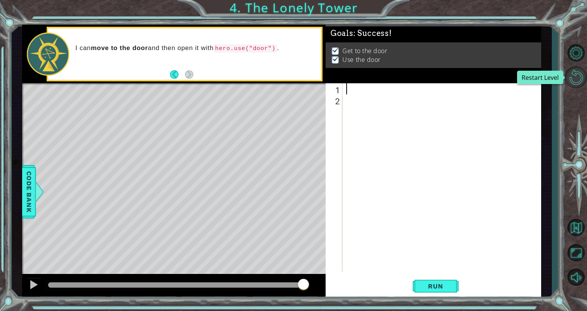
click at [569, 74] on button "Restart Level" at bounding box center [575, 77] width 22 height 22
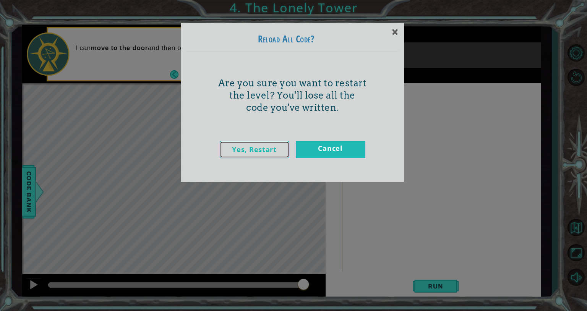
click at [232, 150] on link "Yes, Restart" at bounding box center [254, 149] width 69 height 17
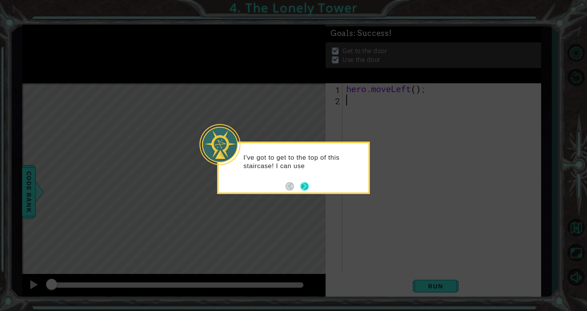
click at [304, 186] on button "Next" at bounding box center [304, 186] width 9 height 9
click at [305, 187] on button "Next" at bounding box center [304, 186] width 11 height 11
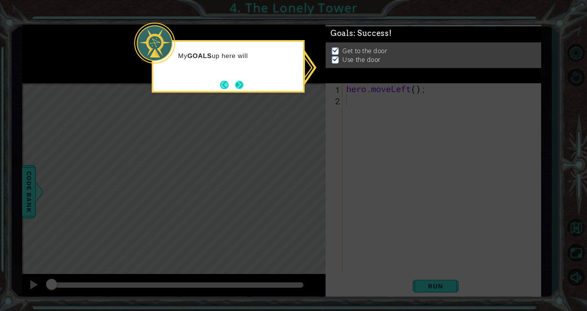
click at [240, 82] on button "Next" at bounding box center [239, 85] width 14 height 14
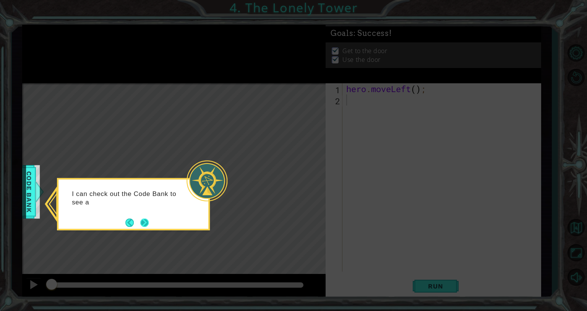
click at [138, 224] on footer at bounding box center [136, 222] width 23 height 11
click at [144, 222] on button "Next" at bounding box center [144, 222] width 11 height 11
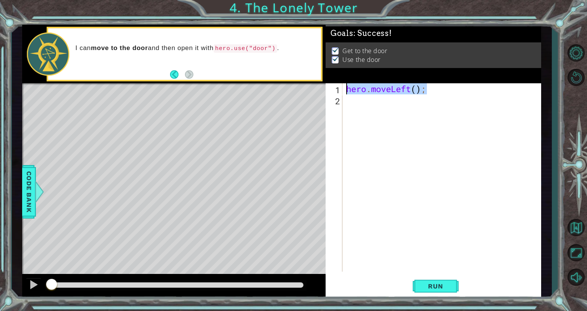
drag, startPoint x: 440, startPoint y: 84, endPoint x: 343, endPoint y: 83, distance: 96.2
click at [343, 83] on div "1 2 hero . moveLeft ( ) ; ההההההההההההההההההההההההההההההההההההההההההההההההההההה…" at bounding box center [431, 177] width 213 height 188
paste textarea "use("door""
type textarea "hero.use("door");"
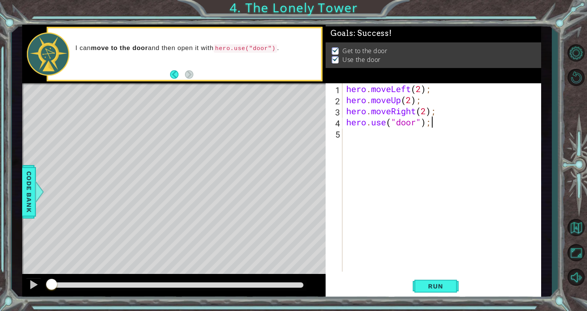
click at [386, 152] on div "hero . moveLeft ( 2 ) ; hero . moveUp ( 2 ) ; hero . moveRight ( 2 ) ; hero . u…" at bounding box center [443, 188] width 198 height 210
click at [436, 286] on span "Run" at bounding box center [435, 286] width 30 height 8
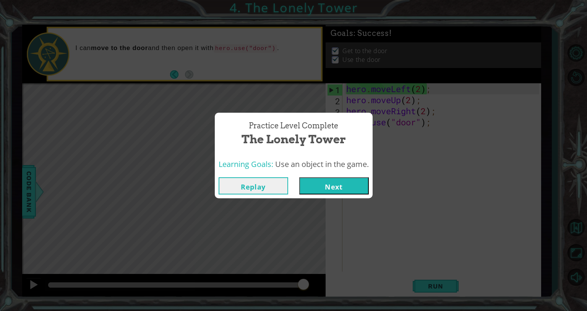
click at [344, 186] on button "Next" at bounding box center [333, 185] width 69 height 17
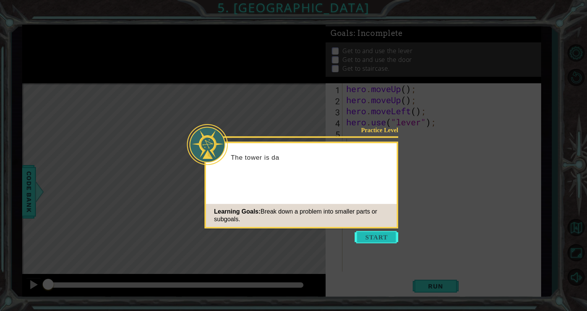
click at [380, 236] on button "Start" at bounding box center [376, 237] width 44 height 12
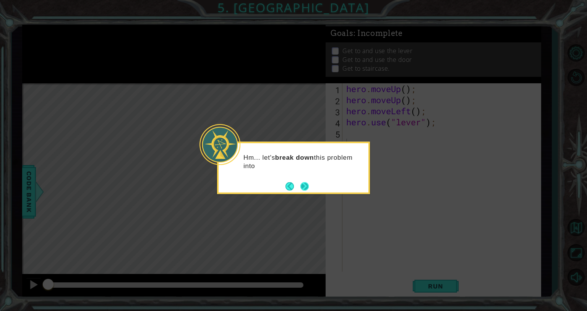
click at [303, 187] on button "Next" at bounding box center [304, 186] width 13 height 13
